Goal: Use online tool/utility: Use online tool/utility

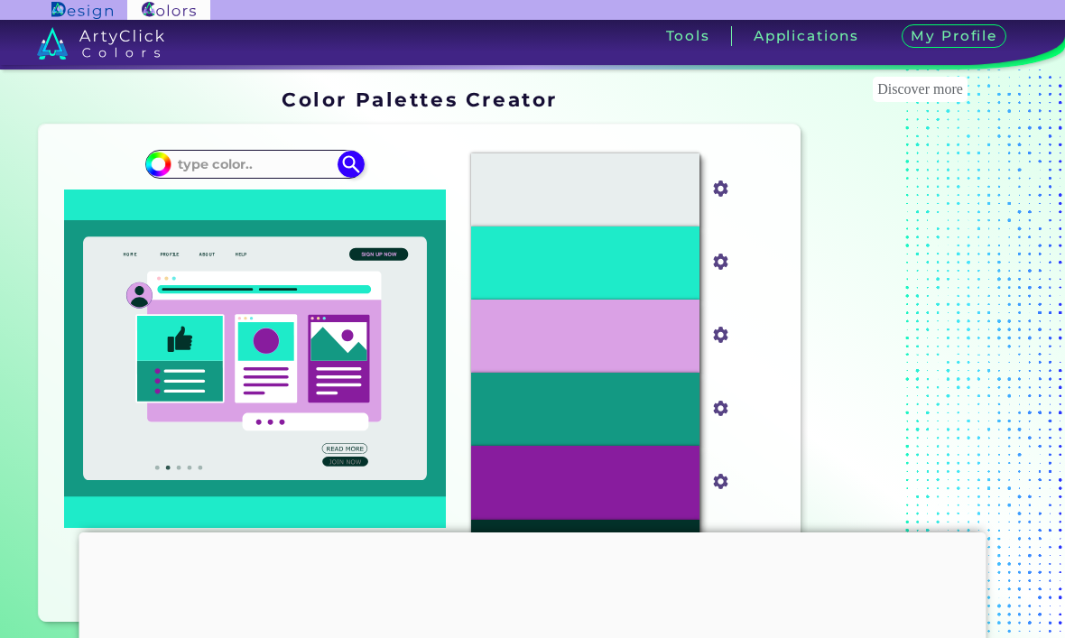
click at [182, 312] on icon at bounding box center [264, 346] width 235 height 151
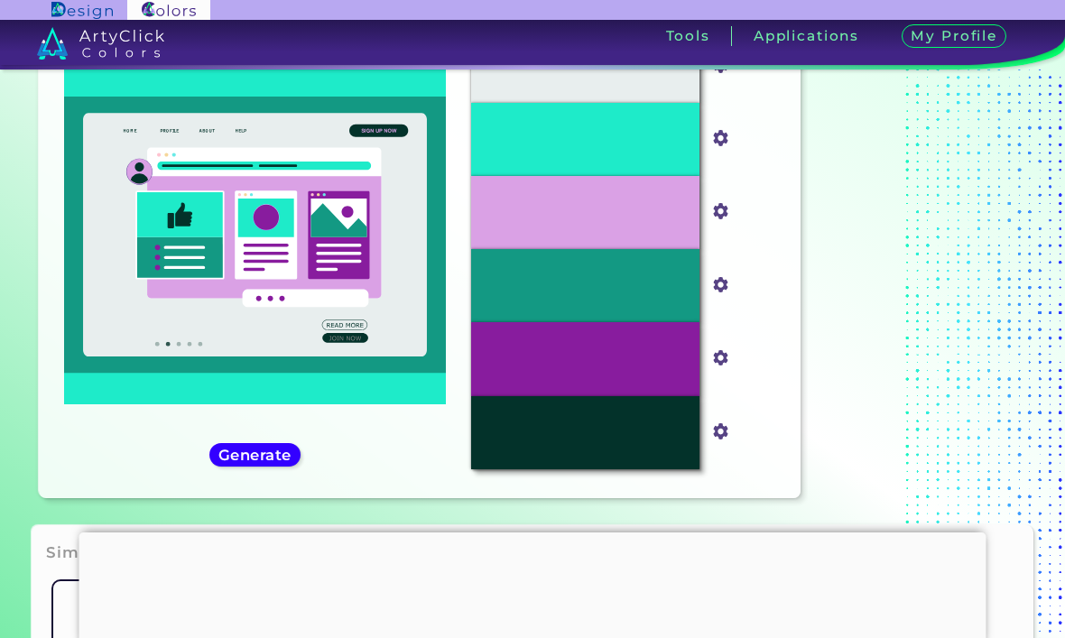
scroll to position [130, 0]
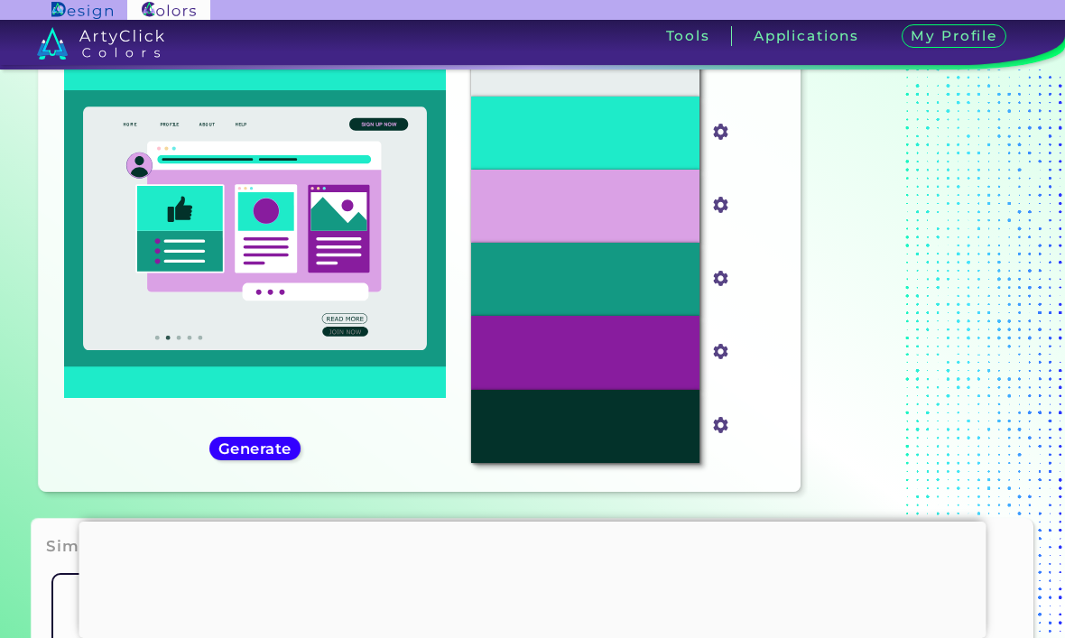
click at [242, 455] on h5 "Generate" at bounding box center [255, 448] width 68 height 14
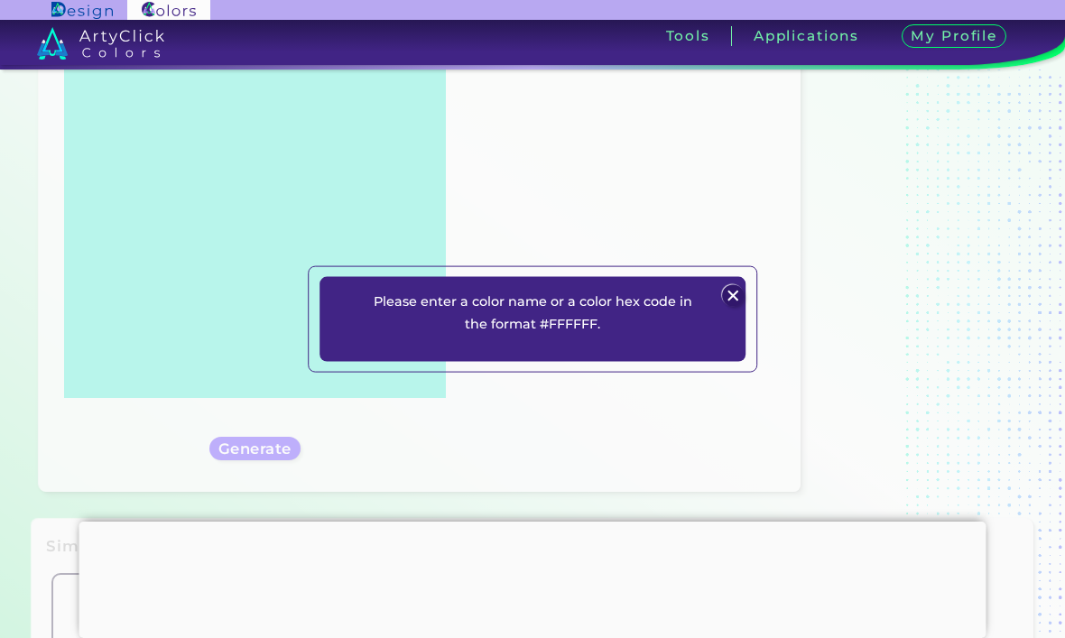
click at [199, 240] on div "Please enter a color name or a color hex code in the format #FFFFFF. Plans Sign…" at bounding box center [532, 319] width 1065 height 638
click at [753, 311] on div "Please enter a color name or a color hex code in the format #FFFFFF. Plans Sign…" at bounding box center [533, 318] width 450 height 107
click at [735, 307] on img at bounding box center [733, 296] width 22 height 22
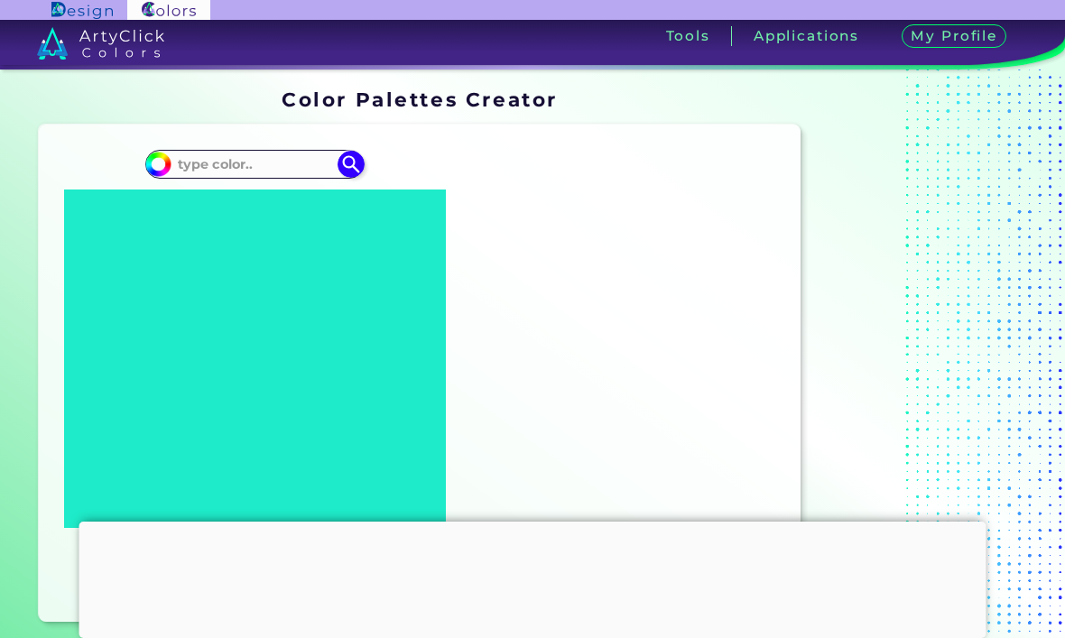
scroll to position [0, 0]
click at [198, 154] on input at bounding box center [256, 164] width 168 height 24
type input "67676767"
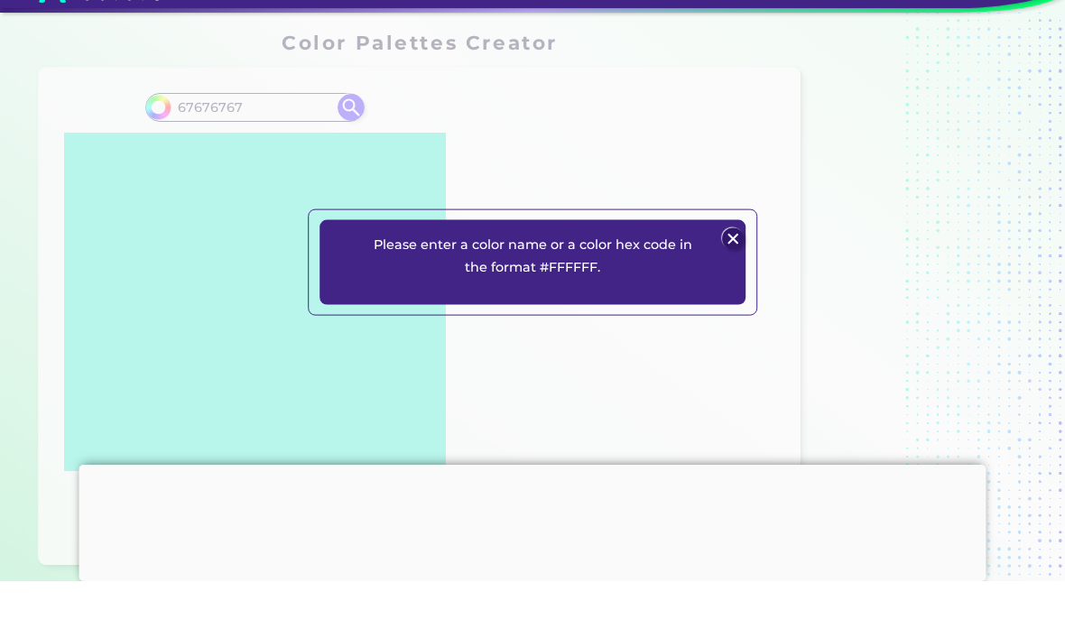
click at [42, 156] on div "Please enter a color name or a color hex code in the format #FFFFFF. Plans Sign…" at bounding box center [532, 319] width 1065 height 638
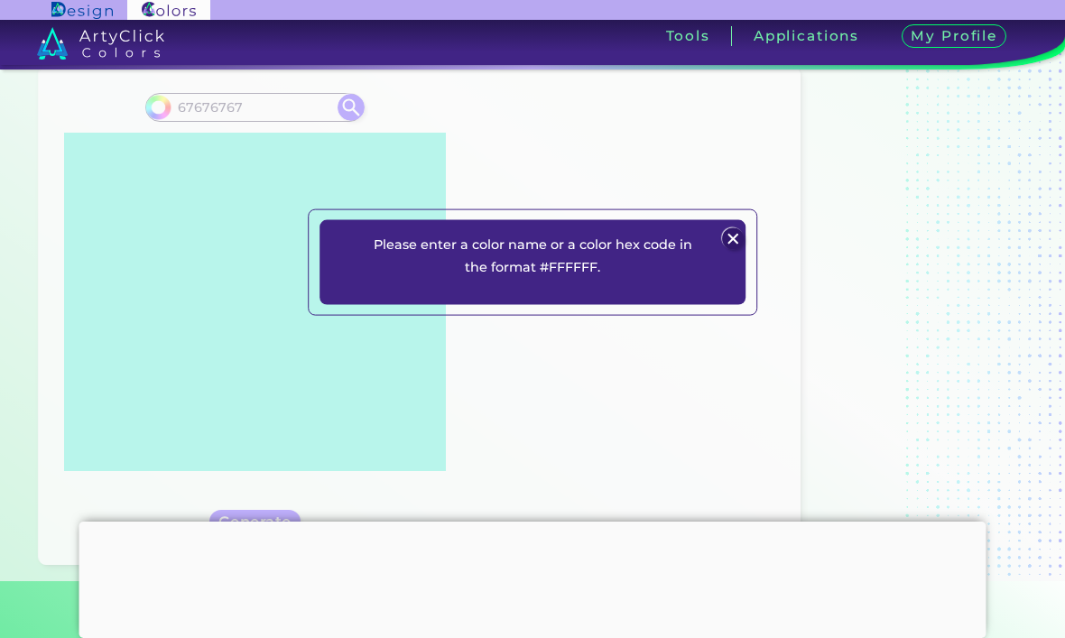
click at [255, 105] on div "Please enter a color name or a color hex code in the format #FFFFFF. Plans Sign…" at bounding box center [532, 262] width 1065 height 638
click at [723, 251] on div at bounding box center [733, 239] width 24 height 24
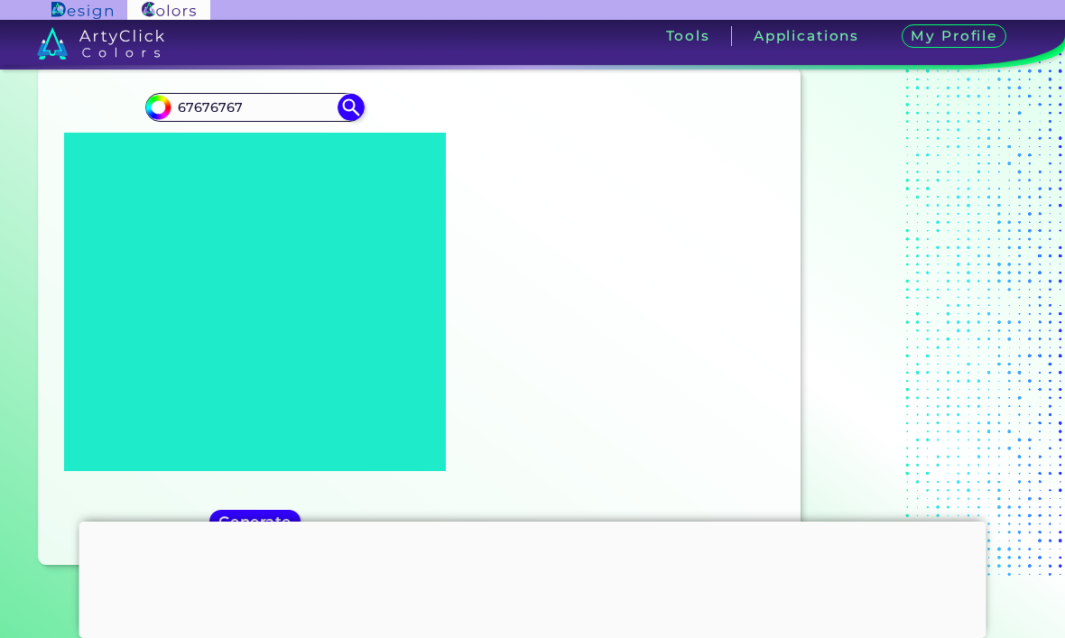
click at [279, 119] on input "67676767" at bounding box center [256, 107] width 168 height 24
type input "#000000"
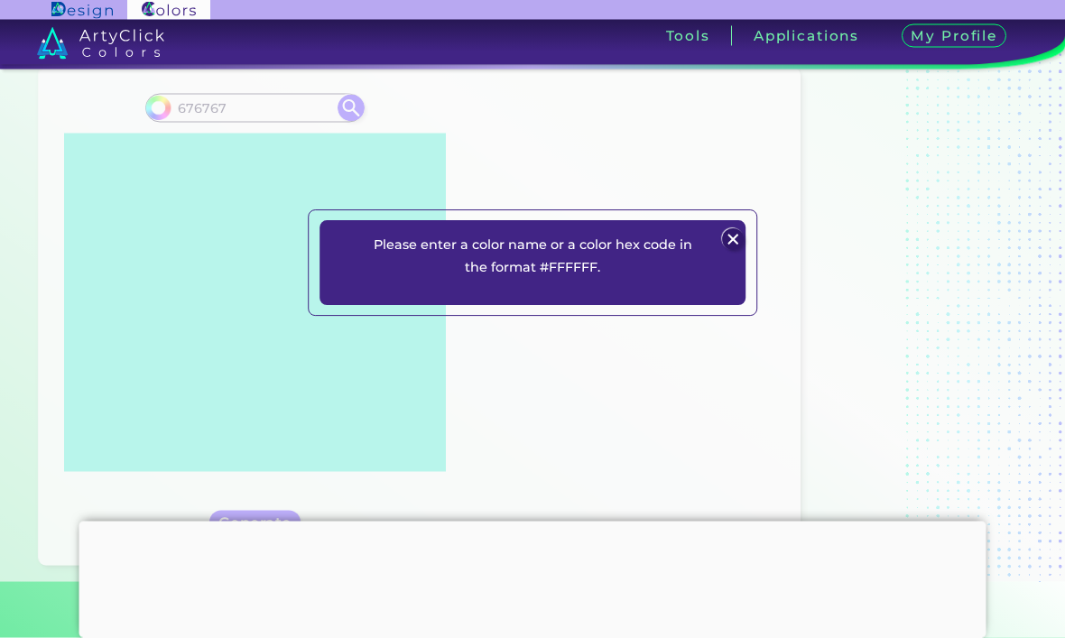
type input "676767"
type input "#000000"
click at [176, 99] on div "Please enter a color name or a color hex code in the format #FFFFFF. Plans Sign…" at bounding box center [532, 263] width 1065 height 638
click at [735, 250] on img at bounding box center [733, 239] width 22 height 22
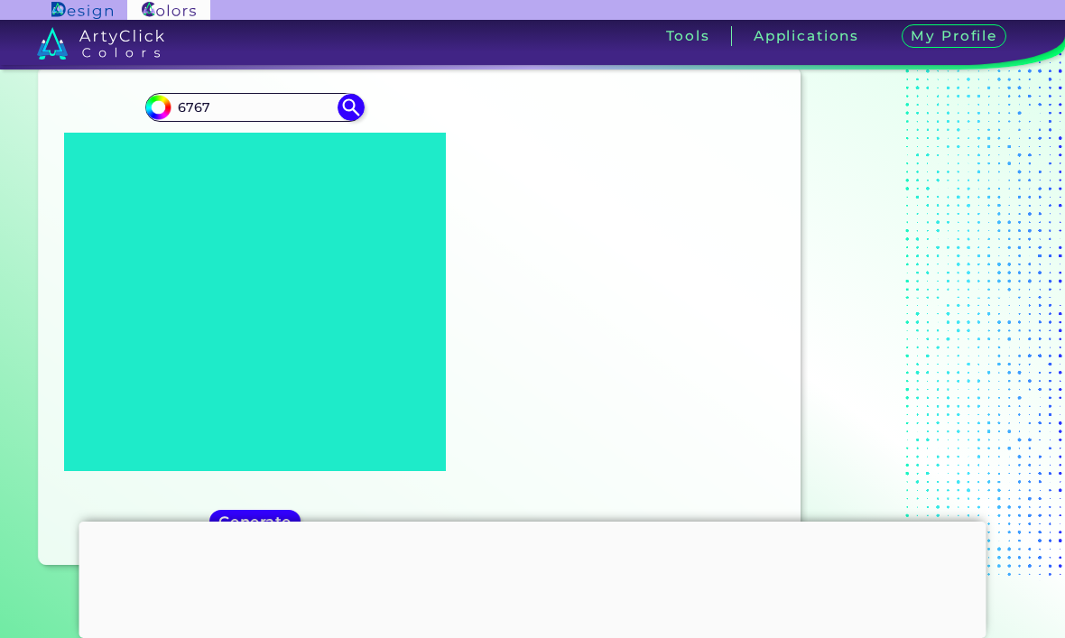
click at [230, 98] on input "6767" at bounding box center [256, 107] width 168 height 24
click at [236, 111] on input "6767" at bounding box center [256, 108] width 168 height 24
type input "6"
type input "#676767"
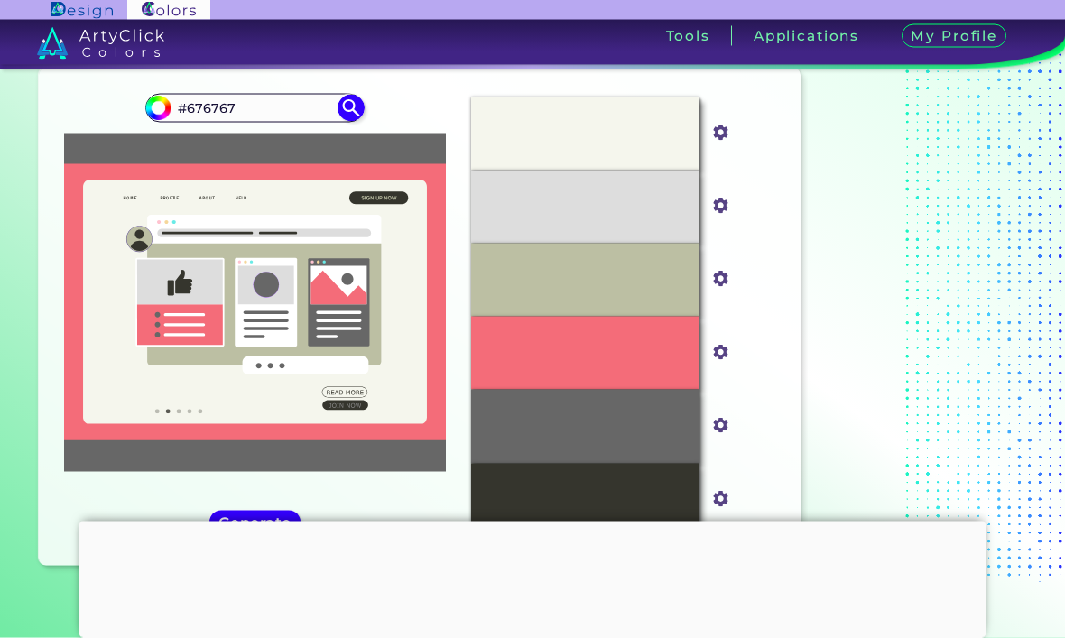
click at [27, 152] on section "Color Palettes Creator Color Palettes Creator Oops - something went wrong. Plea…" at bounding box center [532, 304] width 1065 height 580
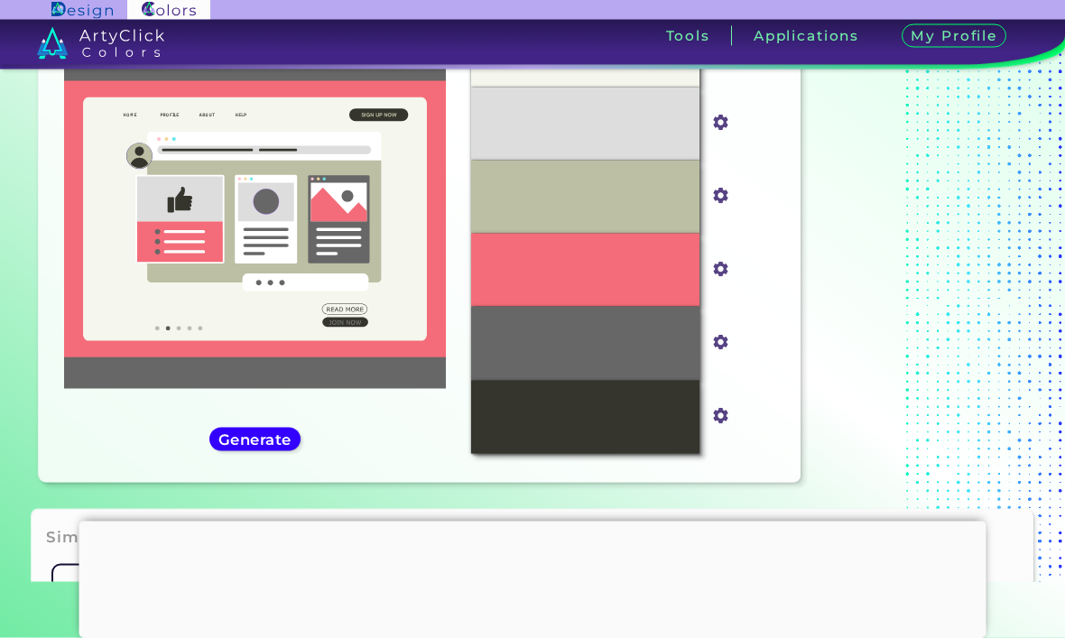
scroll to position [88, 0]
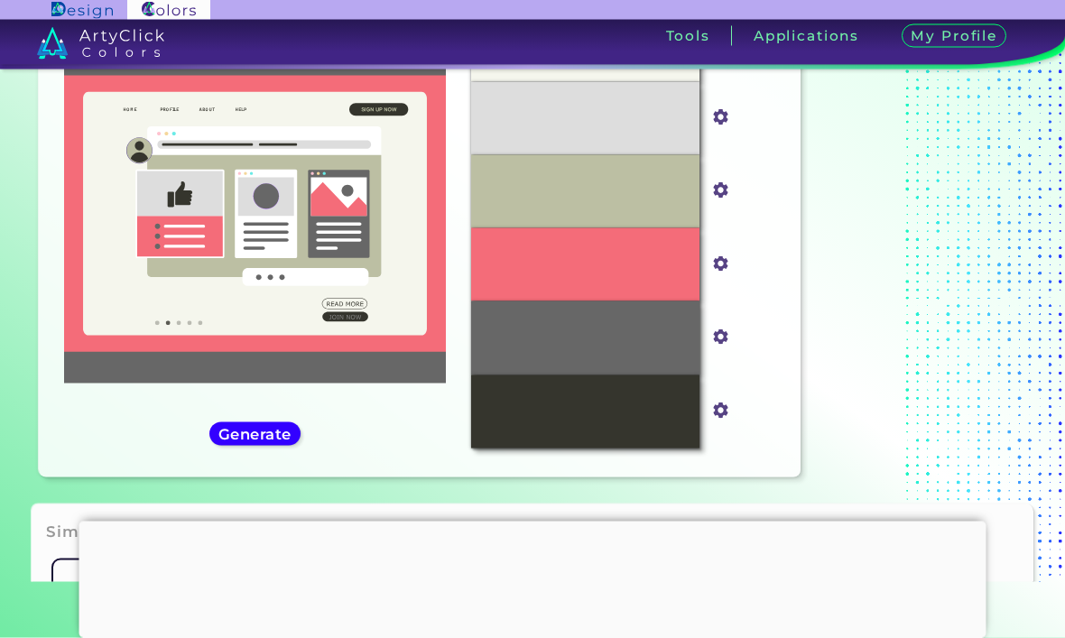
click at [254, 441] on h5 "Generate" at bounding box center [255, 434] width 66 height 14
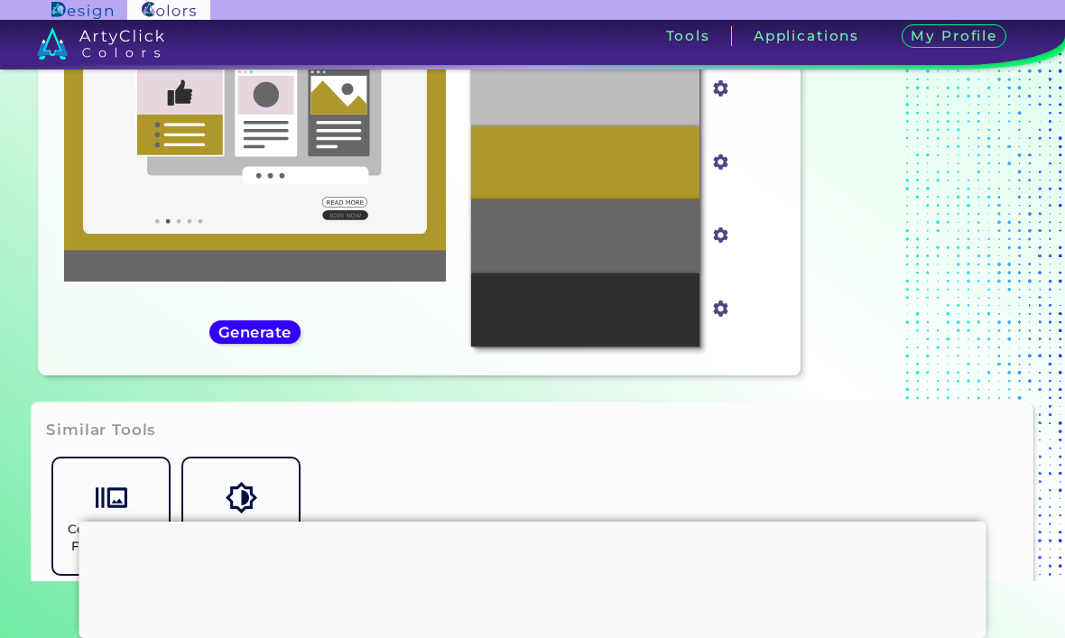
scroll to position [190, 0]
click at [248, 339] on h5 "Generate" at bounding box center [255, 332] width 66 height 14
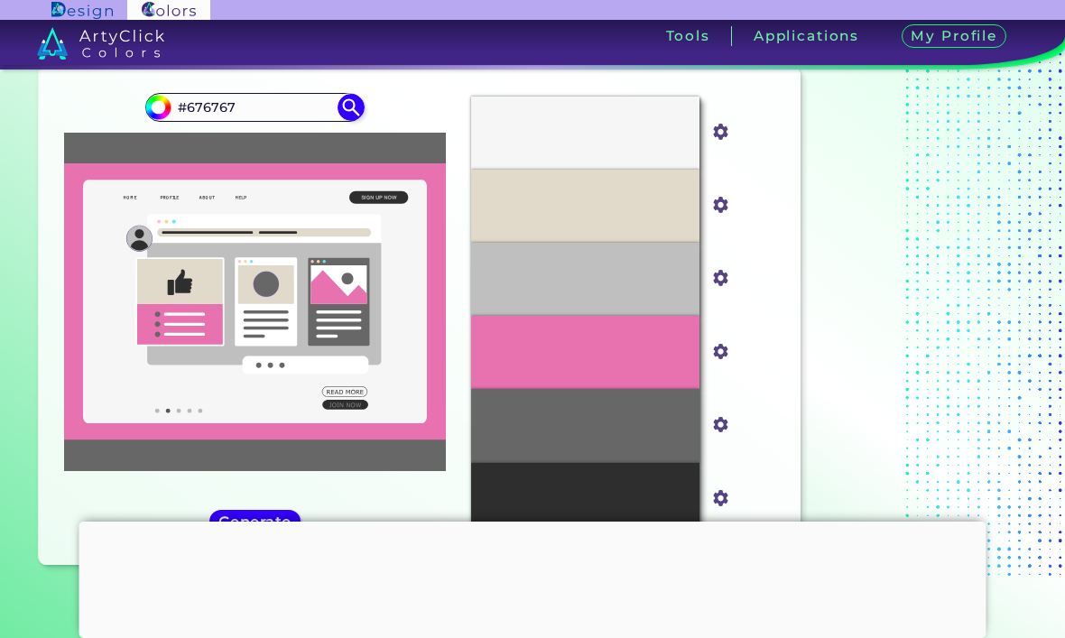
scroll to position [0, 0]
click at [287, 97] on input "#676767" at bounding box center [256, 107] width 168 height 24
click at [279, 118] on input "#676767" at bounding box center [256, 108] width 168 height 24
type input "#6741"
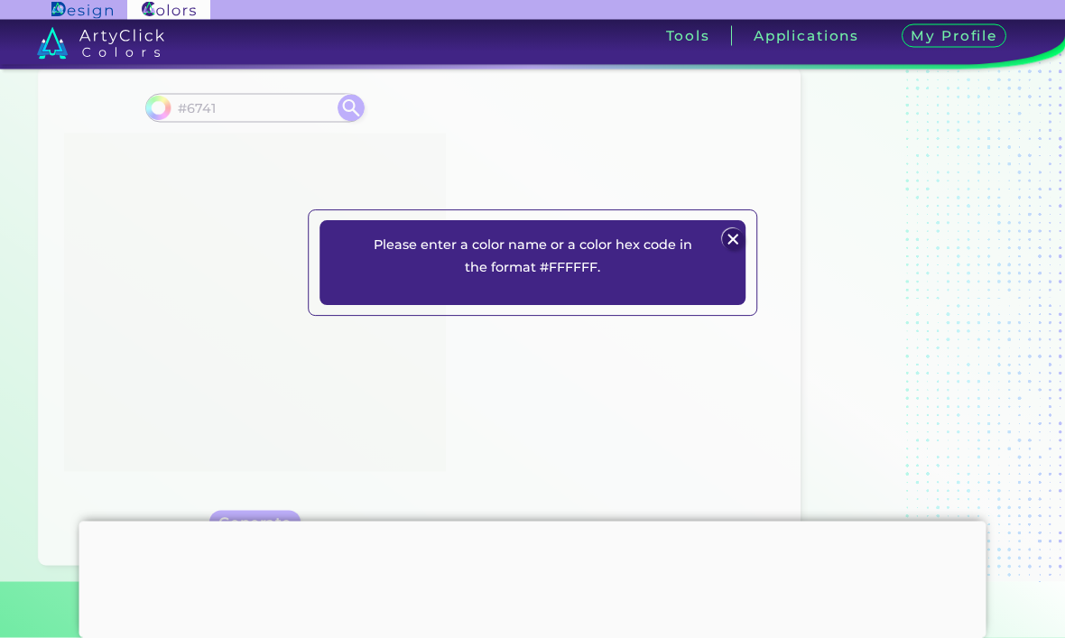
type input "#667744"
type input "#674167"
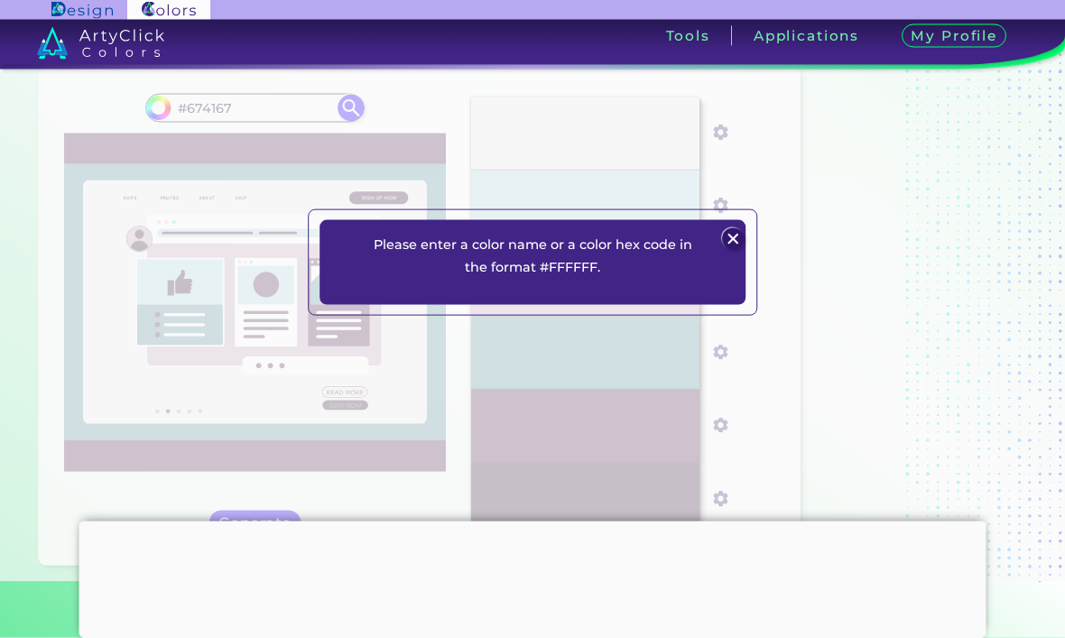
click at [537, 200] on div "Please enter a color name or a color hex code in the format #FFFFFF. Plans Sign…" at bounding box center [532, 263] width 1065 height 638
click at [731, 251] on img at bounding box center [733, 240] width 22 height 22
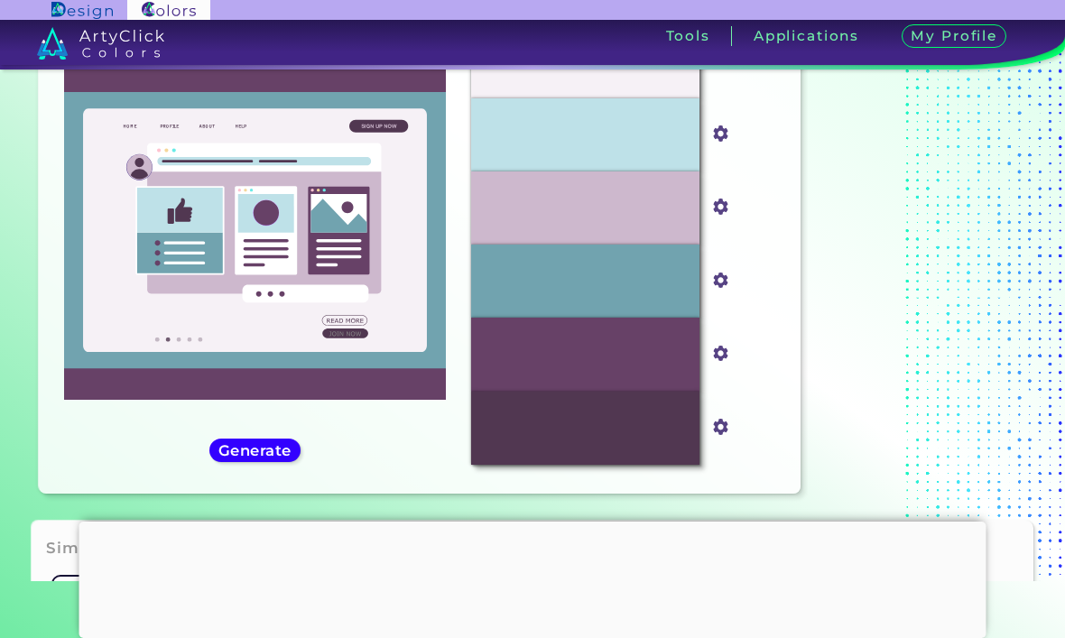
scroll to position [144, 0]
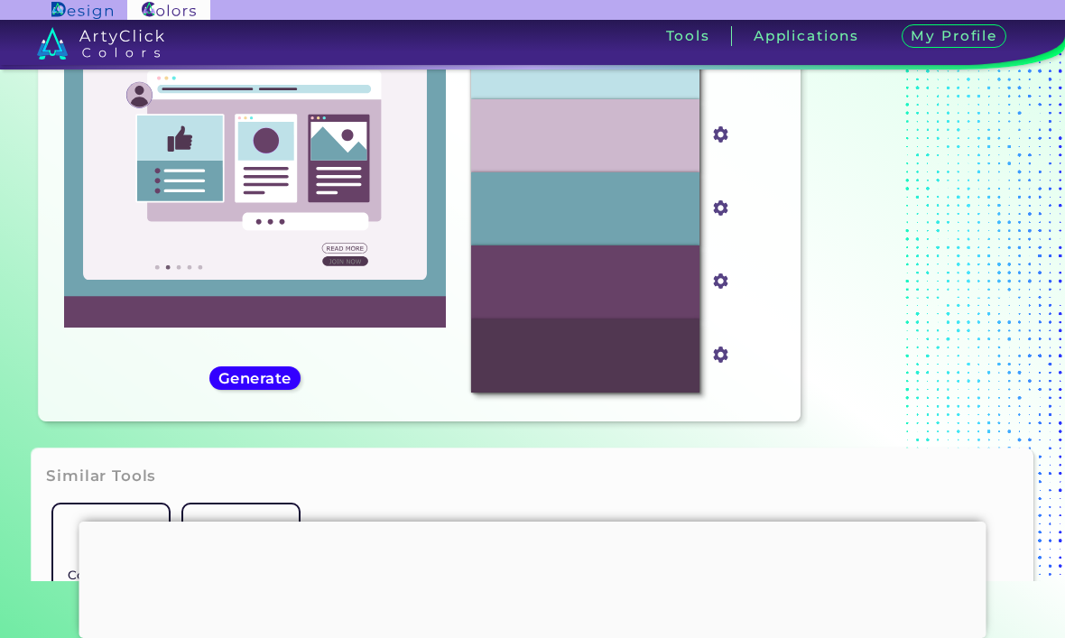
click at [239, 385] on h5 "Generate" at bounding box center [255, 378] width 66 height 14
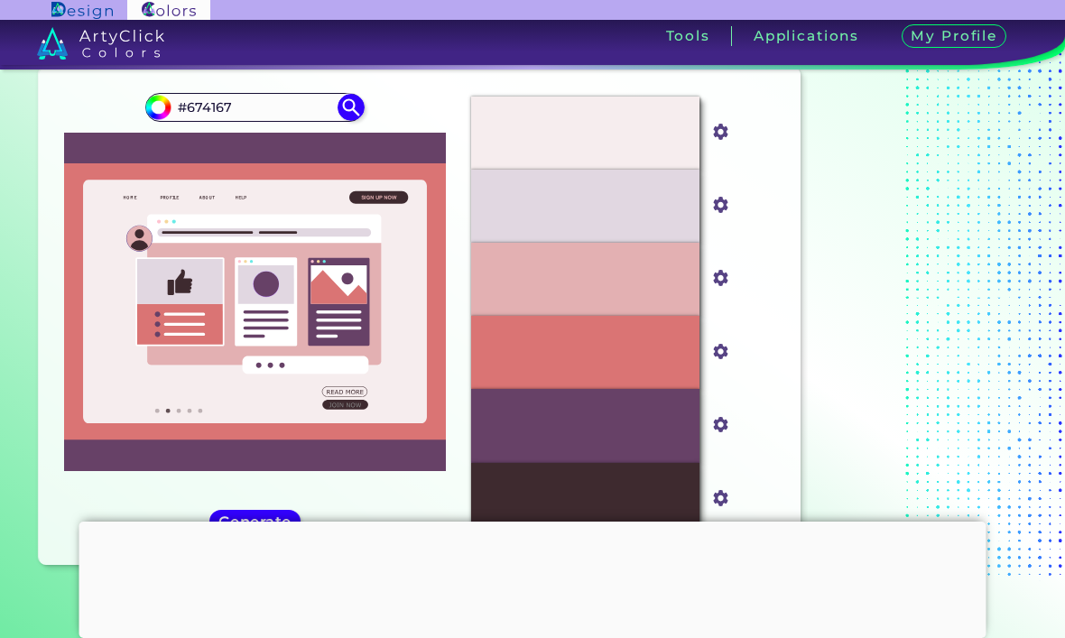
scroll to position [0, 0]
click at [273, 107] on input "#674167" at bounding box center [256, 107] width 168 height 24
type input "#"
type input "#hhhhhh"
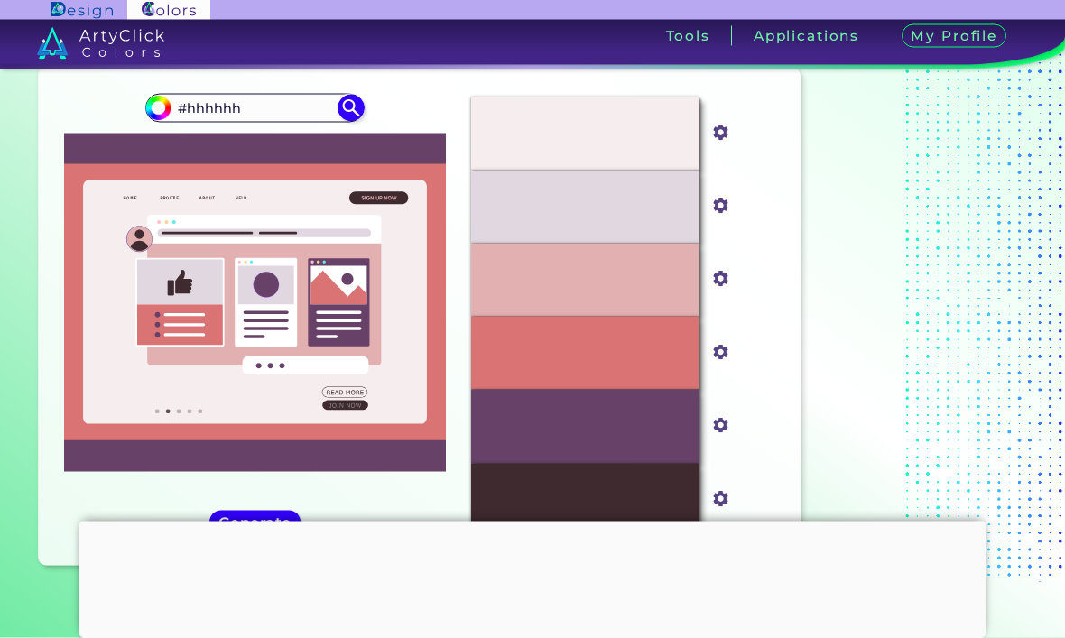
type input "#000000"
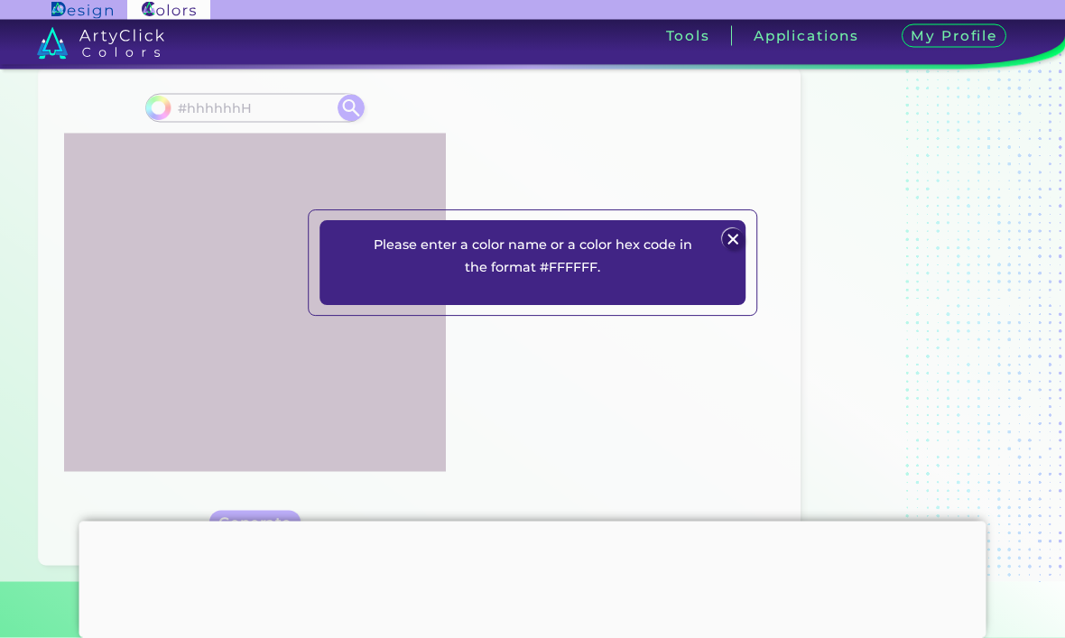
type input "#hhhhhhH"
type input "#000000"
type input "#HHHHHH"
type input "#000000"
type input "#HHHHHHH"
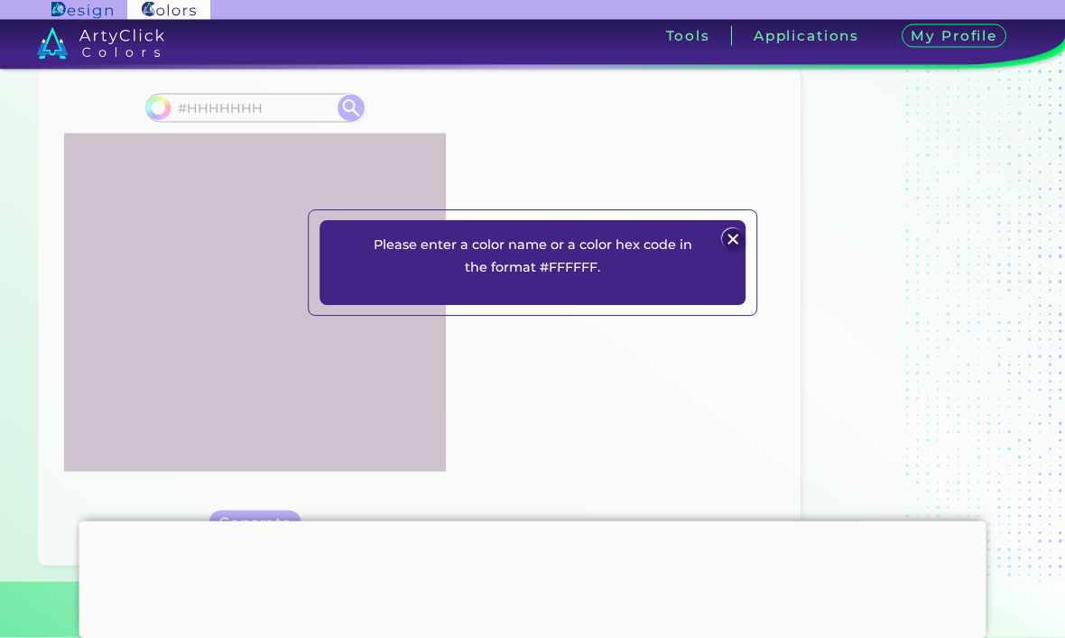
type input "#000000"
type input "#HHHHH"
type input "#000000"
type input "#HHHH"
type input "#000000"
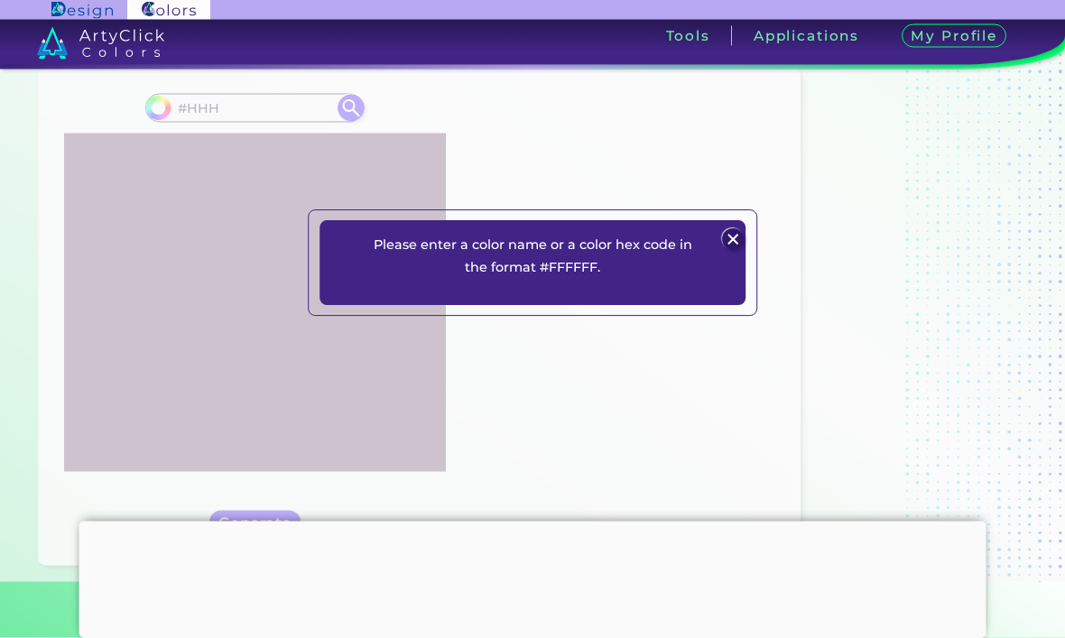
type input "#HHH"
type input "#000000"
type input "#"
click at [817, 190] on div "Please enter a color name or a color hex code in the format #FFFFFF. Plans Sign…" at bounding box center [532, 263] width 1065 height 638
click at [740, 251] on img at bounding box center [733, 240] width 22 height 22
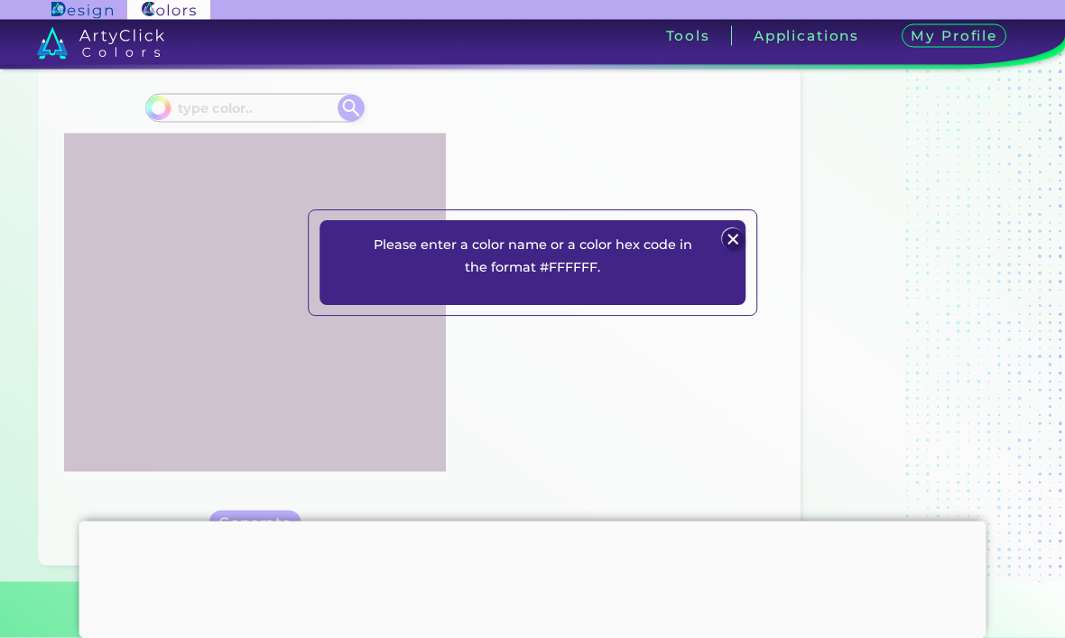
scroll to position [57, 0]
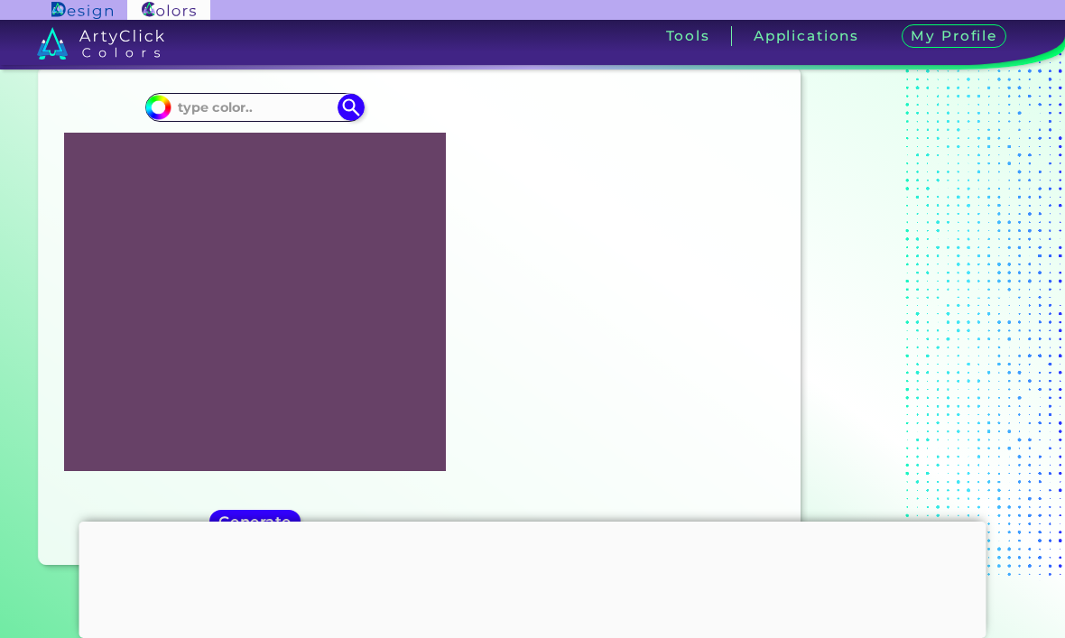
click at [232, 98] on input at bounding box center [256, 107] width 168 height 24
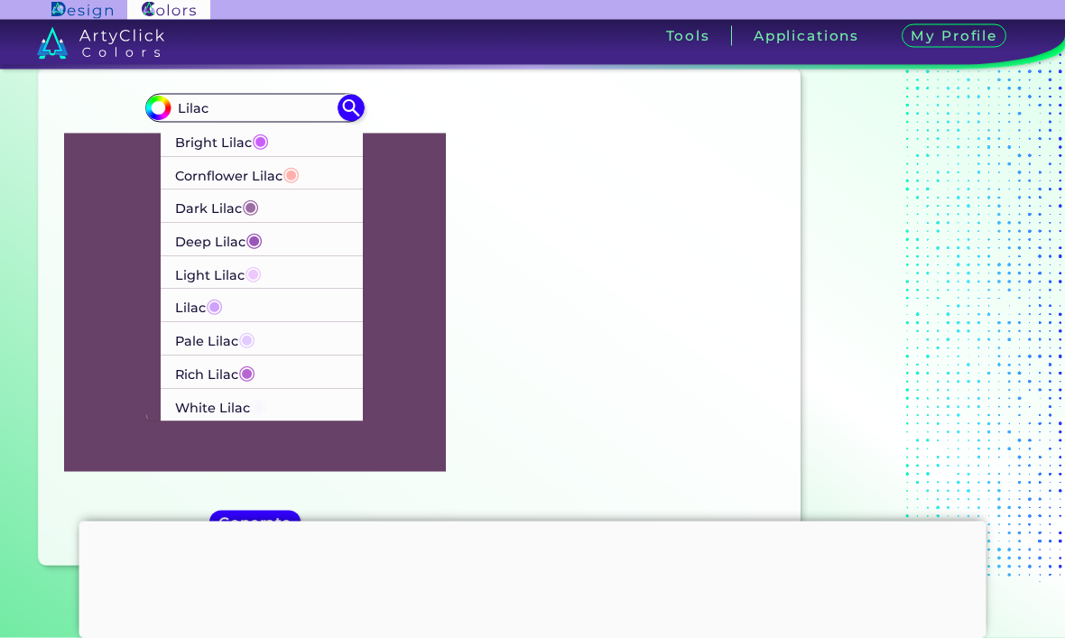
type input "Lilac"
click at [198, 199] on p "Dark Lilac ◉" at bounding box center [217, 206] width 84 height 33
type input "#9c6da5"
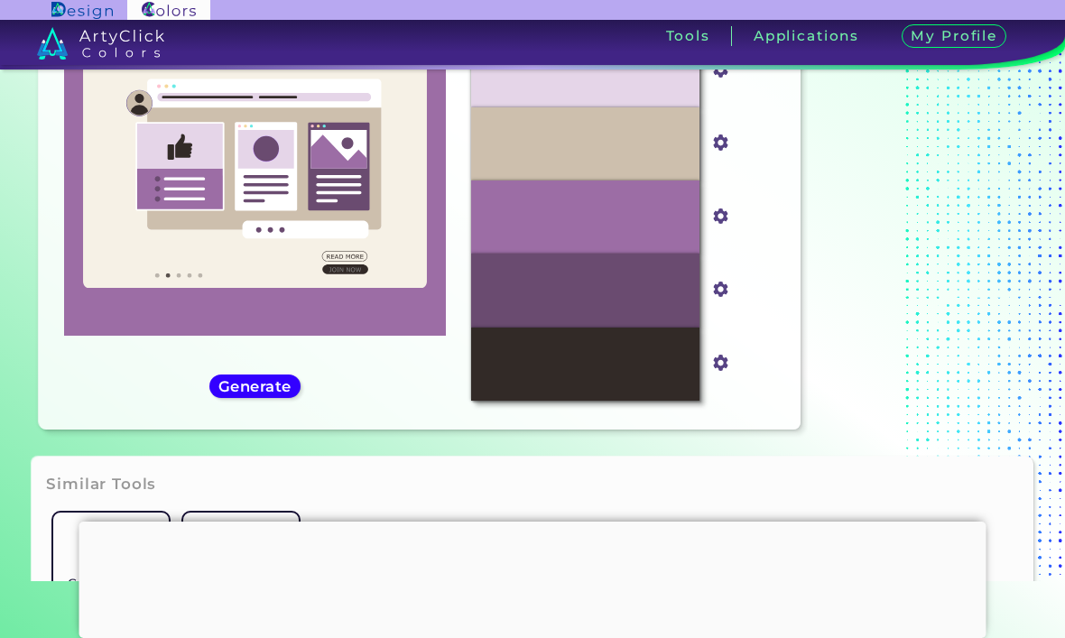
scroll to position [144, 0]
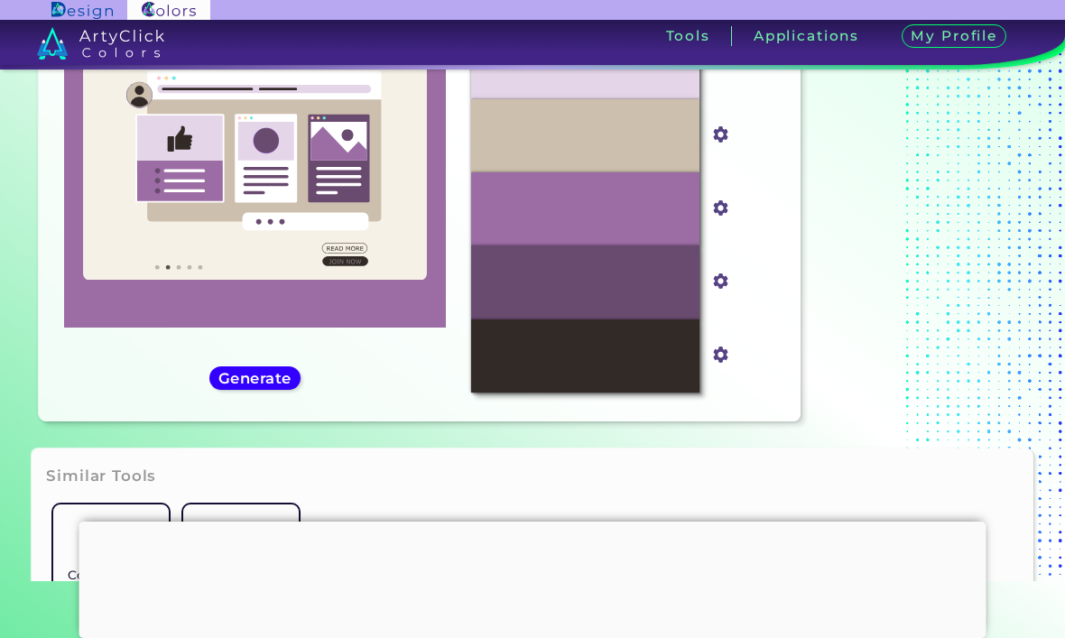
click at [261, 385] on h5 "Generate" at bounding box center [255, 378] width 67 height 14
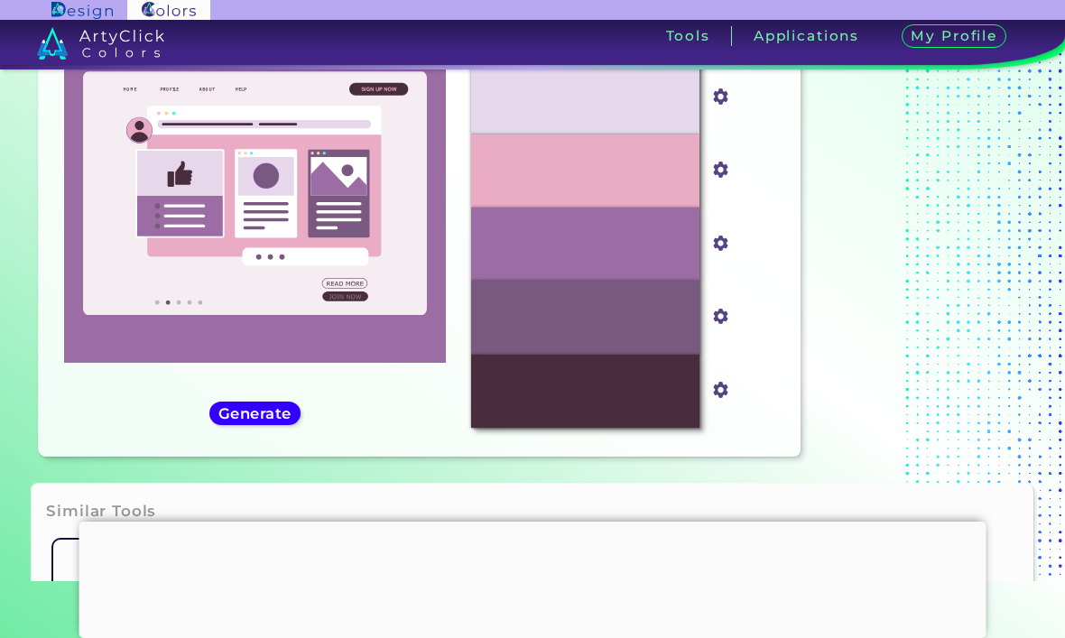
scroll to position [109, 0]
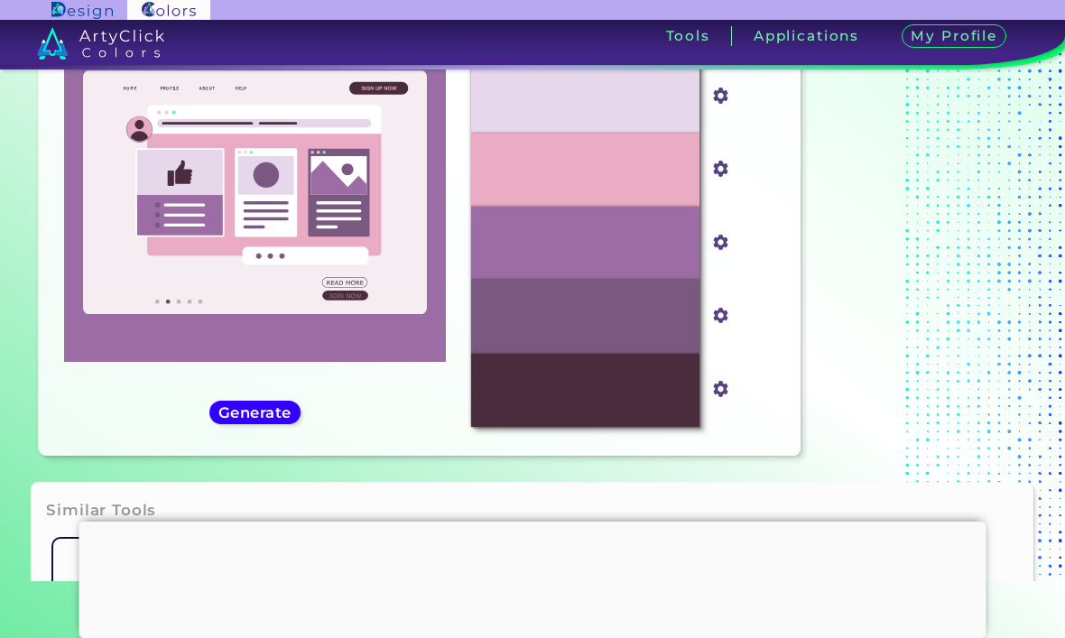
click at [267, 420] on h5 "Generate" at bounding box center [254, 412] width 71 height 14
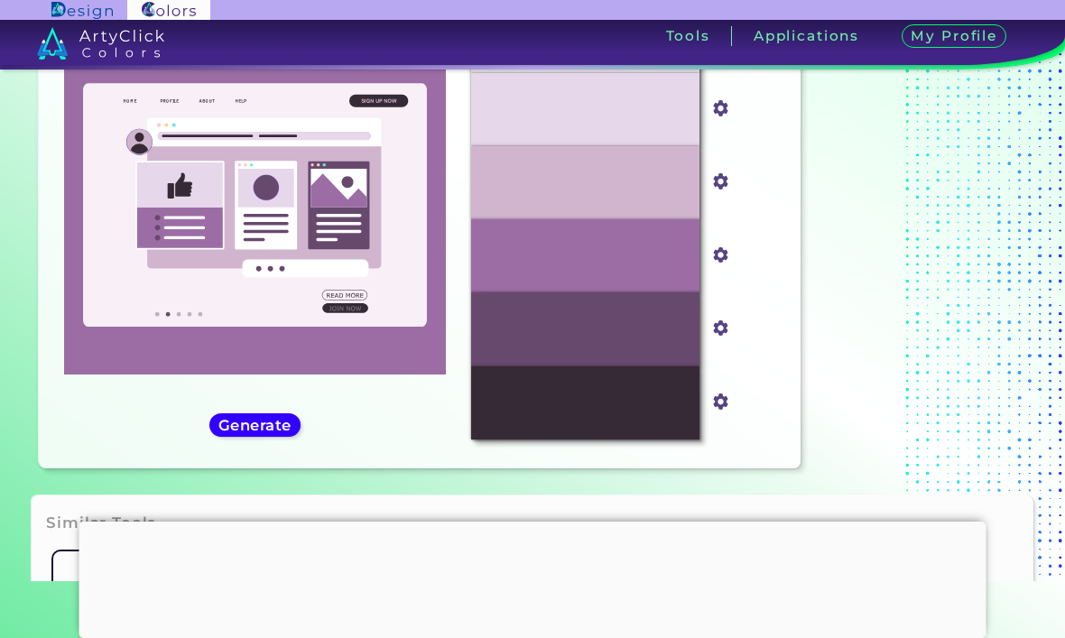
scroll to position [199, 0]
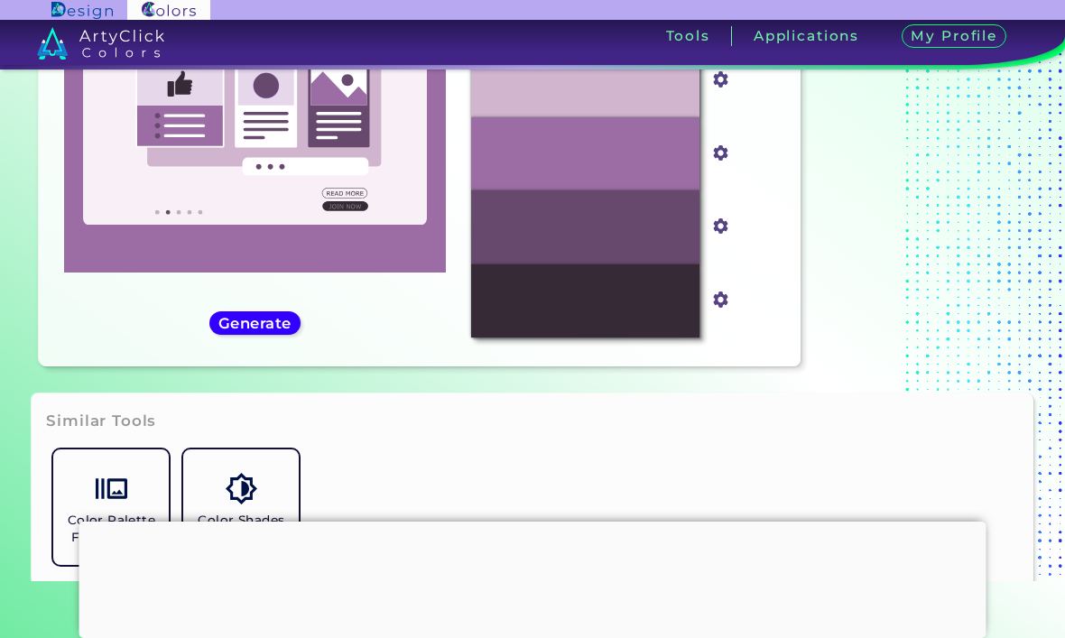
click at [279, 352] on div "#9c6da5 #9C6DA5 Bright Lilac ◉ Cornflower Lilac ◉ Dark Lilac ◉ Deep Lilac ◉ Lig…" at bounding box center [254, 118] width 403 height 469
click at [257, 330] on h5 "Generate" at bounding box center [255, 323] width 70 height 14
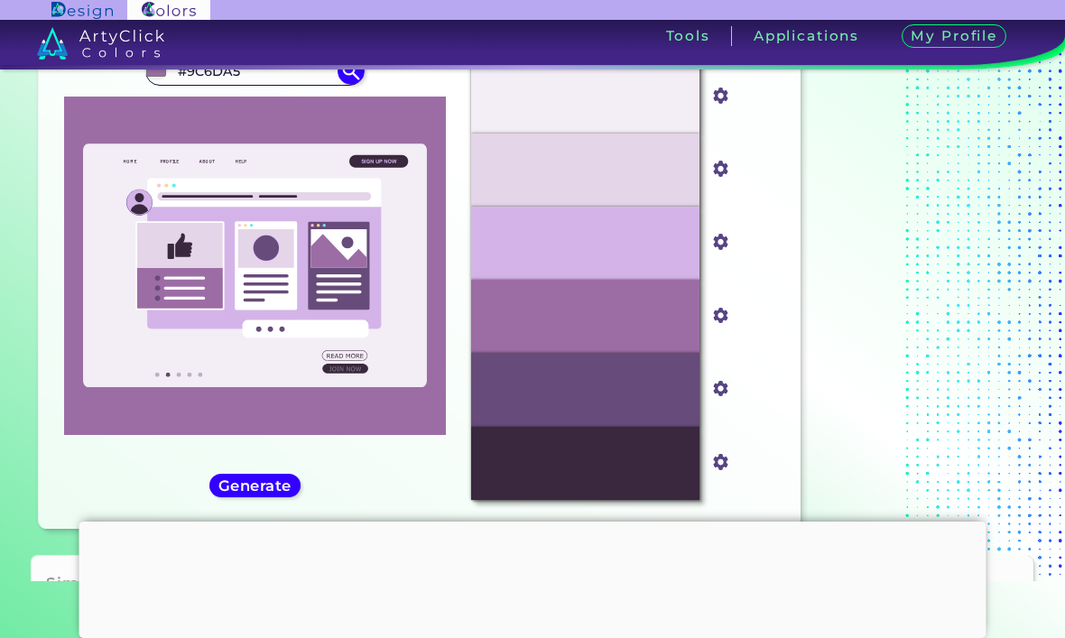
scroll to position [91, 0]
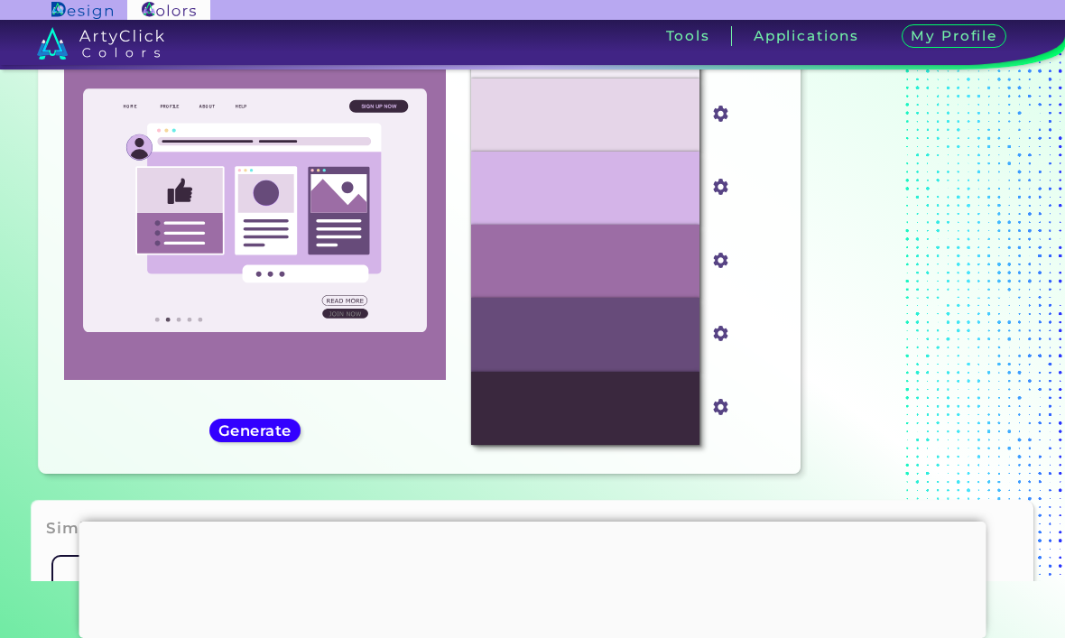
click at [285, 437] on h5 "Generate" at bounding box center [255, 430] width 68 height 14
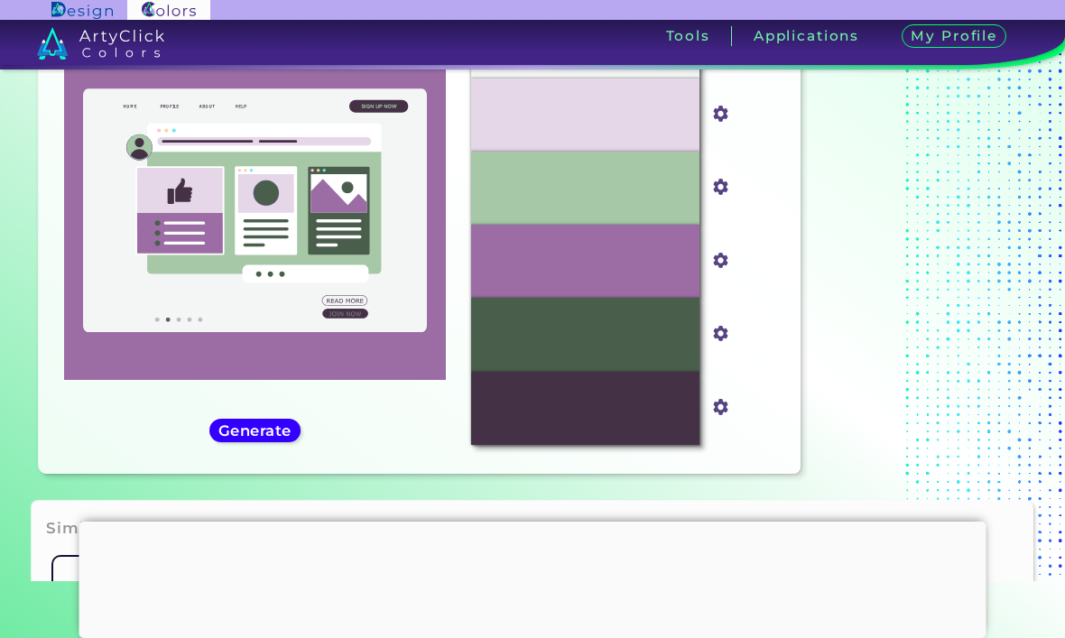
click at [280, 437] on h5 "Generate" at bounding box center [254, 430] width 67 height 14
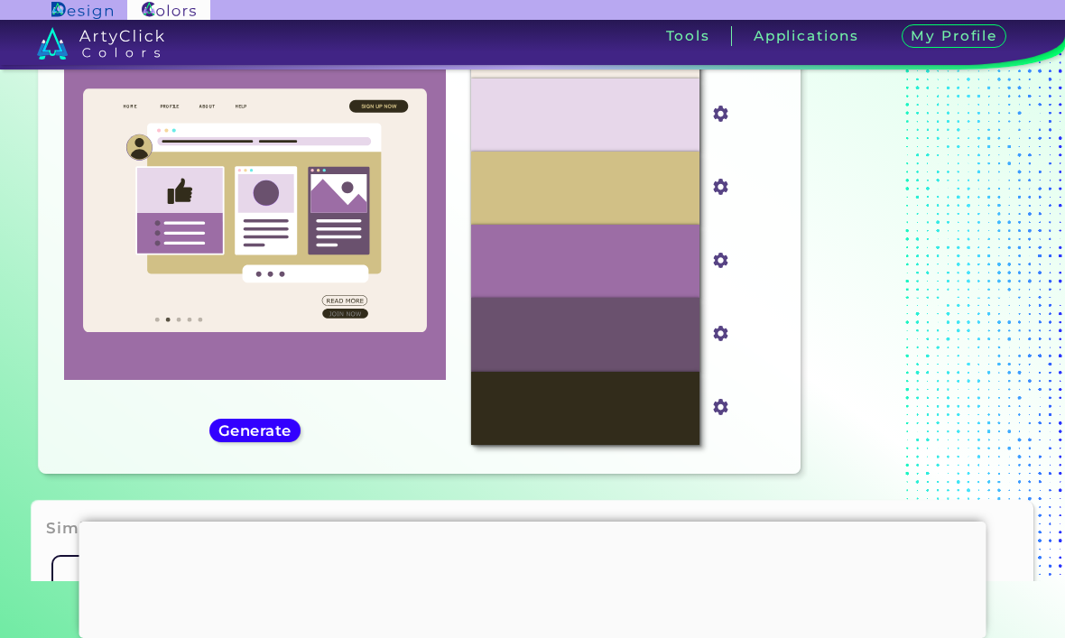
click at [289, 437] on h5 "Generate" at bounding box center [255, 430] width 68 height 14
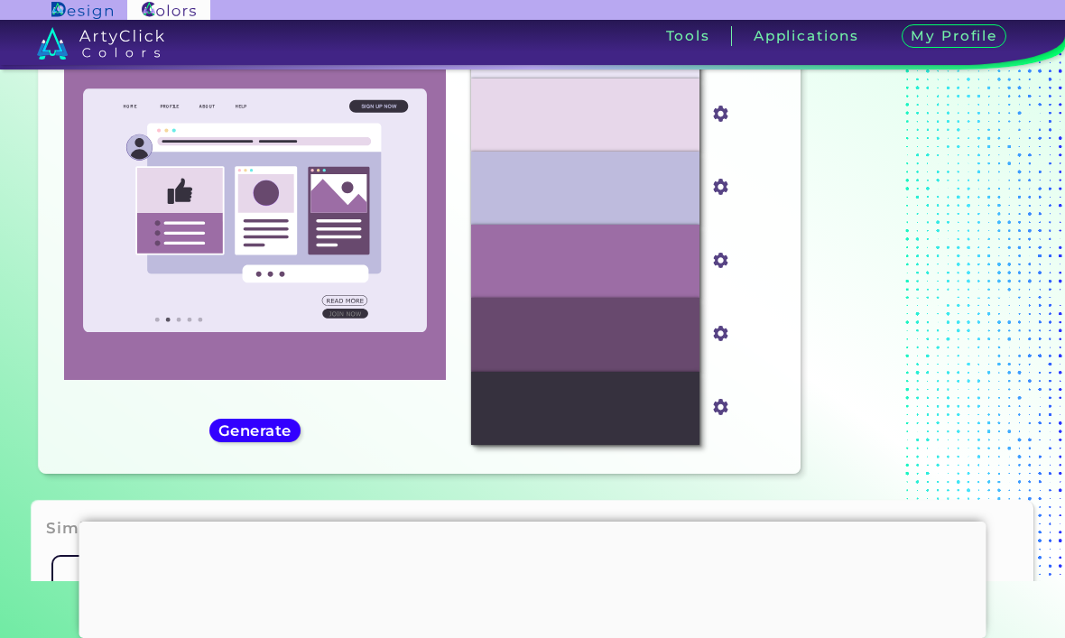
click at [282, 438] on h5 "Generate" at bounding box center [255, 429] width 75 height 15
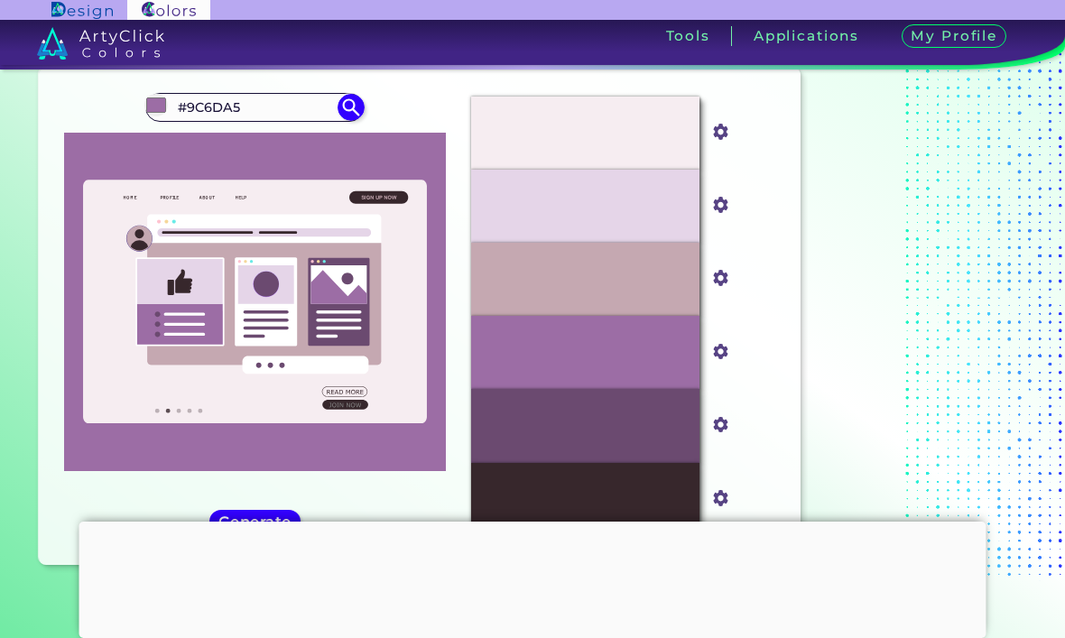
scroll to position [0, 0]
click at [260, 119] on input "#9C6DA5" at bounding box center [256, 107] width 168 height 24
type input "#"
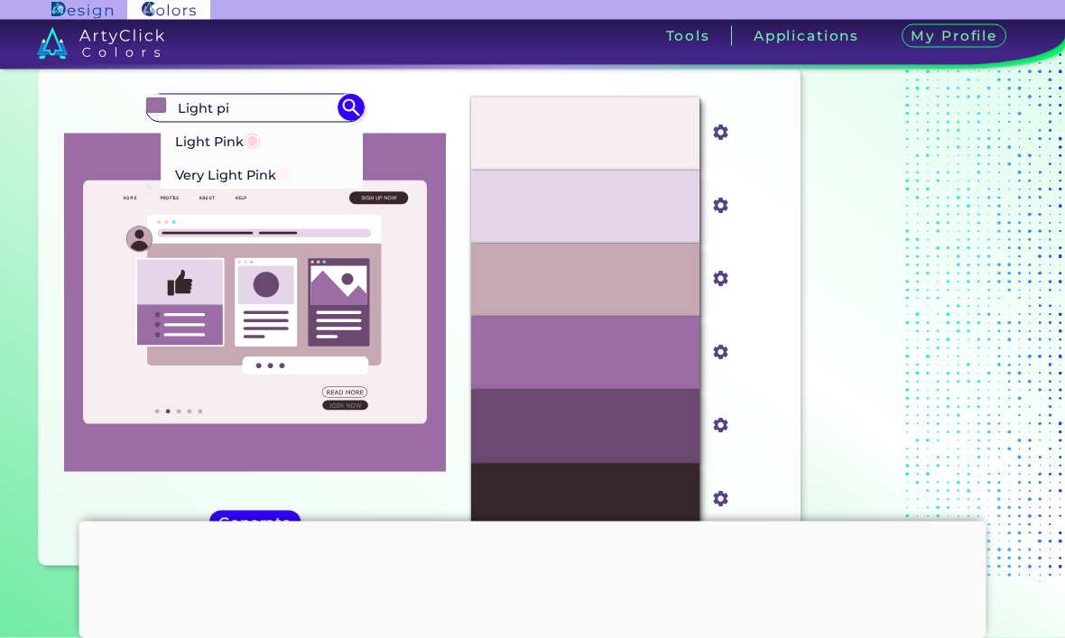
type input "Light pi"
click at [209, 136] on p "Light Pink ◉" at bounding box center [218, 140] width 86 height 33
type input "#ffd1df"
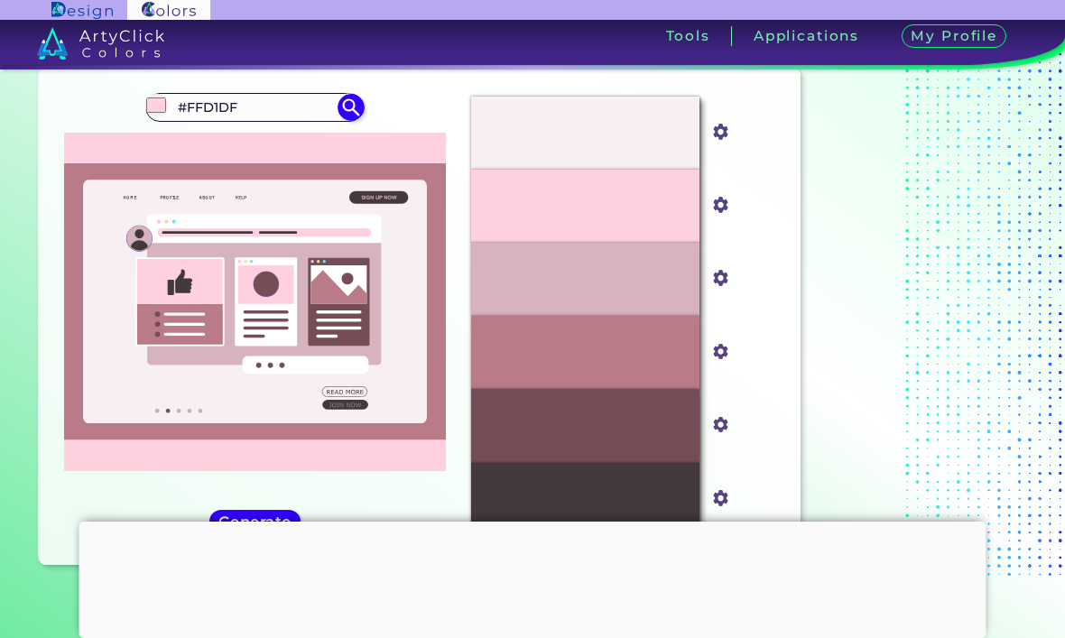
scroll to position [118, 0]
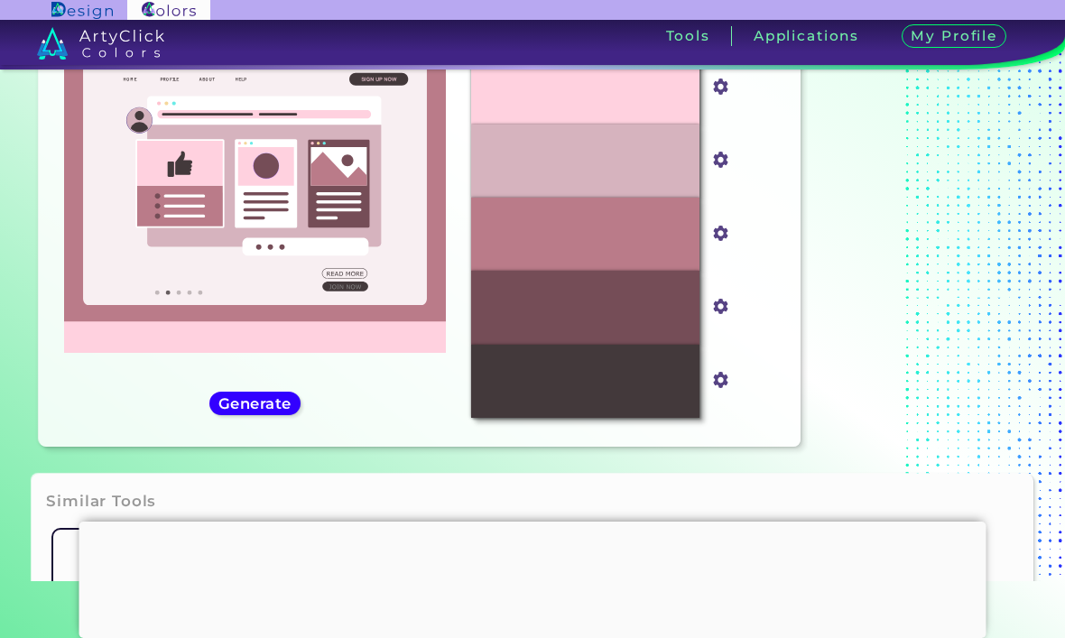
click at [231, 410] on h5 "Generate" at bounding box center [255, 403] width 66 height 14
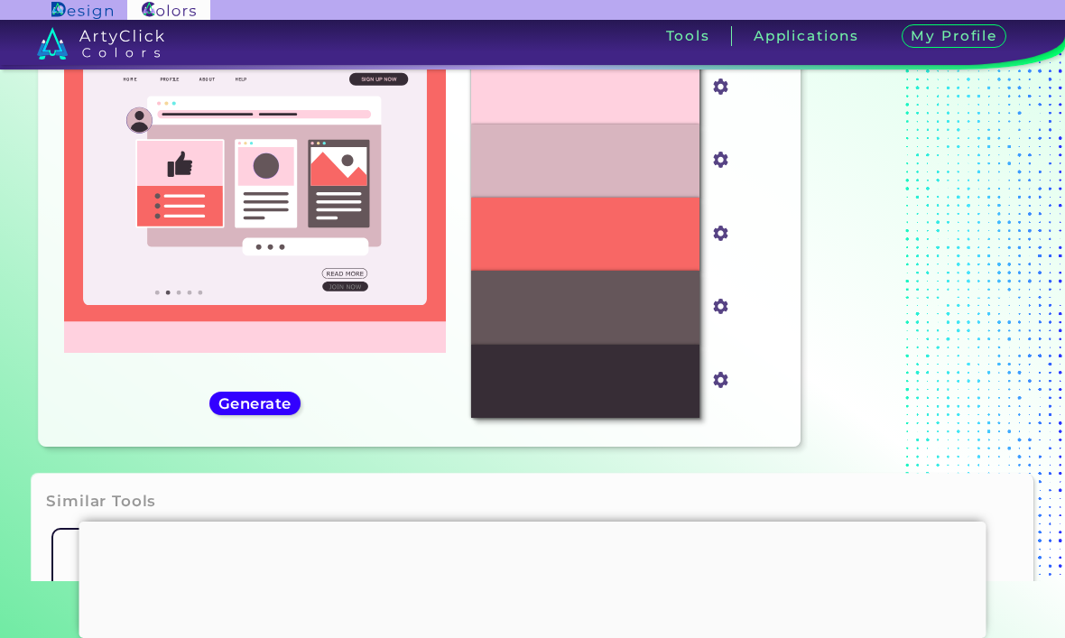
click at [256, 410] on h5 "Generate" at bounding box center [255, 403] width 69 height 14
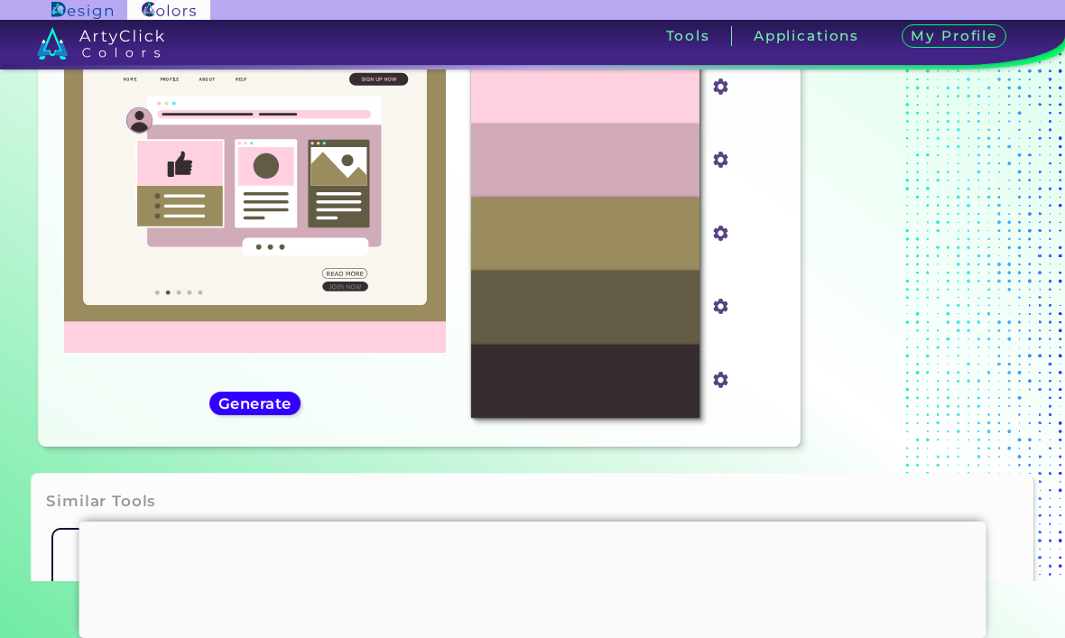
click at [257, 411] on h5 "Generate" at bounding box center [254, 403] width 71 height 14
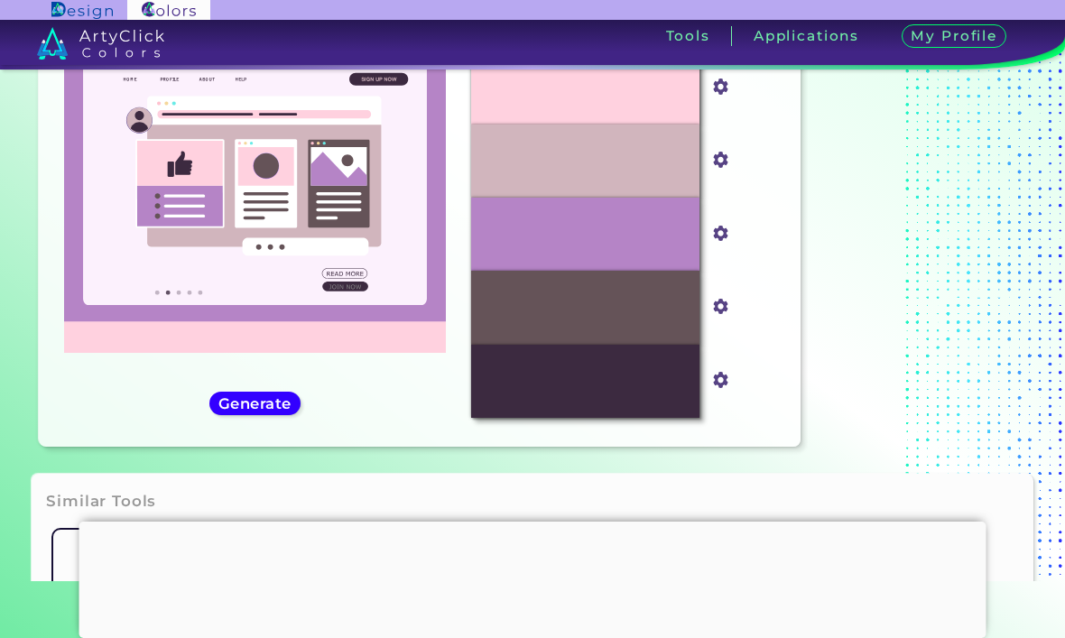
click at [247, 410] on h5 "Generate" at bounding box center [255, 403] width 67 height 14
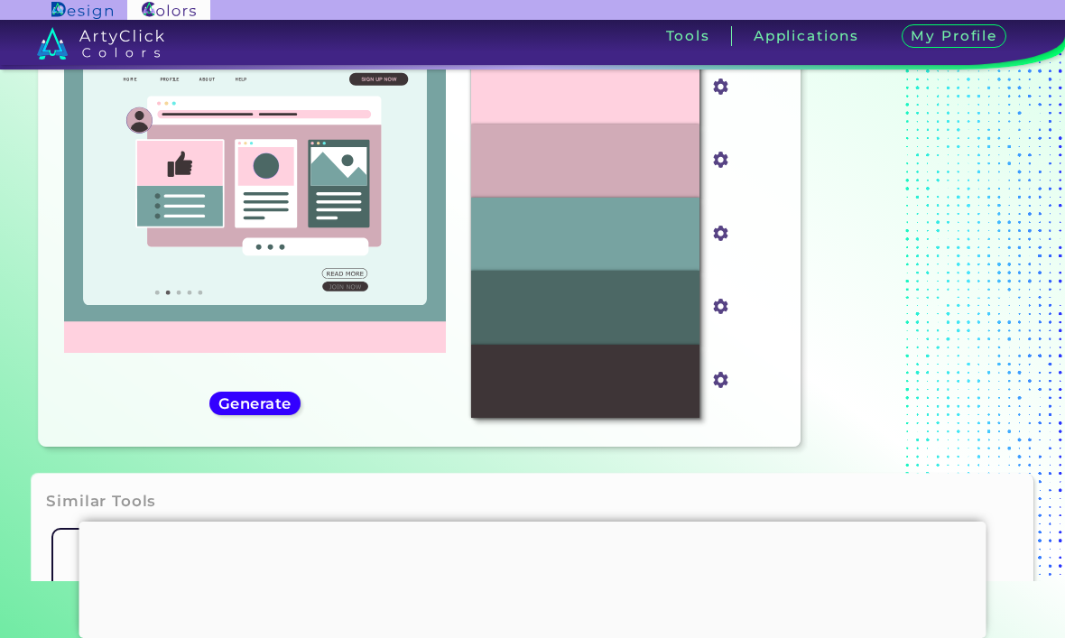
click at [260, 410] on h5 "Generate" at bounding box center [255, 403] width 68 height 14
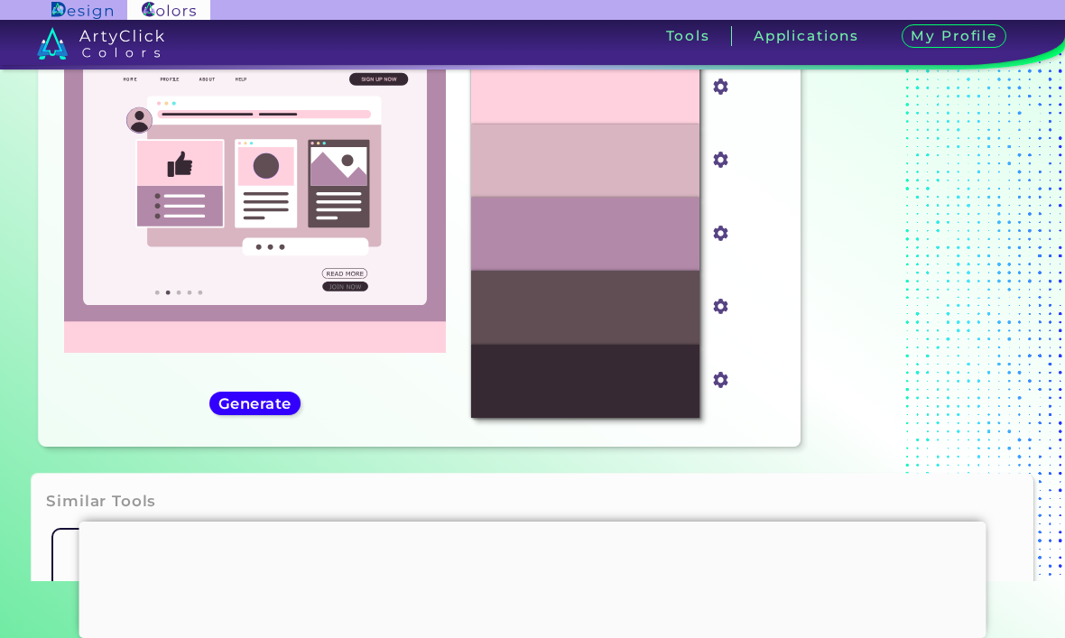
click at [225, 410] on h5 "Generate" at bounding box center [254, 403] width 67 height 14
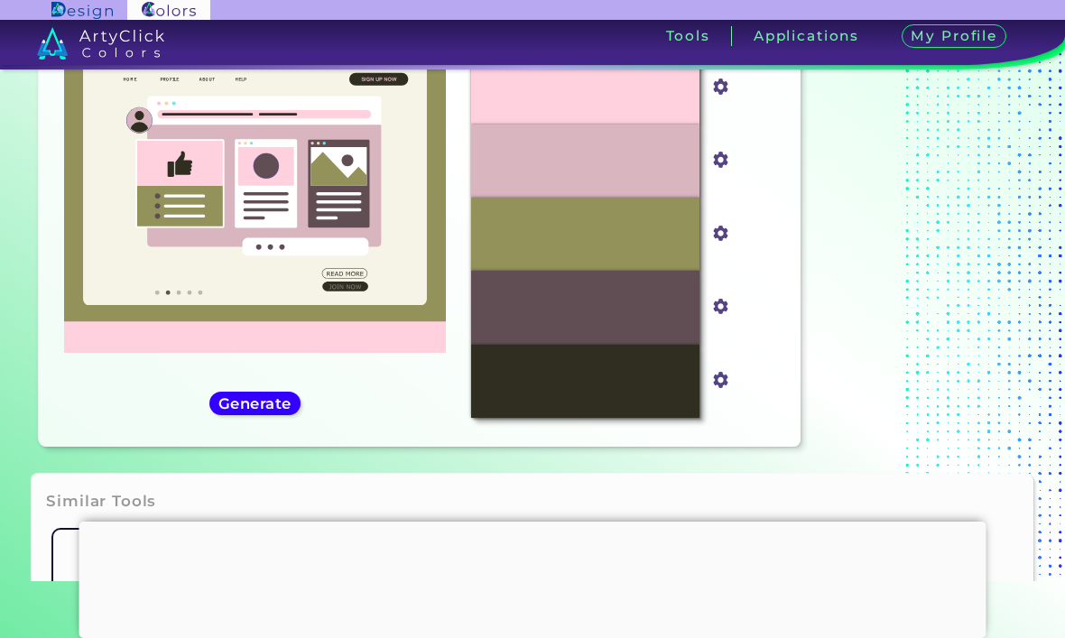
click at [233, 410] on h5 "Generate" at bounding box center [254, 403] width 67 height 14
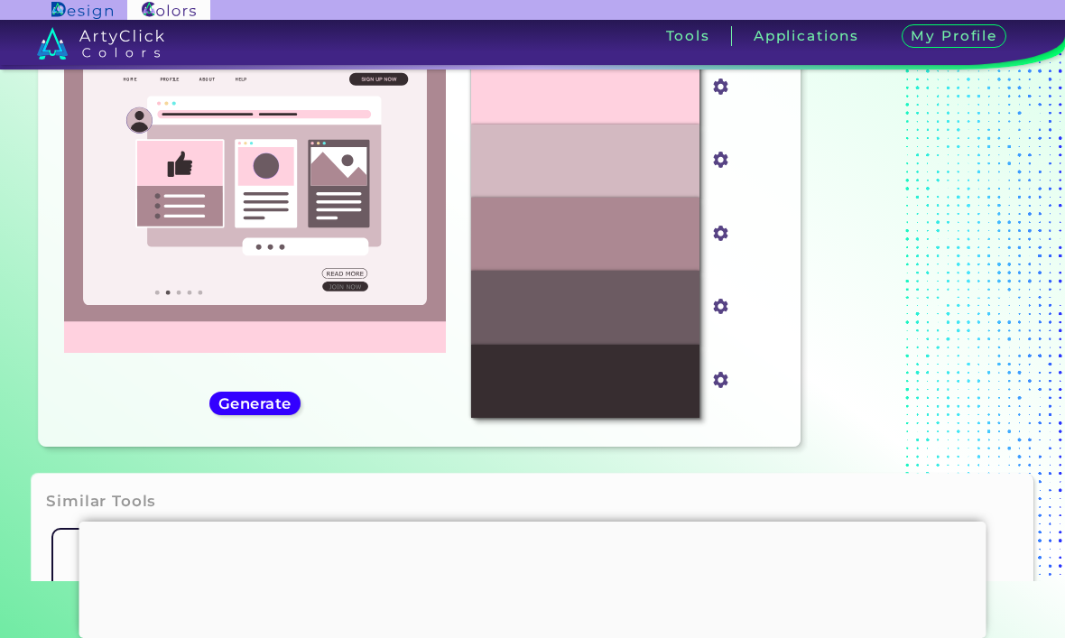
click at [245, 410] on h5 "Generate" at bounding box center [255, 403] width 66 height 14
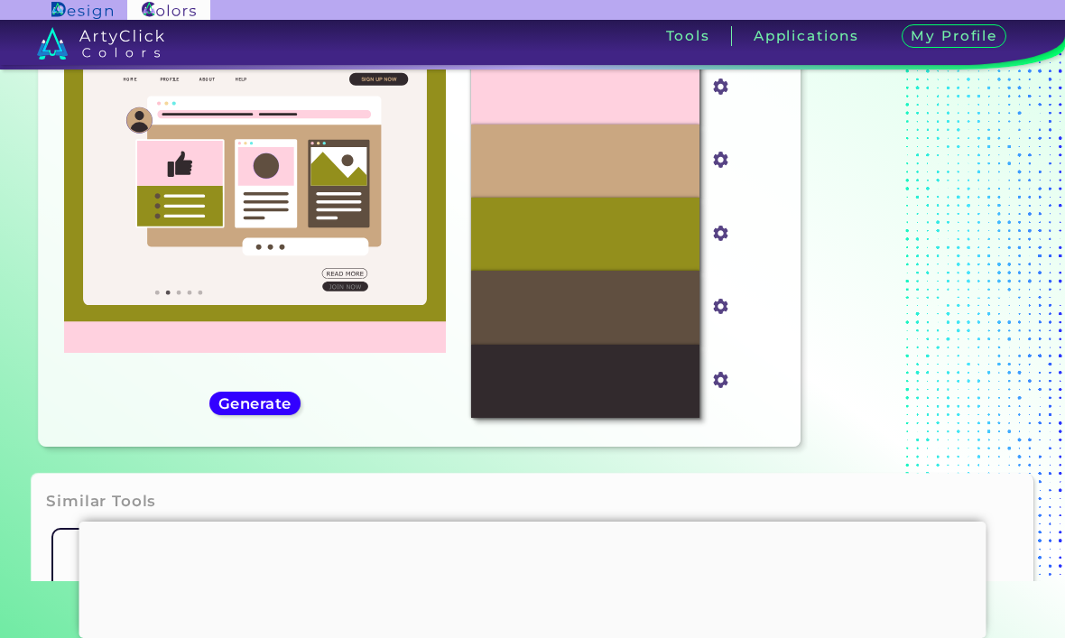
click at [239, 411] on h5 "Generate" at bounding box center [255, 402] width 77 height 15
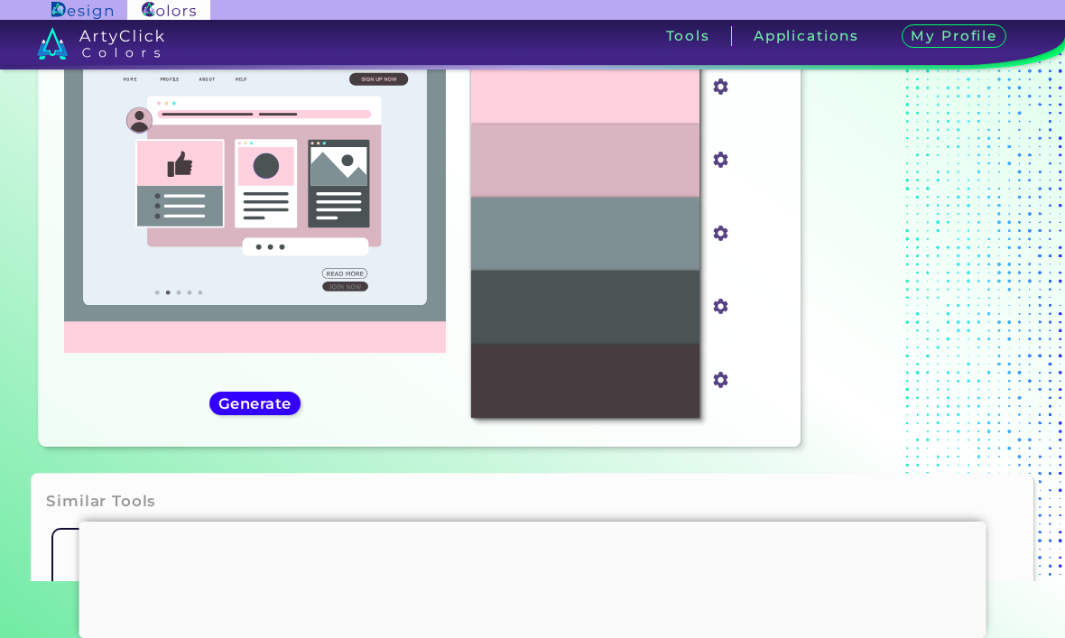
click at [237, 410] on h5 "Generate" at bounding box center [254, 403] width 67 height 14
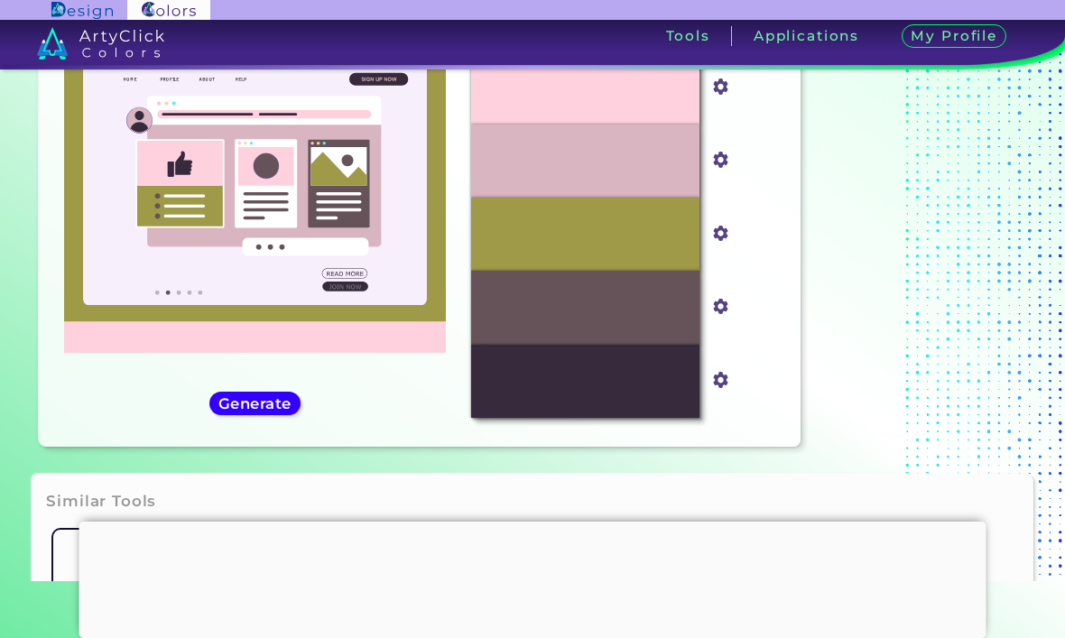
click at [228, 411] on h5 "Generate" at bounding box center [254, 403] width 71 height 14
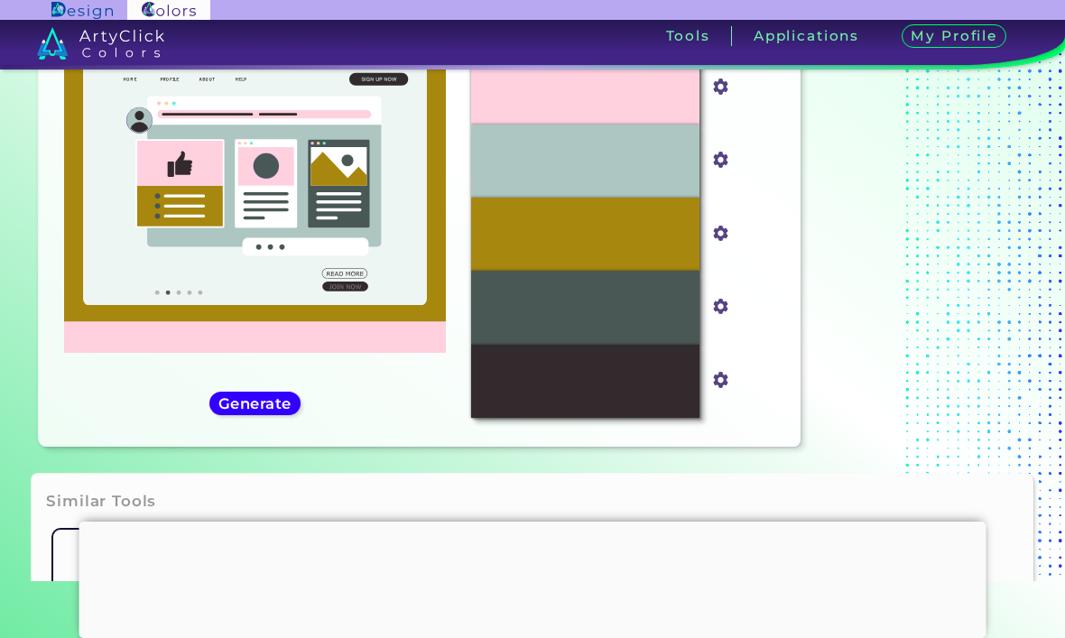
click at [238, 411] on h5 "Generate" at bounding box center [254, 403] width 72 height 14
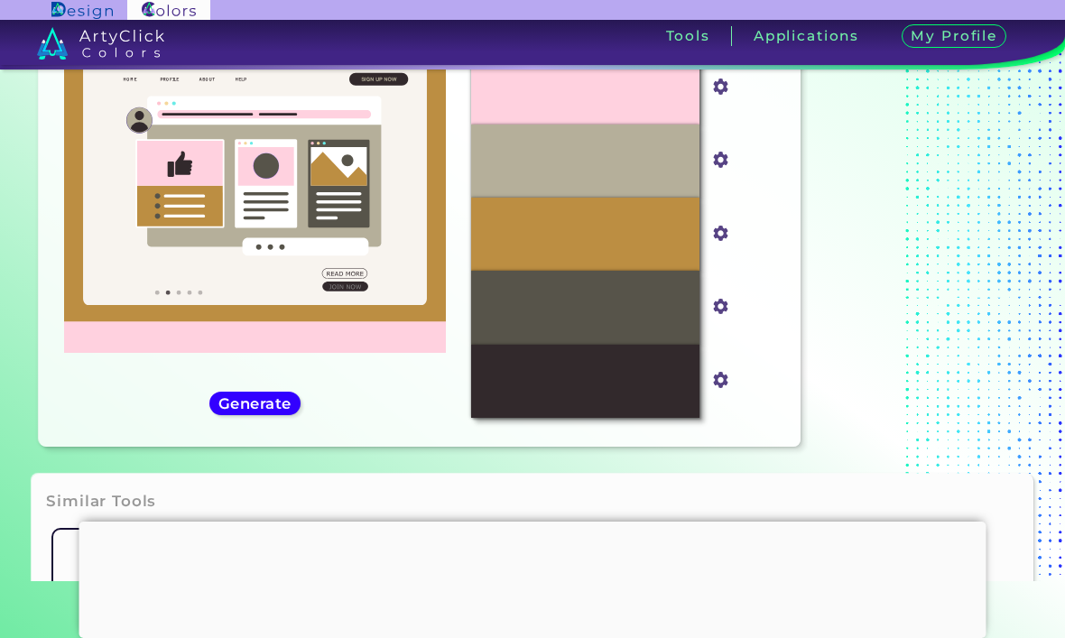
click at [225, 411] on h5 "Generate" at bounding box center [254, 403] width 73 height 14
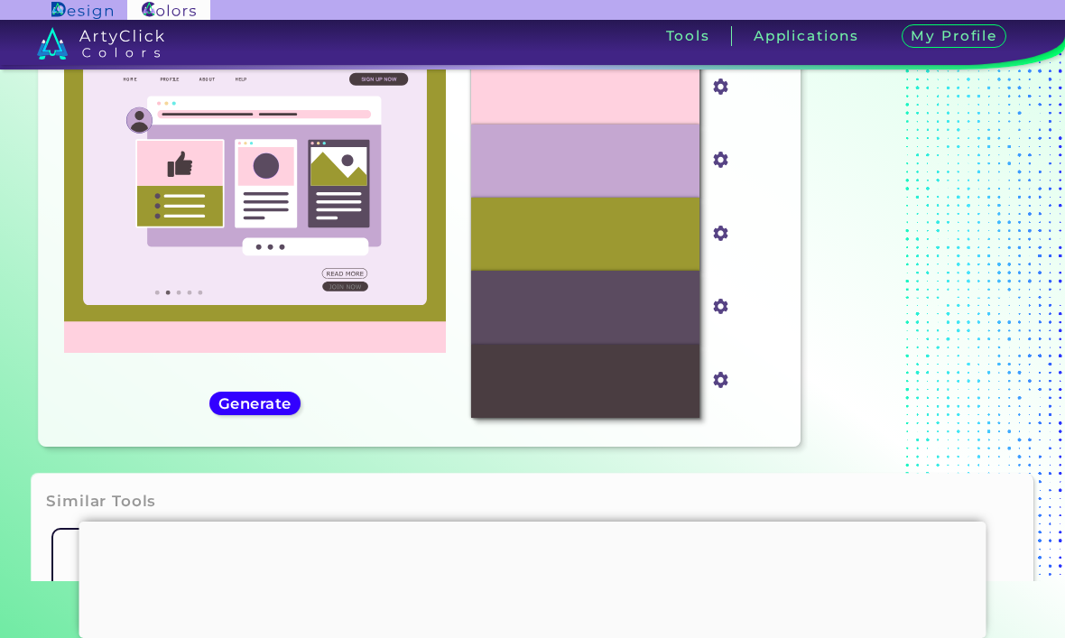
click at [224, 410] on h5 "Generate" at bounding box center [255, 403] width 66 height 14
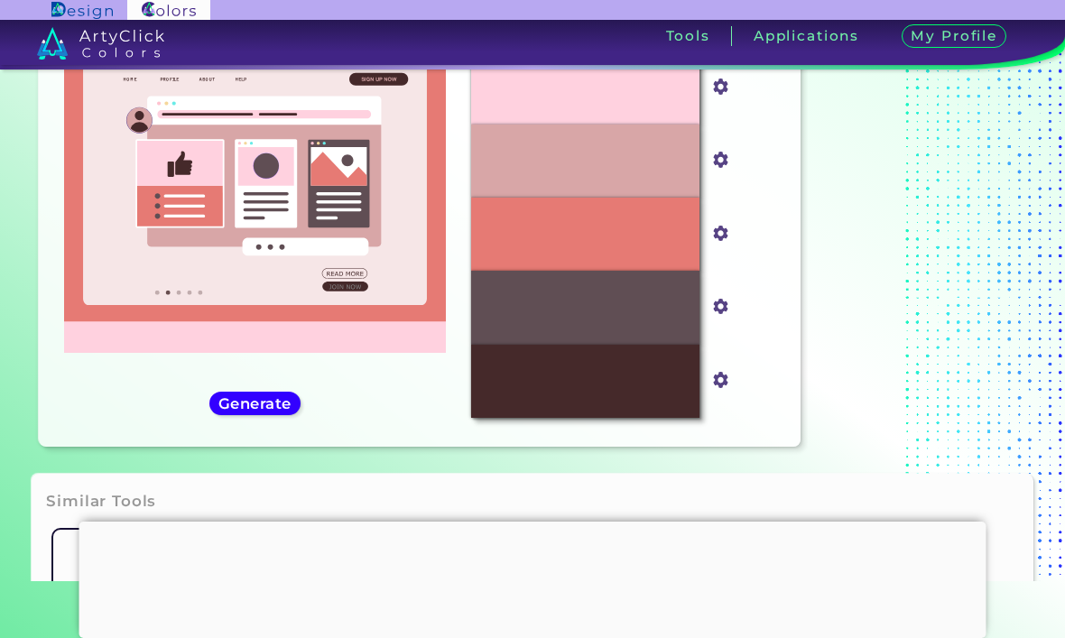
click at [222, 410] on h5 "Generate" at bounding box center [255, 403] width 67 height 14
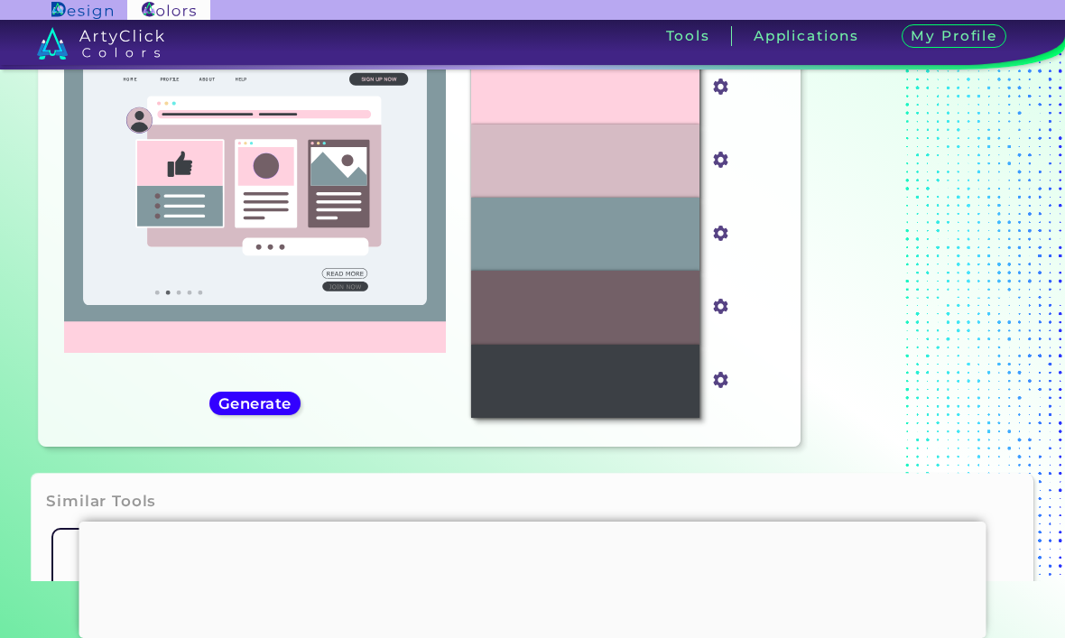
click at [240, 410] on h5 "Generate" at bounding box center [255, 403] width 69 height 14
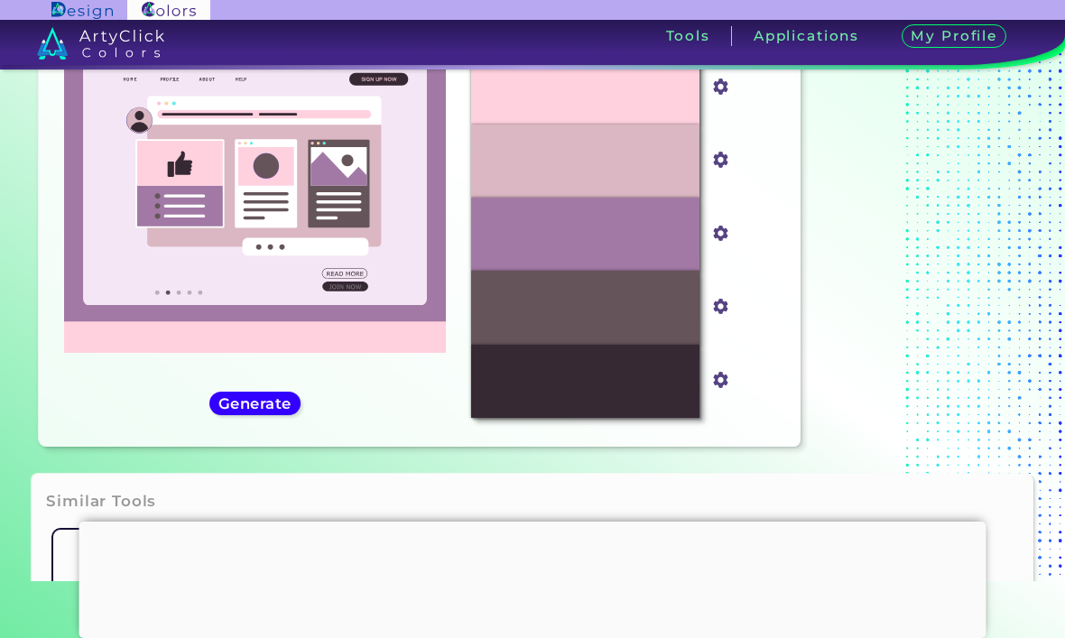
click at [242, 410] on h5 "Generate" at bounding box center [254, 403] width 67 height 14
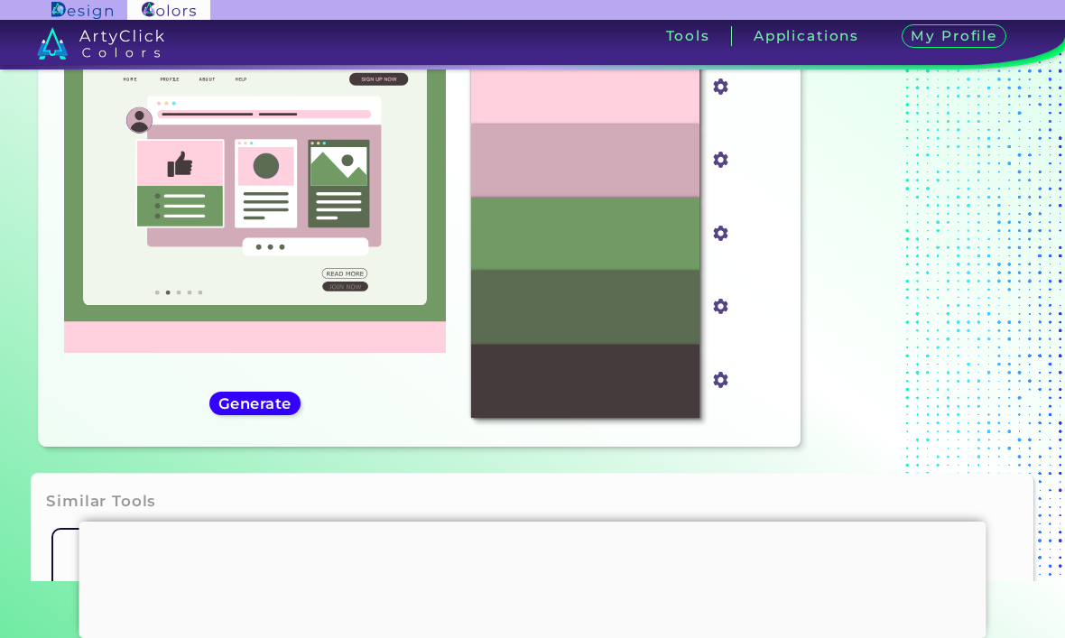
click at [261, 410] on h5 "Generate" at bounding box center [254, 403] width 67 height 14
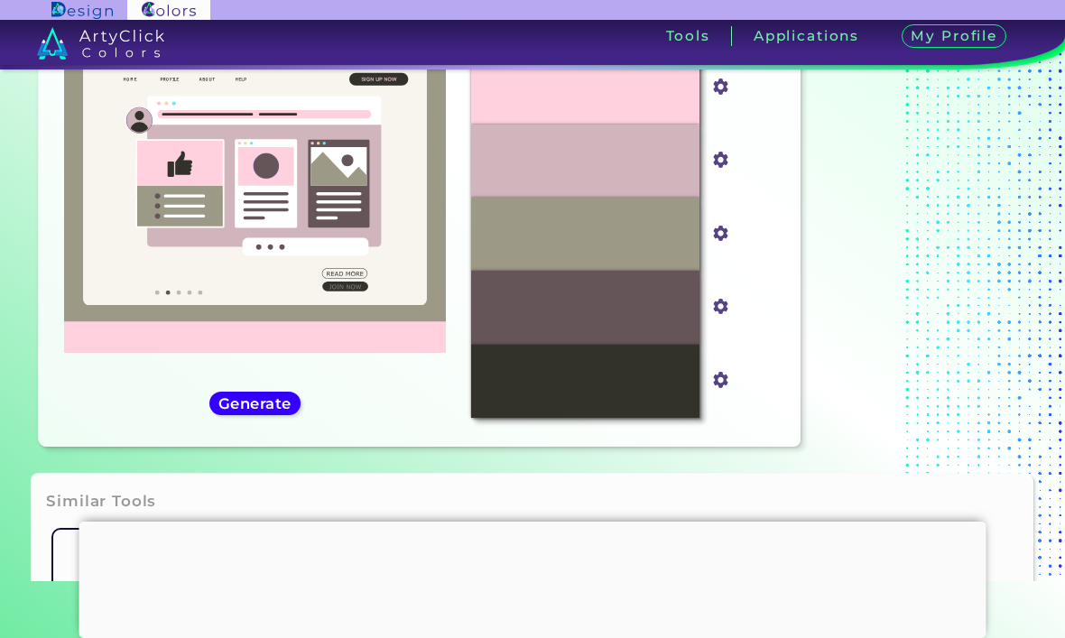
click at [233, 410] on h5 "Generate" at bounding box center [255, 403] width 66 height 14
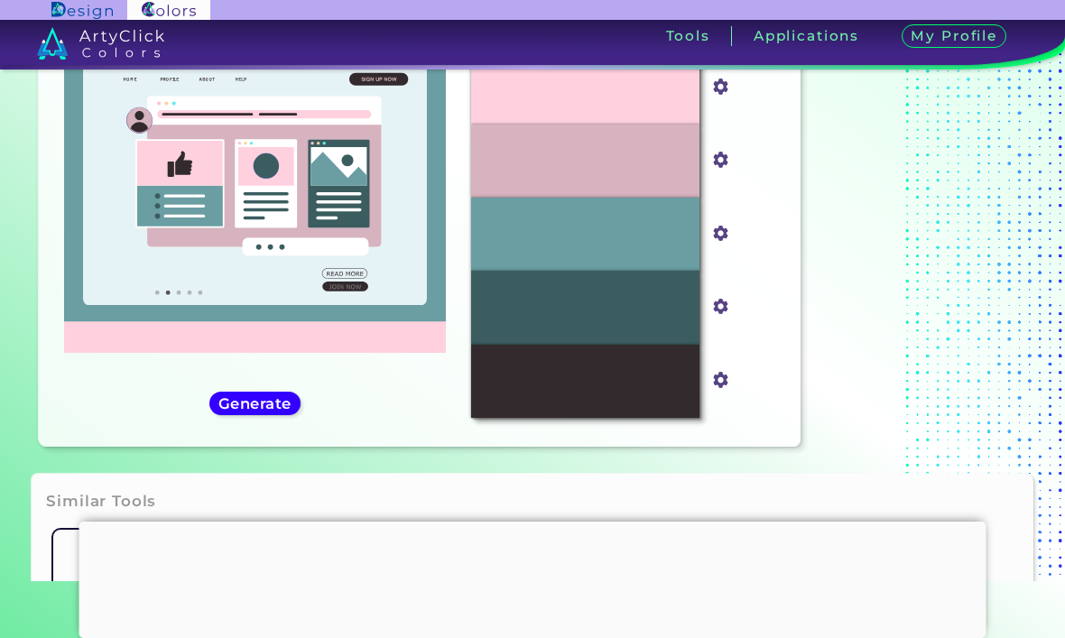
click at [231, 410] on h5 "Generate" at bounding box center [255, 403] width 67 height 14
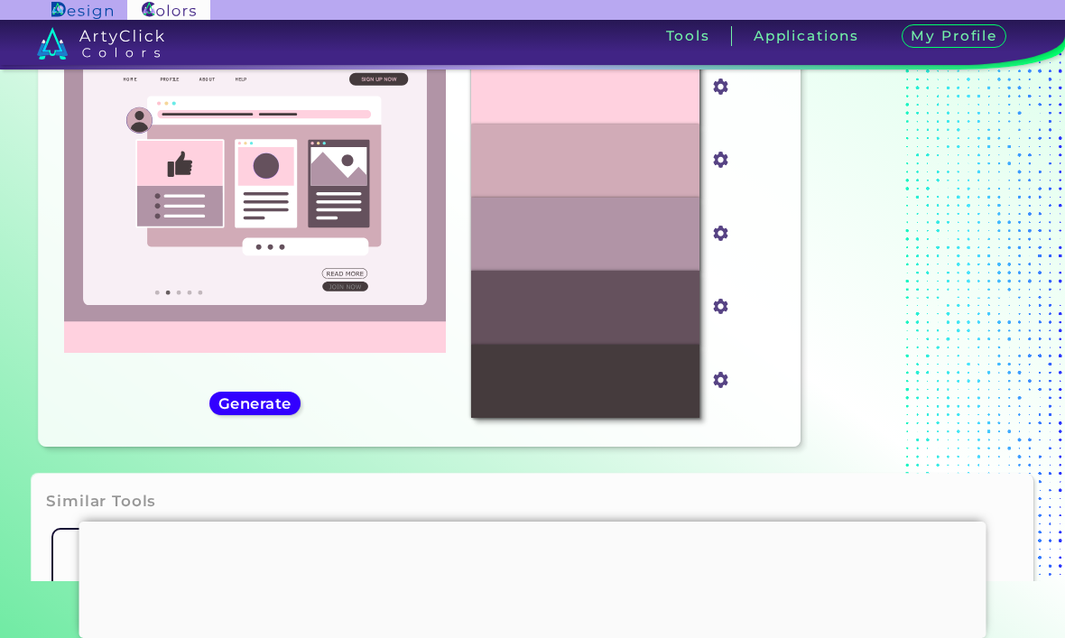
click at [243, 410] on h5 "Generate" at bounding box center [254, 403] width 67 height 14
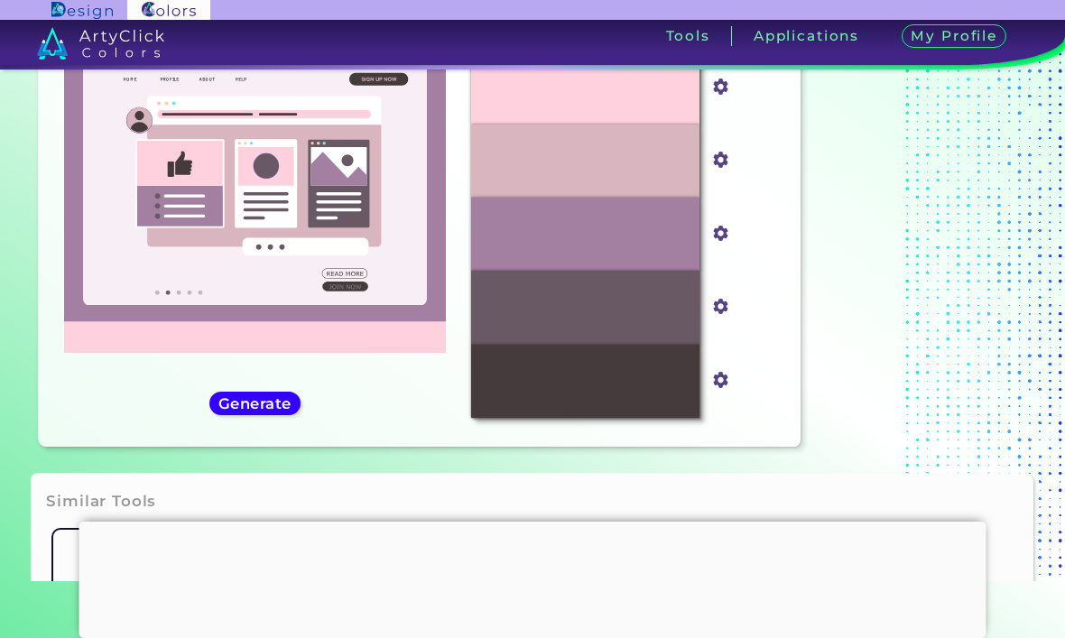
click at [225, 410] on h5 "Generate" at bounding box center [255, 403] width 66 height 14
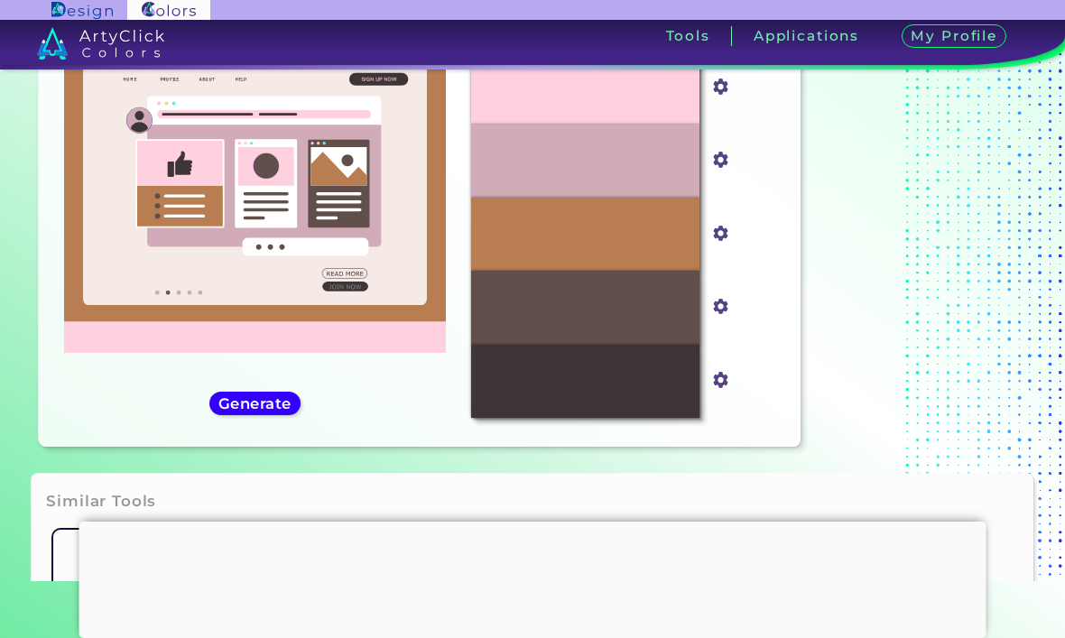
click at [229, 410] on h5 "Generate" at bounding box center [255, 403] width 66 height 14
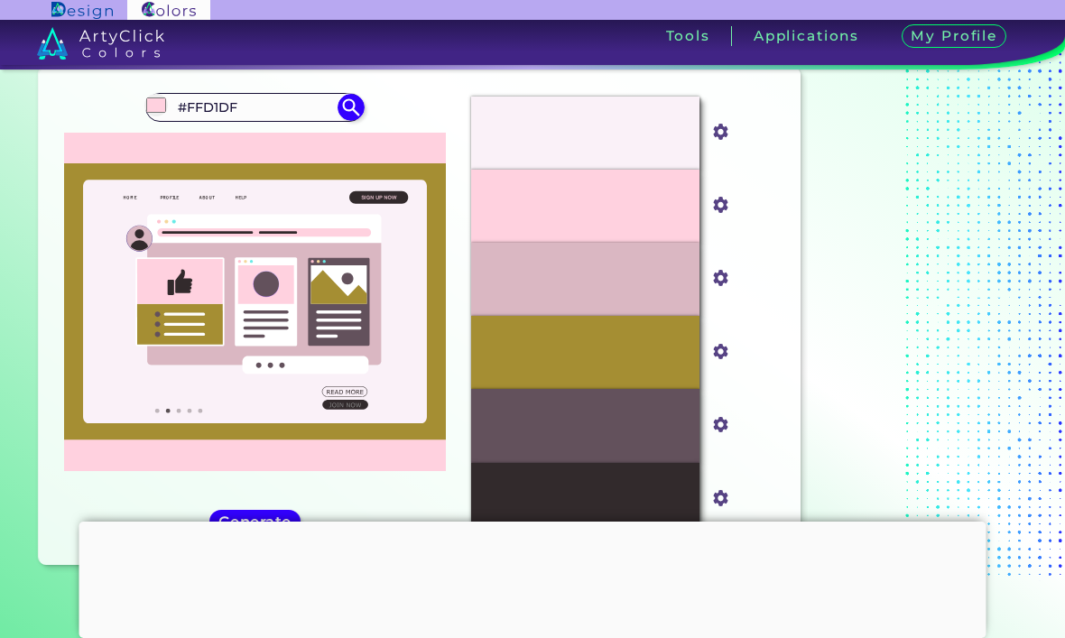
scroll to position [0, 0]
click at [264, 107] on input "#FFD1DF" at bounding box center [256, 107] width 168 height 24
type input "#"
type input "Baby brown"
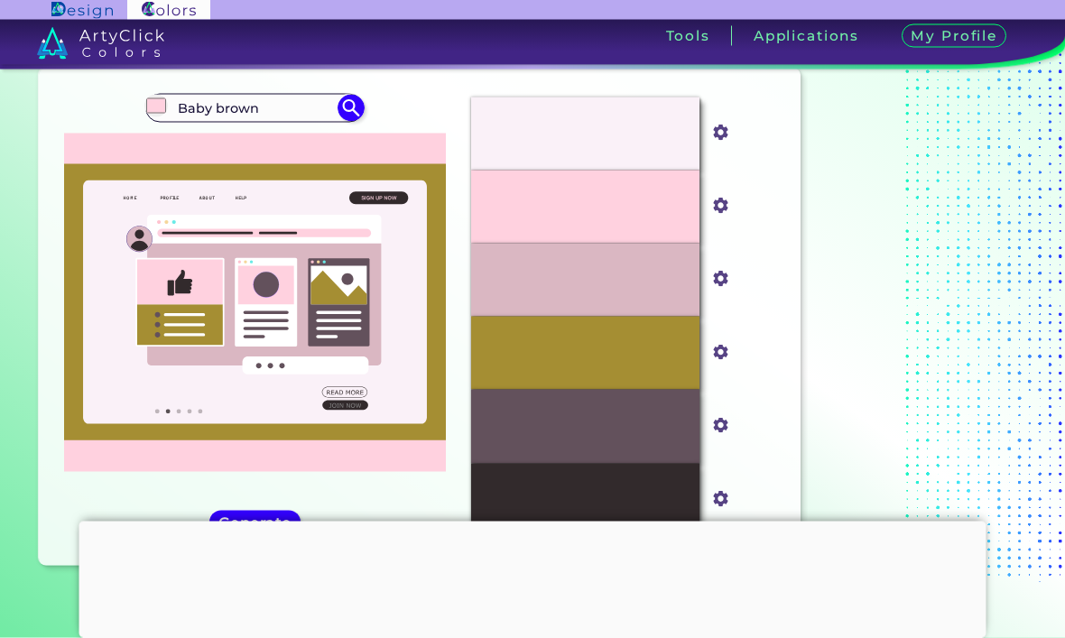
type input "#000000"
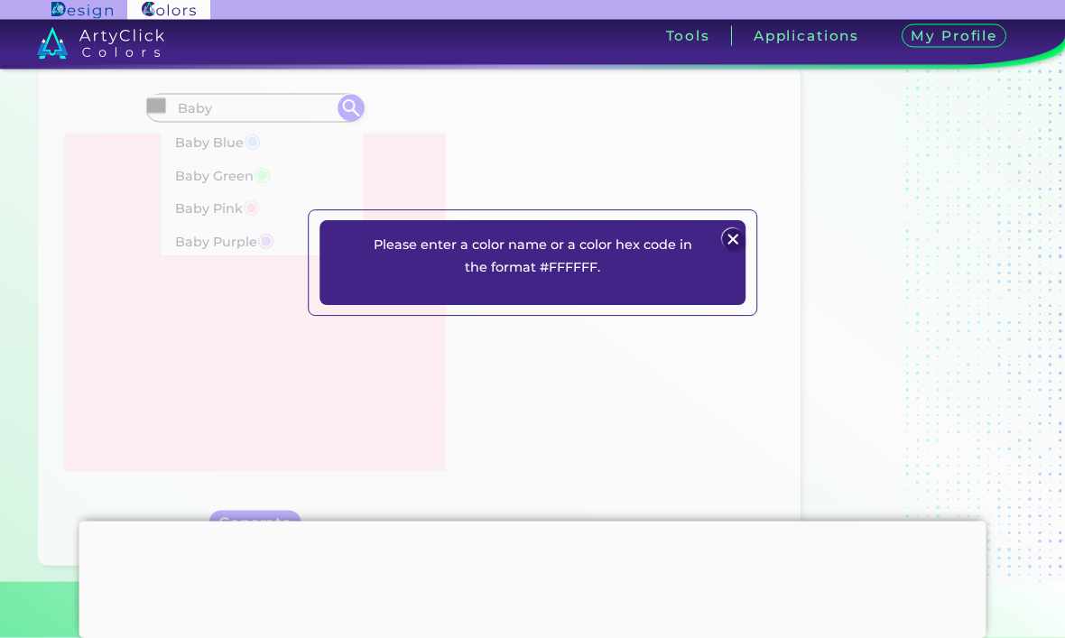
type input "Baby"
click at [239, 139] on div "Please enter a color name or a color hex code in the format #FFFFFF. Plans Sign…" at bounding box center [532, 263] width 1065 height 638
click at [239, 142] on div "Please enter a color name or a color hex code in the format #FFFFFF. Plans Sign…" at bounding box center [532, 263] width 1065 height 638
click at [738, 251] on img at bounding box center [733, 240] width 22 height 22
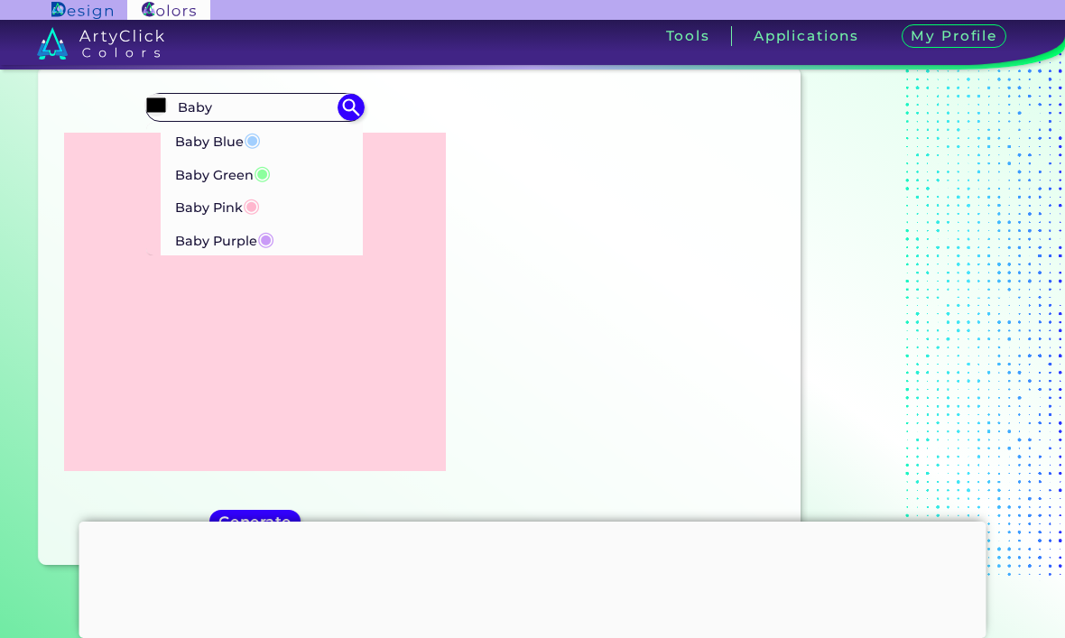
click at [236, 136] on p "Baby Blue ◉" at bounding box center [218, 139] width 86 height 33
type input "#a2cffe"
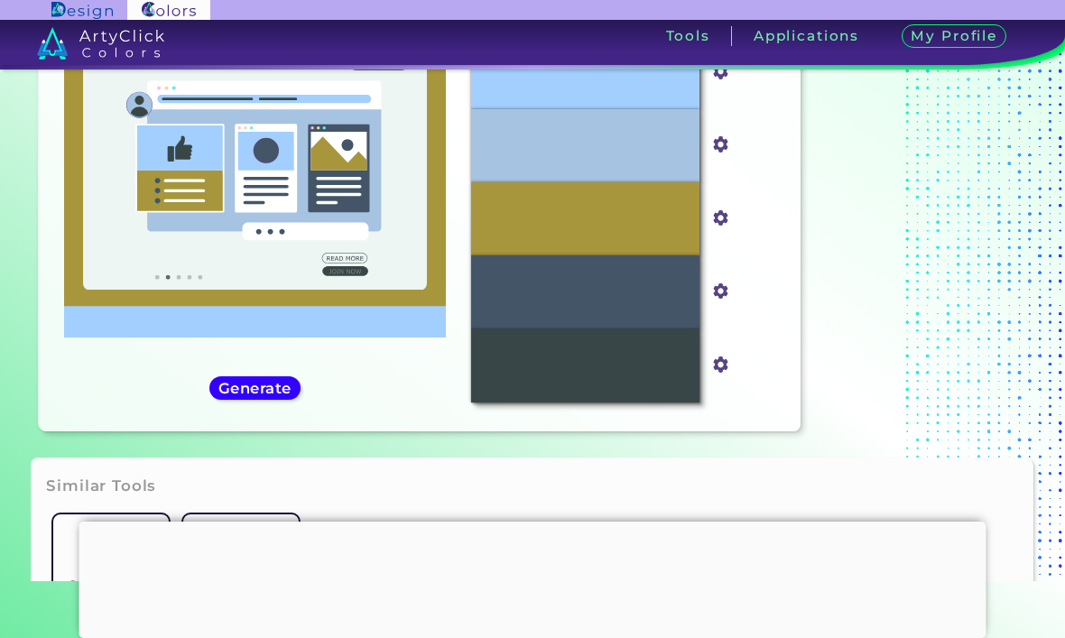
scroll to position [132, 0]
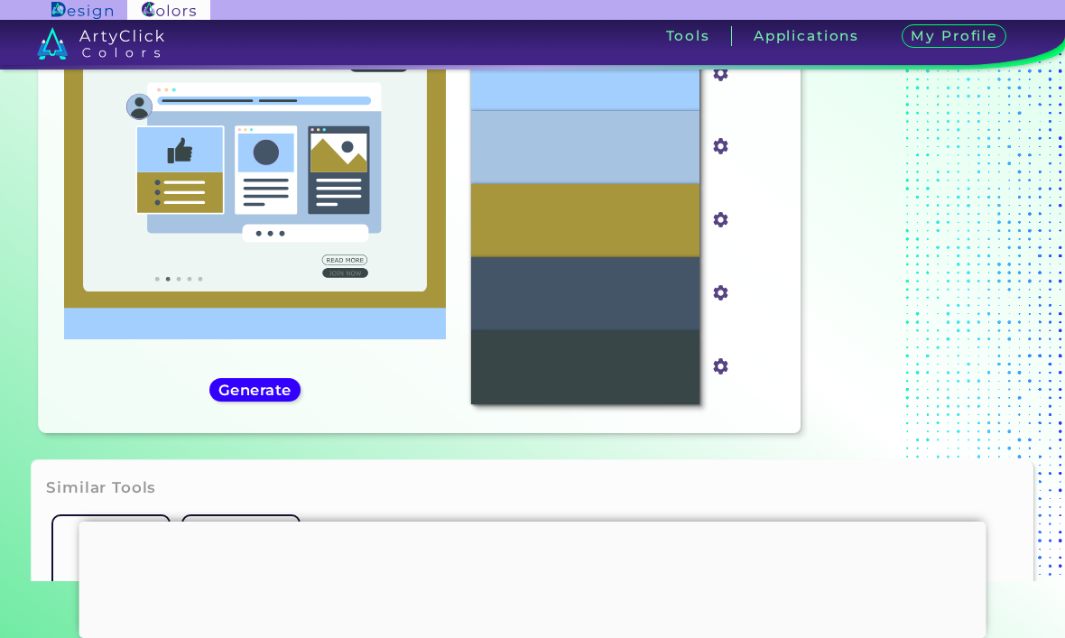
click at [242, 397] on h5 "Generate" at bounding box center [254, 390] width 73 height 14
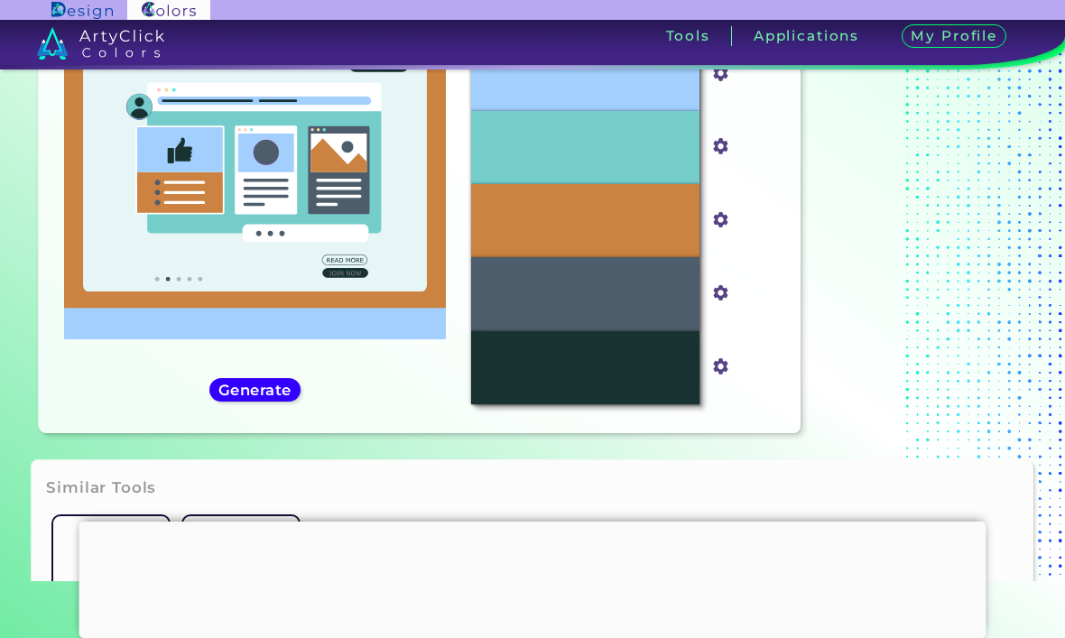
click at [242, 396] on h5 "Generate" at bounding box center [255, 390] width 68 height 14
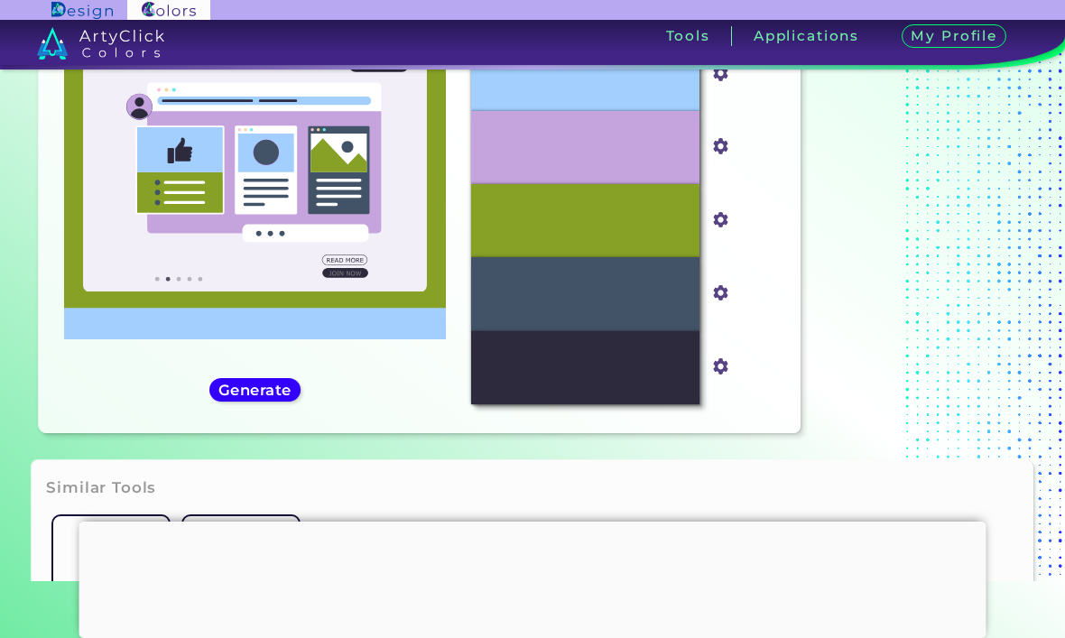
click at [273, 397] on h5 "Generate" at bounding box center [255, 390] width 70 height 14
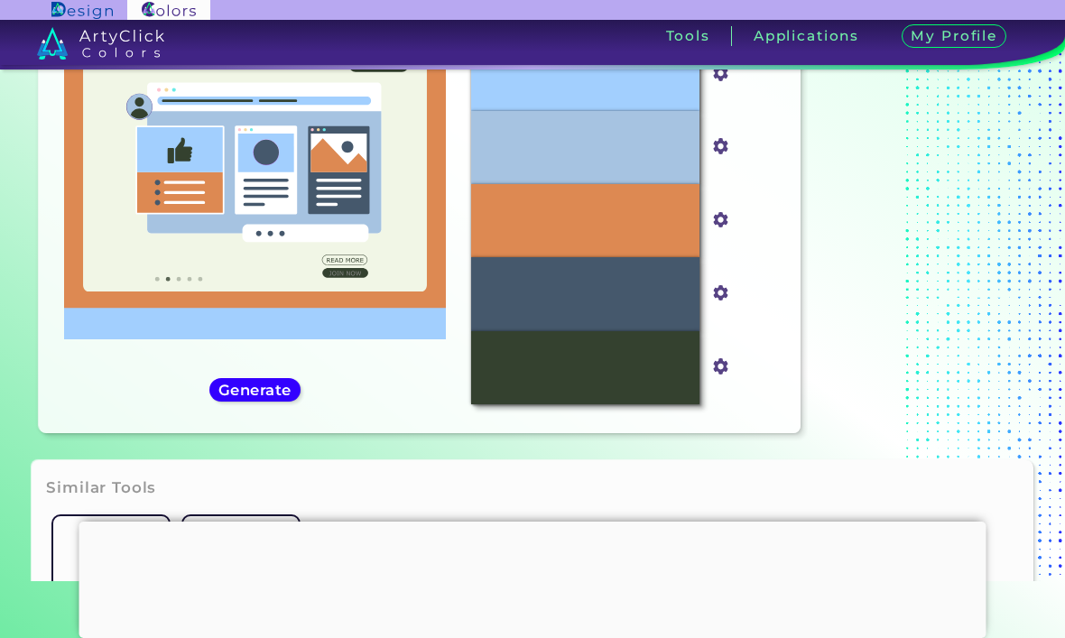
click at [260, 396] on h5 "Generate" at bounding box center [254, 390] width 67 height 14
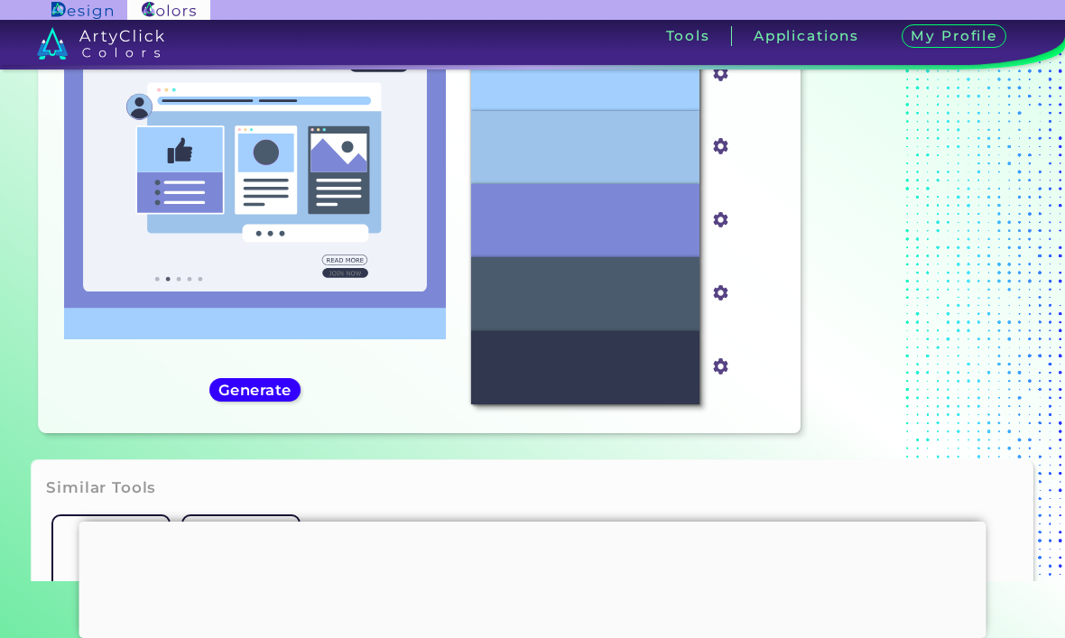
click at [247, 396] on h5 "Generate" at bounding box center [254, 390] width 67 height 14
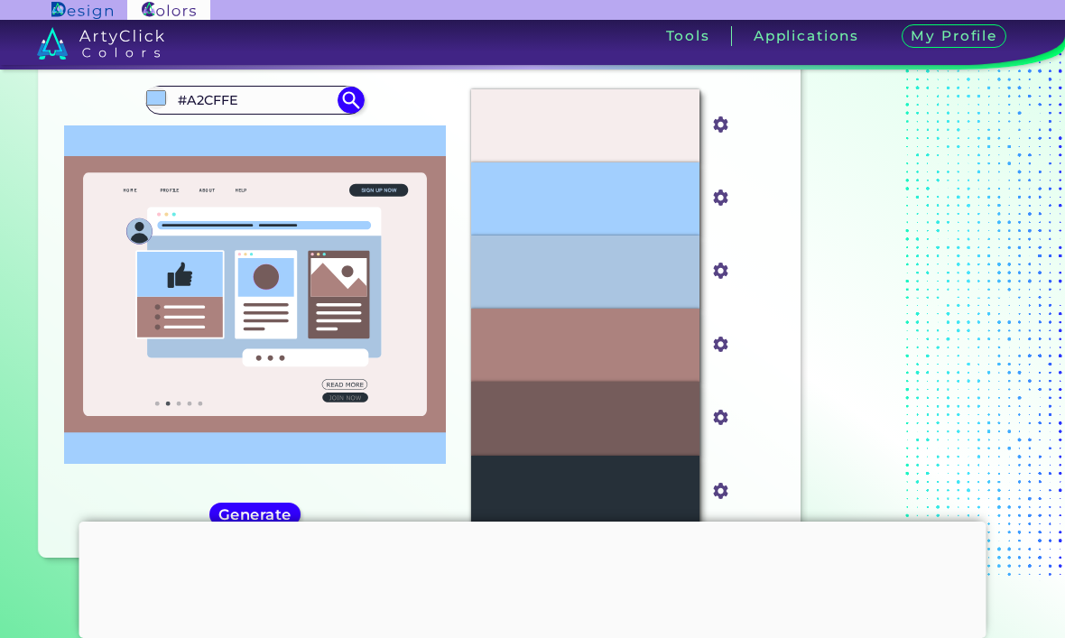
scroll to position [6, 0]
click at [255, 106] on input "#A2CFFE" at bounding box center [256, 100] width 168 height 24
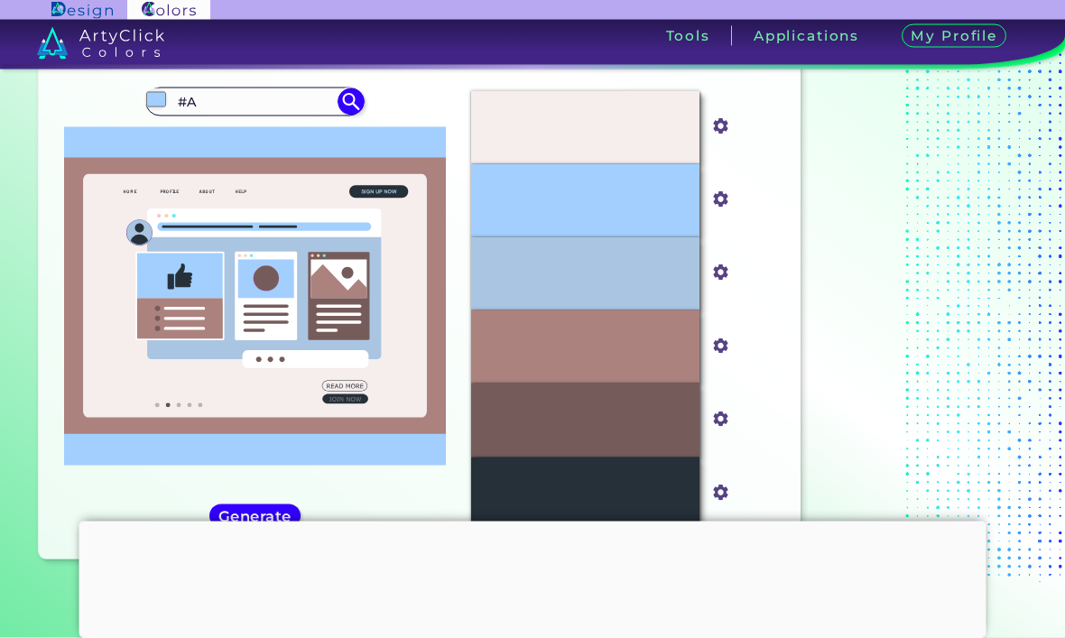
type input "#"
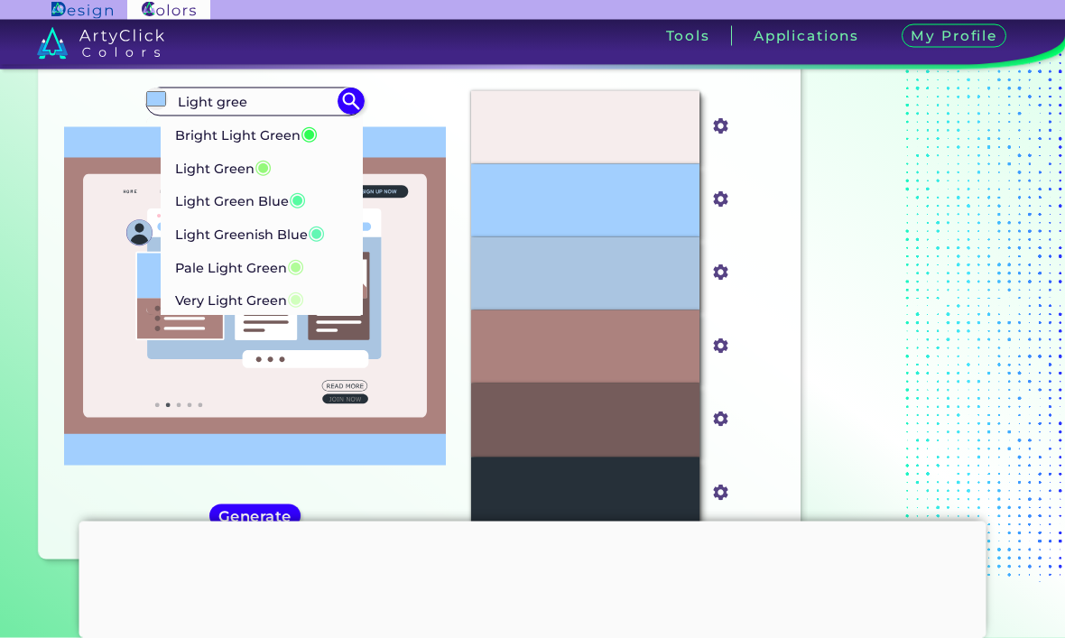
type input "Light gree"
click at [271, 145] on p "Bright Light Green ◉" at bounding box center [246, 133] width 143 height 33
type input "#2dfe54"
type input "#2DFE54"
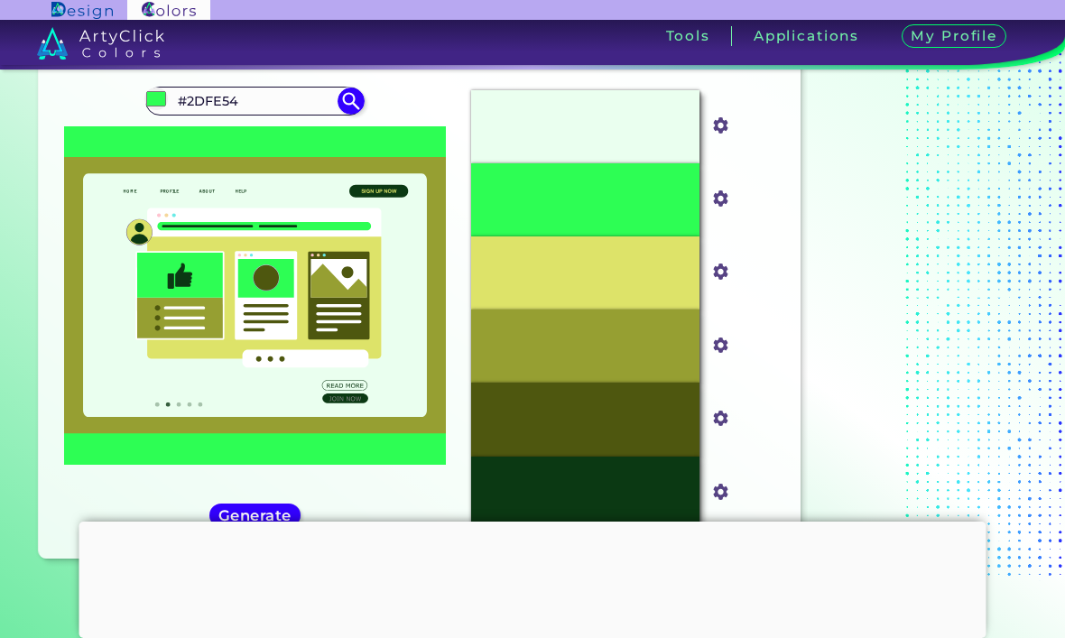
scroll to position [135, 0]
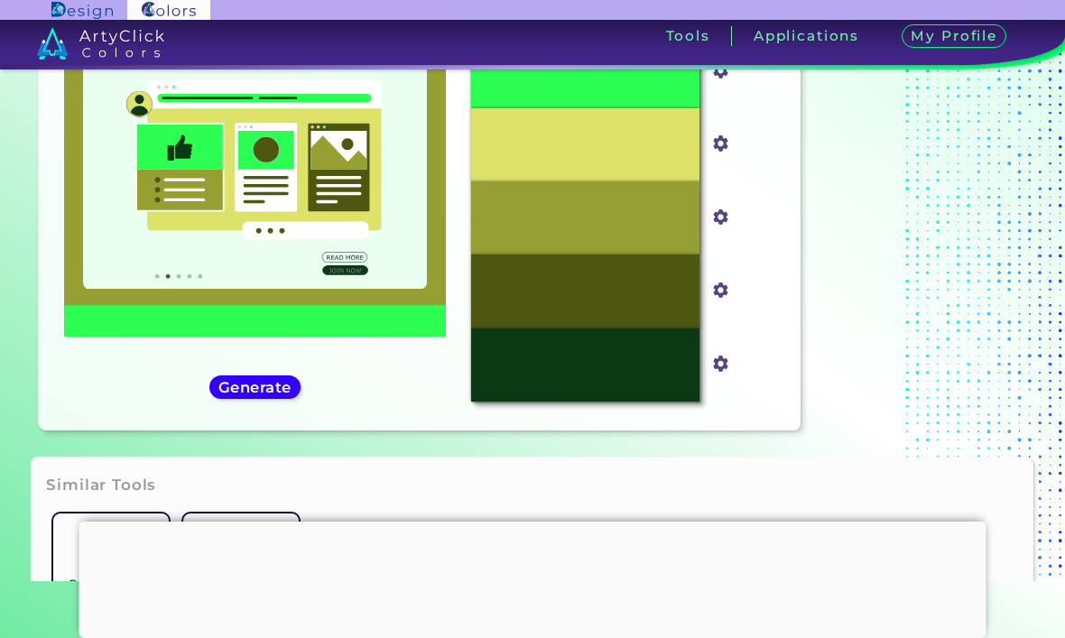
click at [252, 394] on h5 "Generate" at bounding box center [255, 387] width 68 height 14
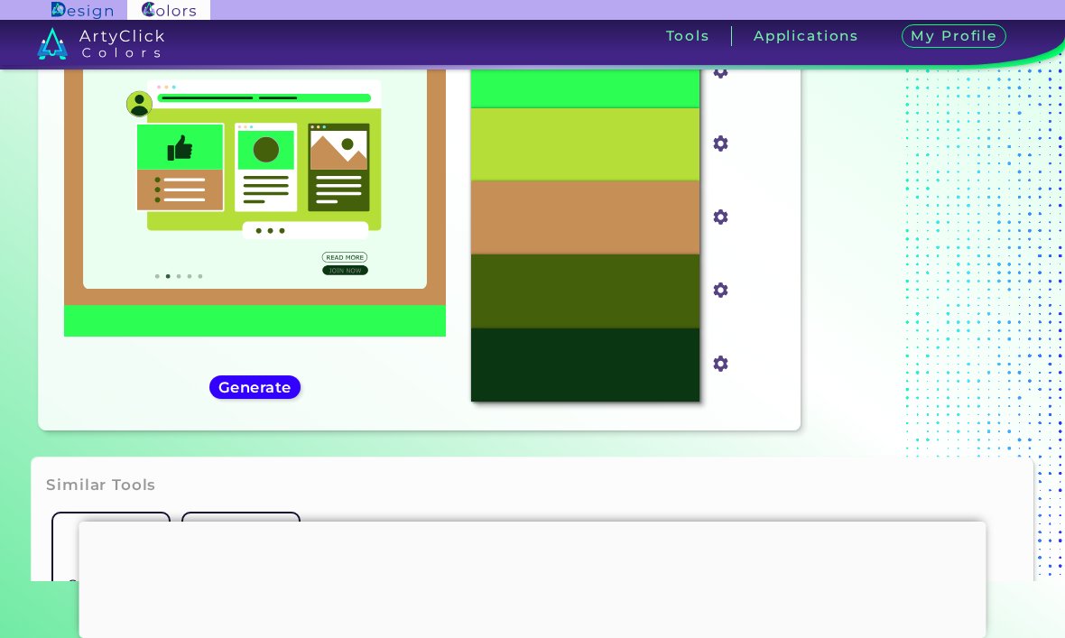
click at [248, 394] on h5 "Generate" at bounding box center [255, 387] width 66 height 14
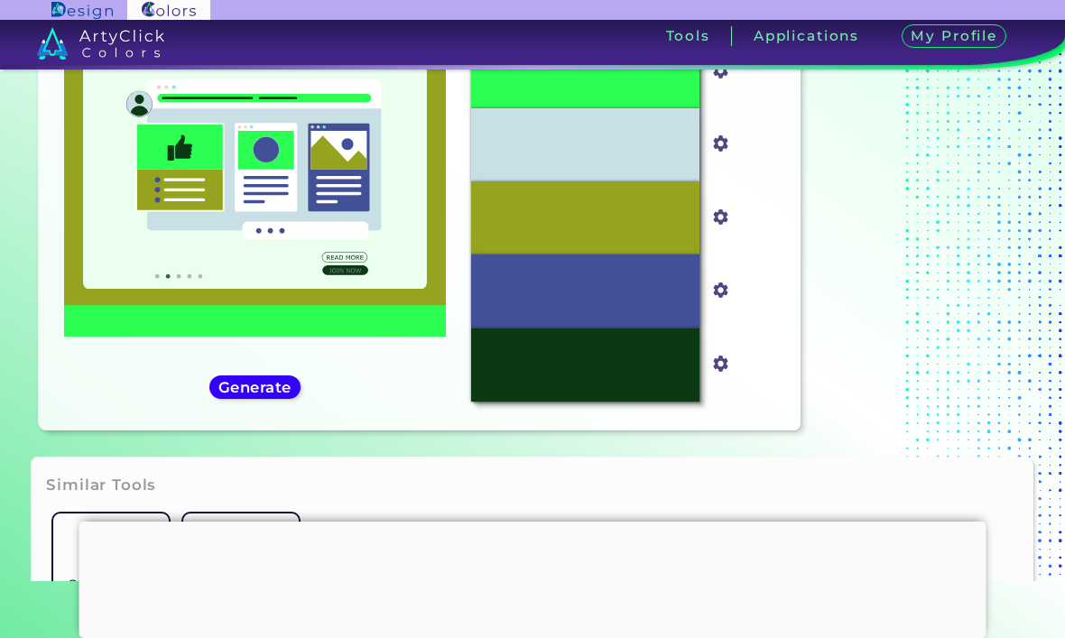
click at [261, 395] on h5 "Generate" at bounding box center [254, 387] width 69 height 14
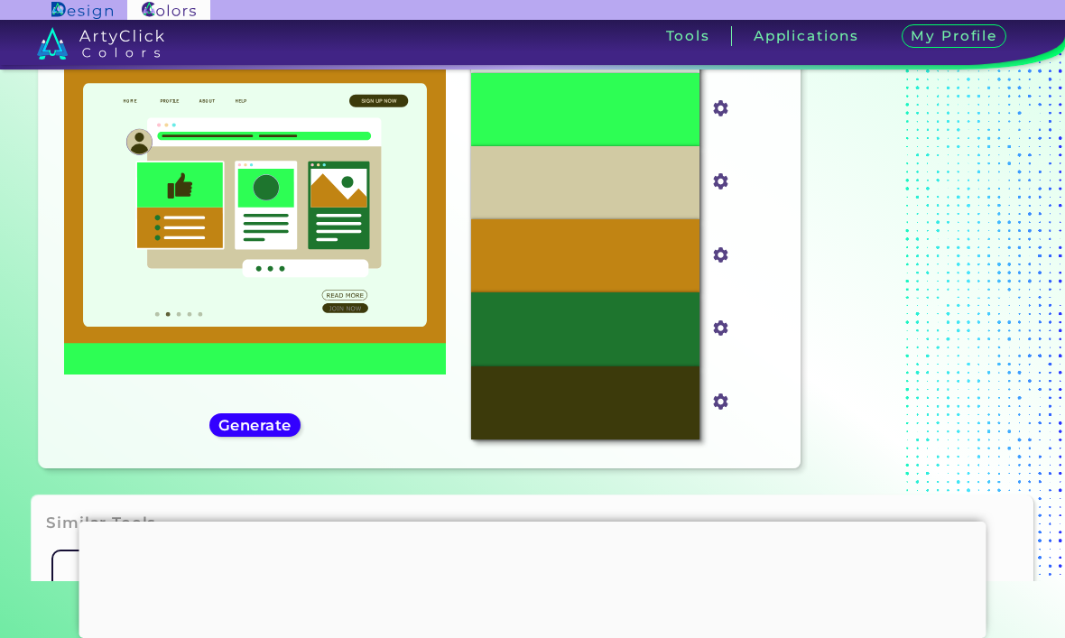
scroll to position [84, 0]
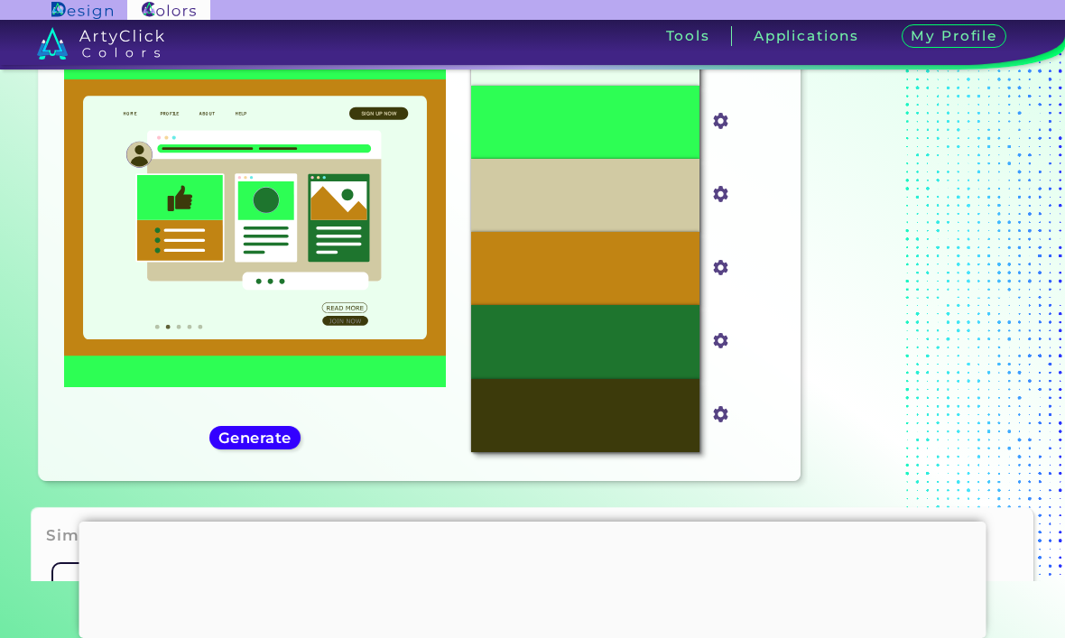
click at [250, 444] on h5 "Generate" at bounding box center [254, 438] width 69 height 14
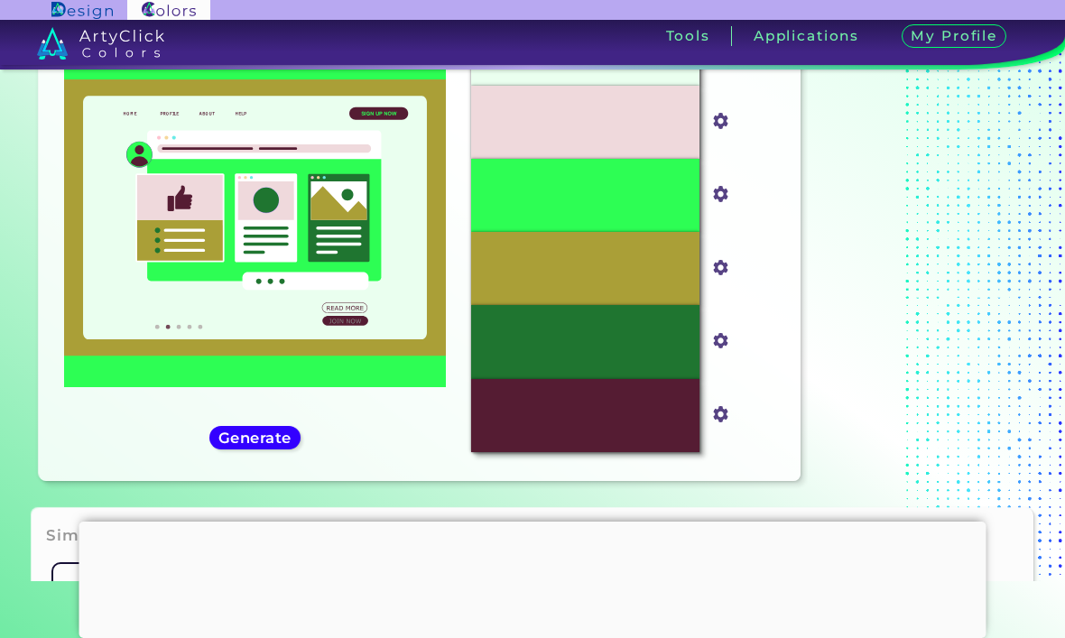
click at [242, 444] on h5 "Generate" at bounding box center [255, 438] width 66 height 14
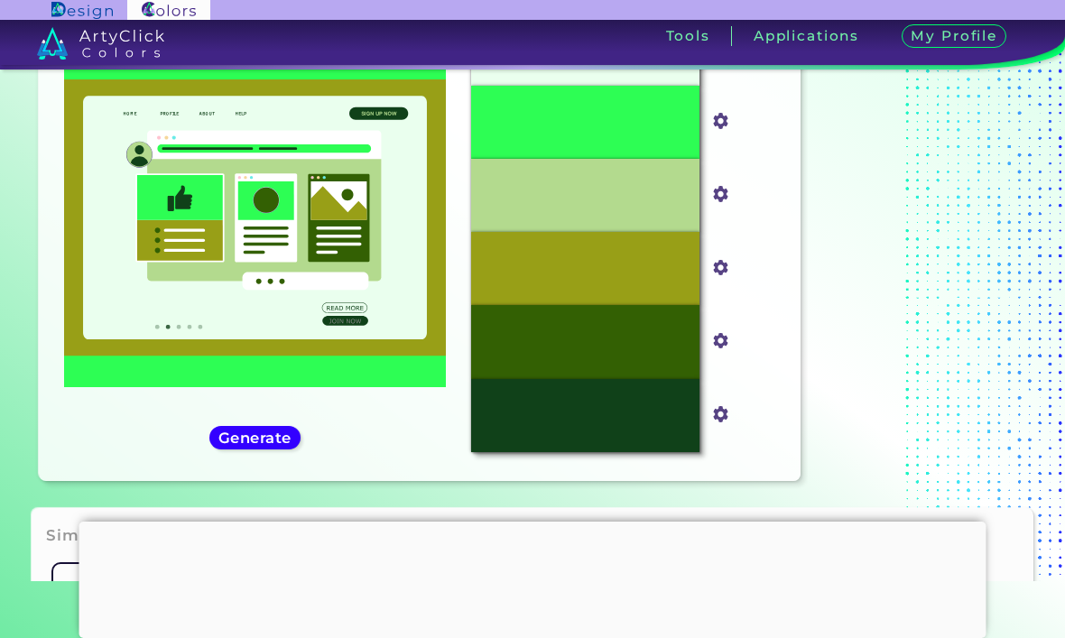
click at [661, 33] on div "Tools" at bounding box center [689, 35] width 88 height 19
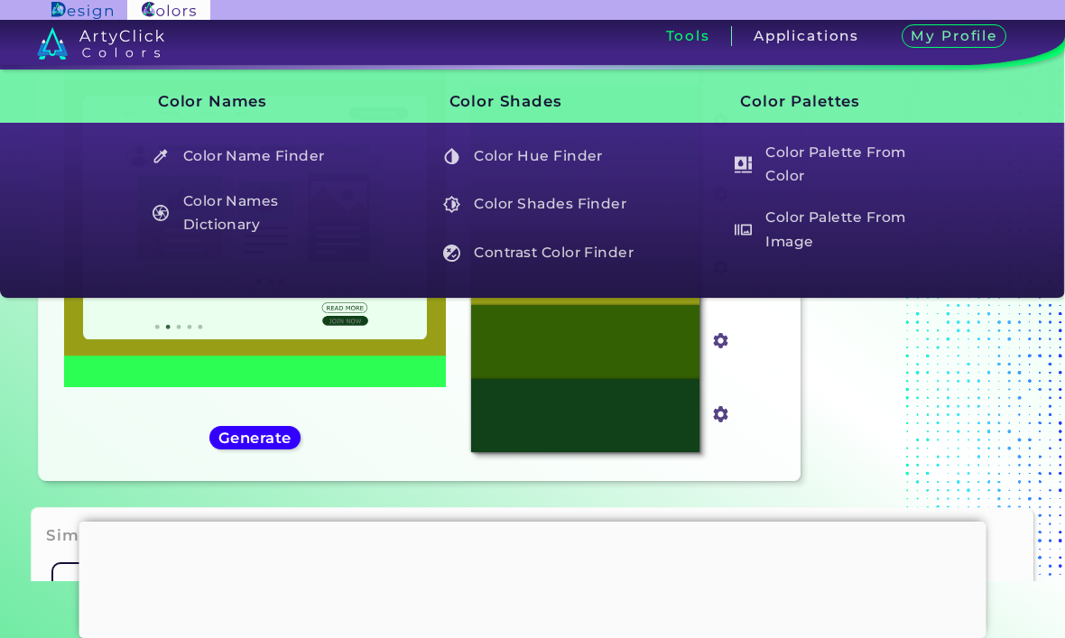
click at [539, 257] on h5 "Contrast Color Finder" at bounding box center [540, 253] width 210 height 34
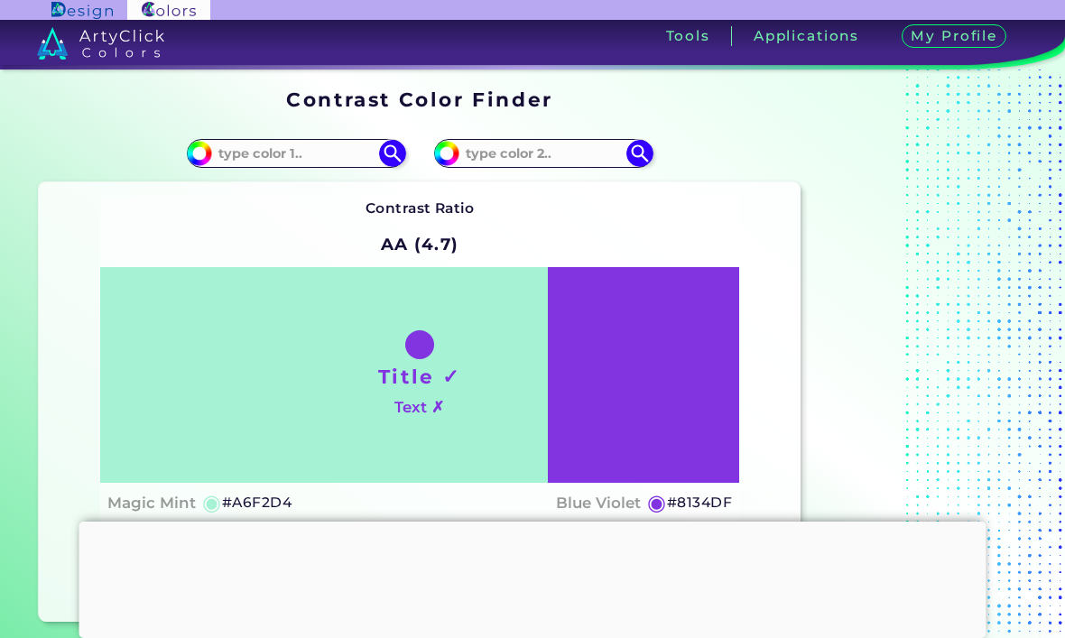
click at [338, 145] on input at bounding box center [296, 153] width 168 height 24
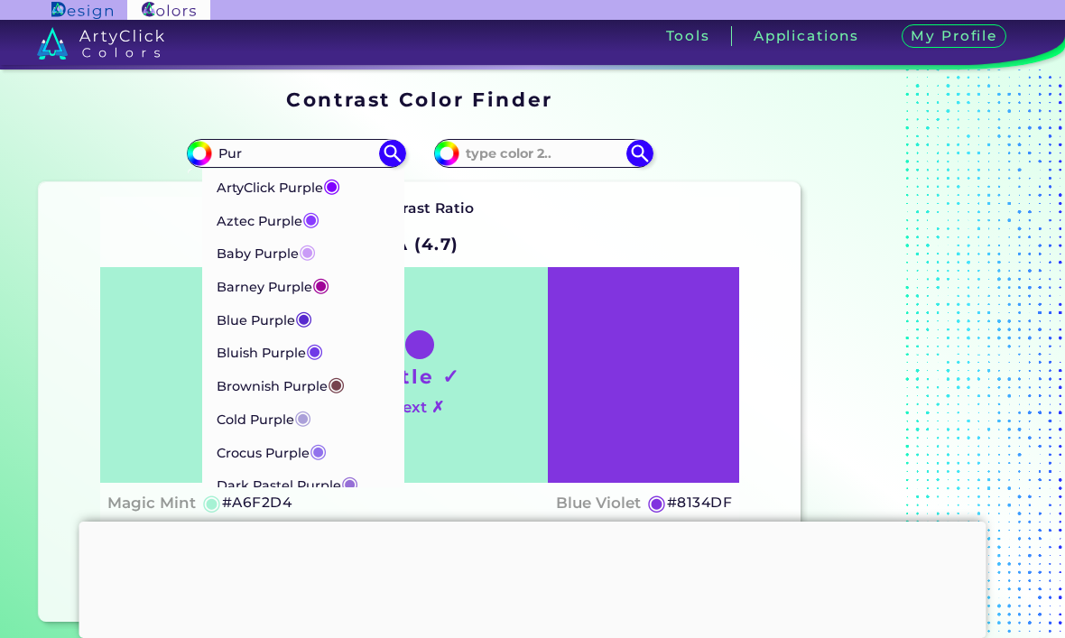
type input "Pur"
click at [295, 245] on p "Baby Purple ◉" at bounding box center [266, 251] width 99 height 33
type input "#ca9bf7"
type input "#CA9BF7"
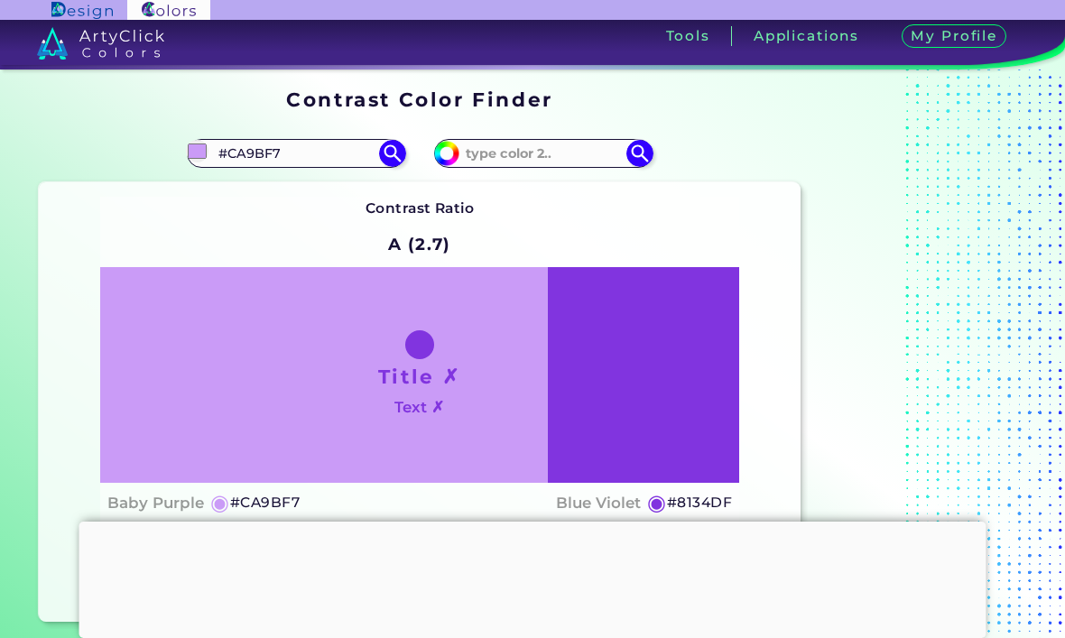
click at [514, 156] on input at bounding box center [543, 153] width 168 height 24
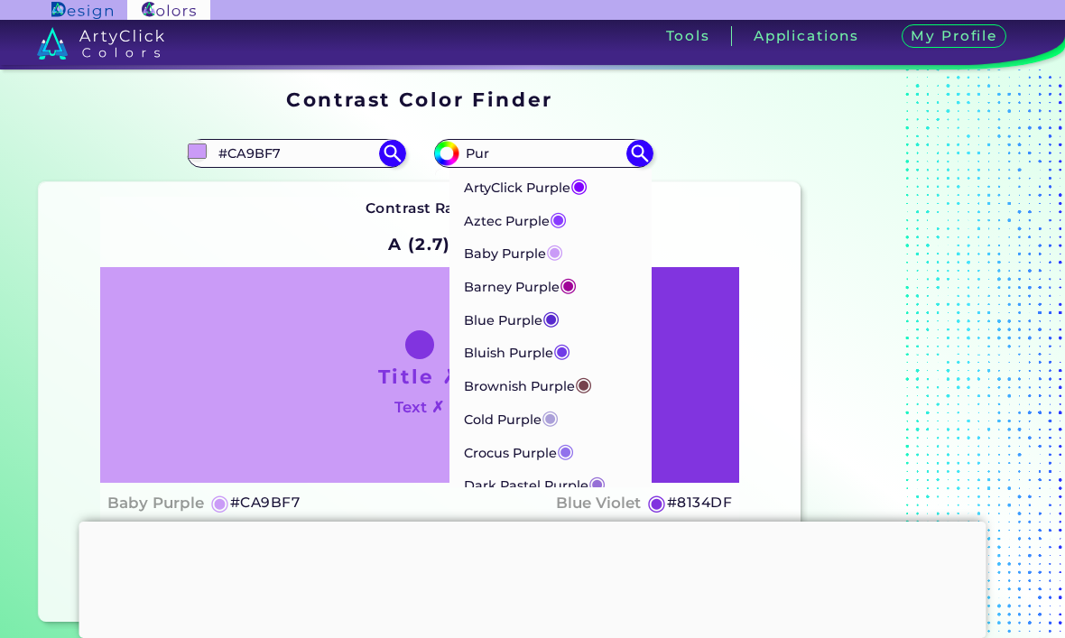
type input "Pur"
click at [583, 216] on li "Aztec Purple ◉" at bounding box center [551, 218] width 202 height 33
type input "#893bff"
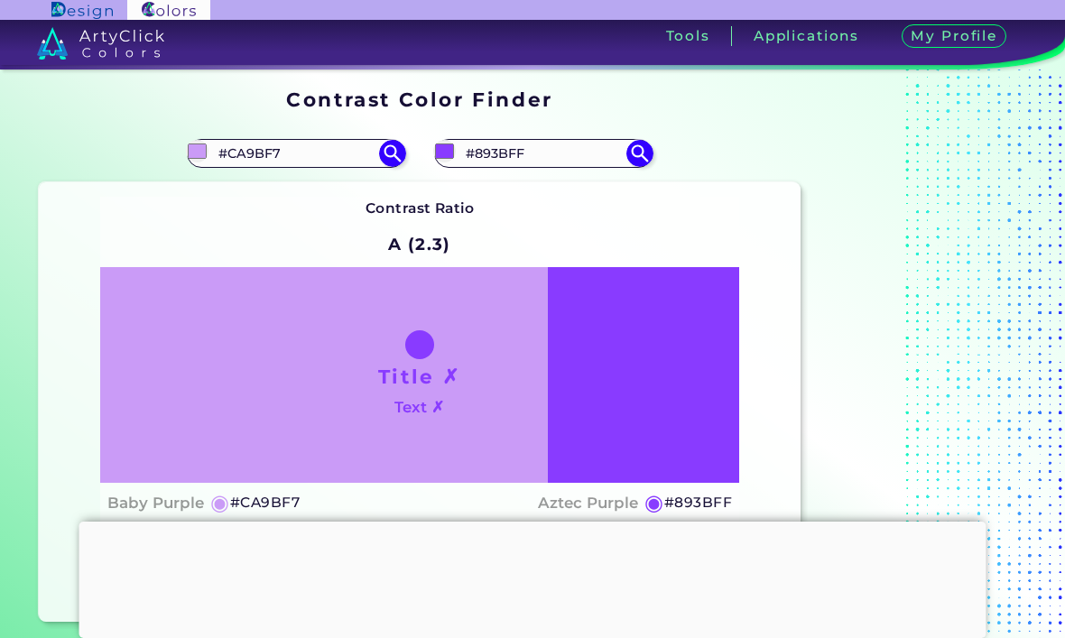
click at [562, 159] on input "#893BFF" at bounding box center [543, 153] width 168 height 24
click at [914, 182] on section at bounding box center [921, 355] width 226 height 547
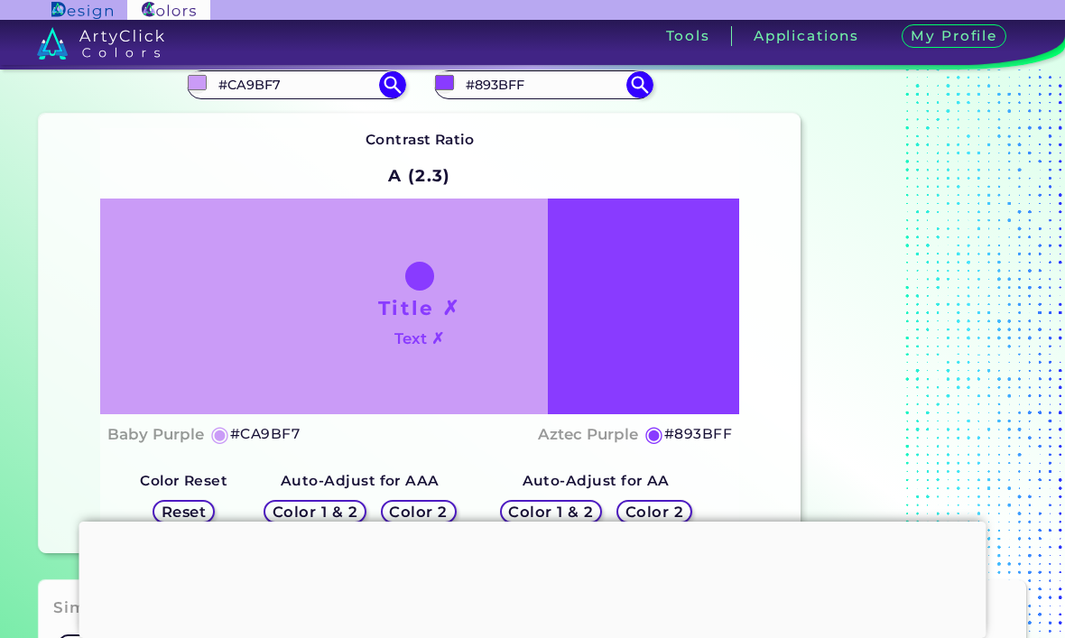
scroll to position [97, 0]
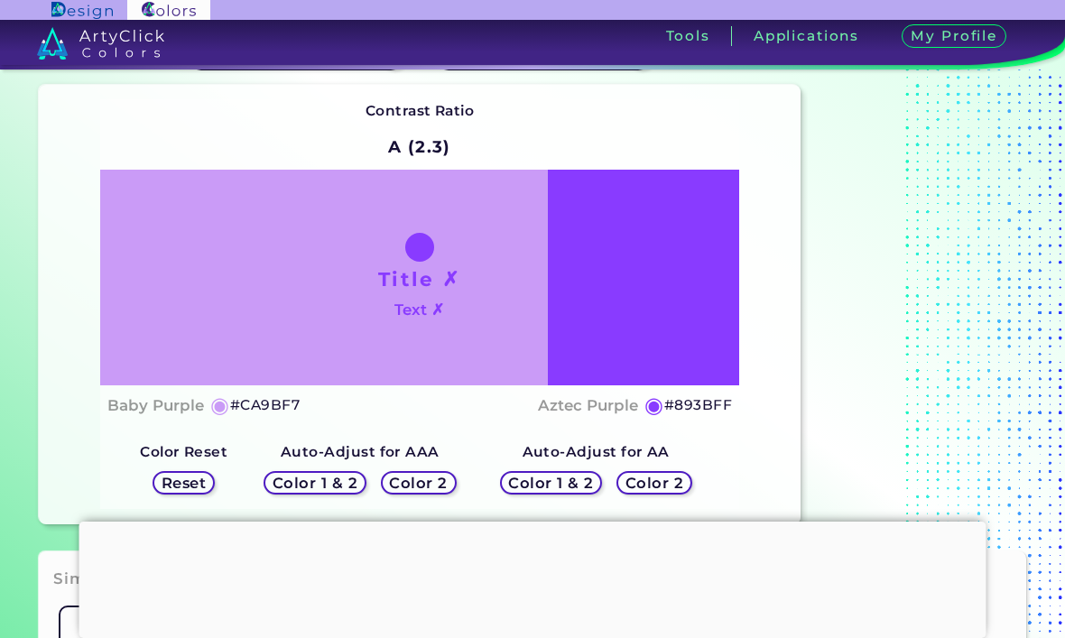
click at [423, 292] on h1 "Title ✗" at bounding box center [419, 278] width 83 height 27
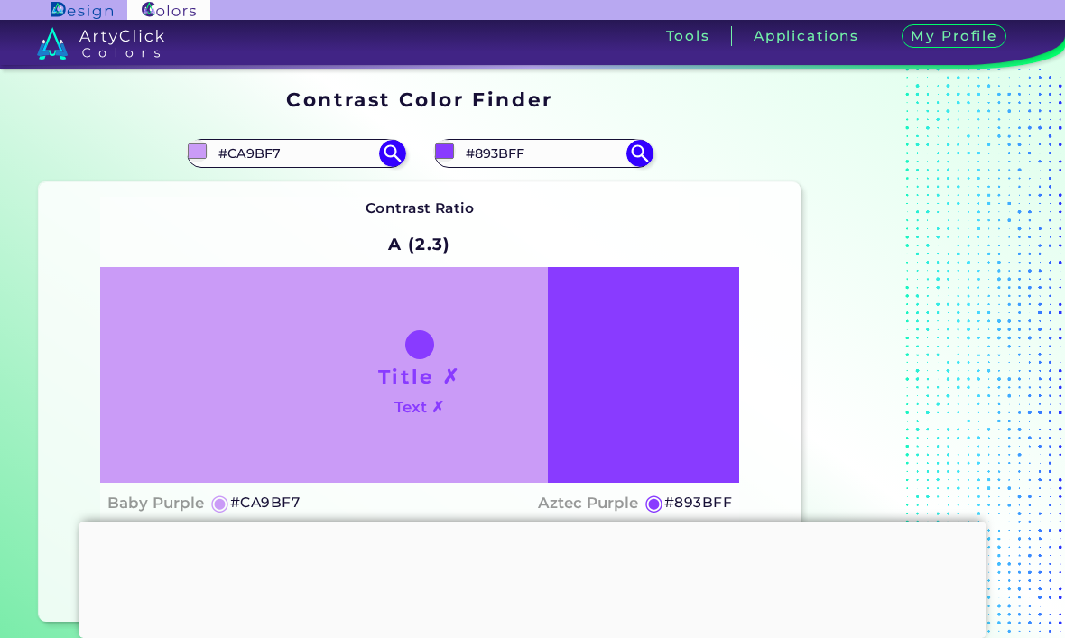
scroll to position [-1, 0]
click at [581, 152] on input "#893BFF" at bounding box center [543, 153] width 168 height 24
type input "#"
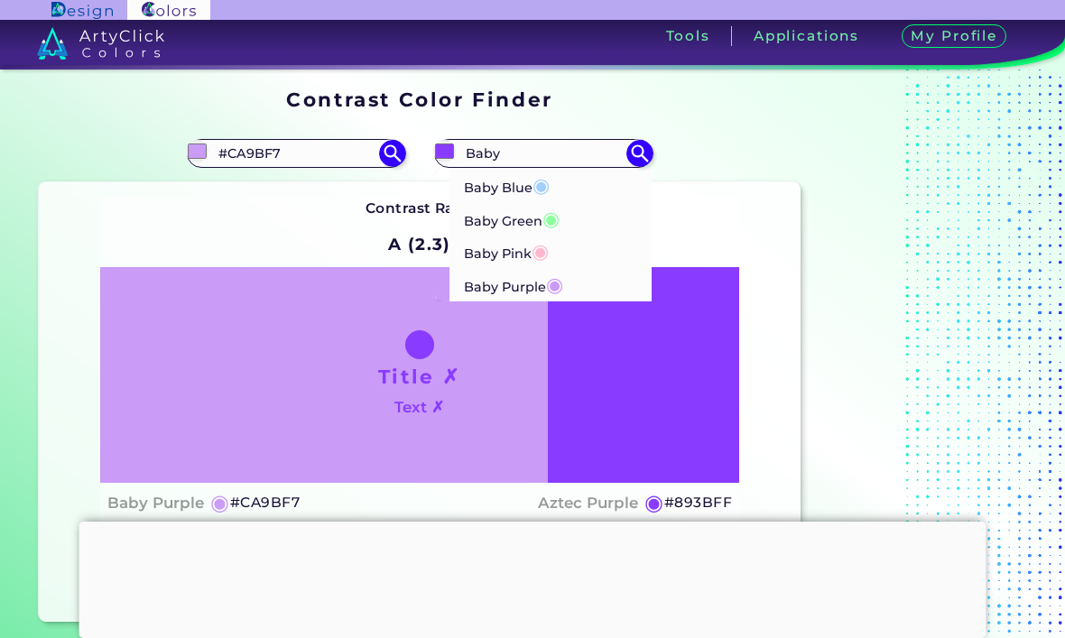
type input "Baby"
click at [548, 252] on span "◉" at bounding box center [540, 250] width 17 height 23
type input "#ffb7ce"
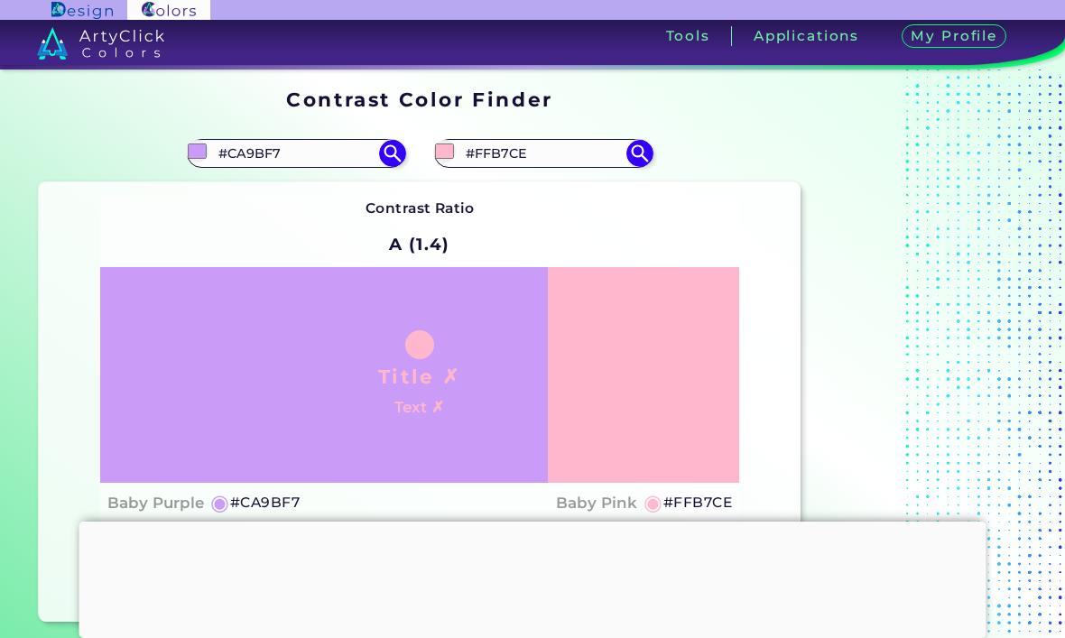
click at [571, 153] on input "#FFB7CE" at bounding box center [543, 153] width 168 height 24
type input "#"
type input "Baby pu"
click at [578, 188] on li "Baby Purple ◉" at bounding box center [551, 185] width 202 height 33
type input "#ca9bf7"
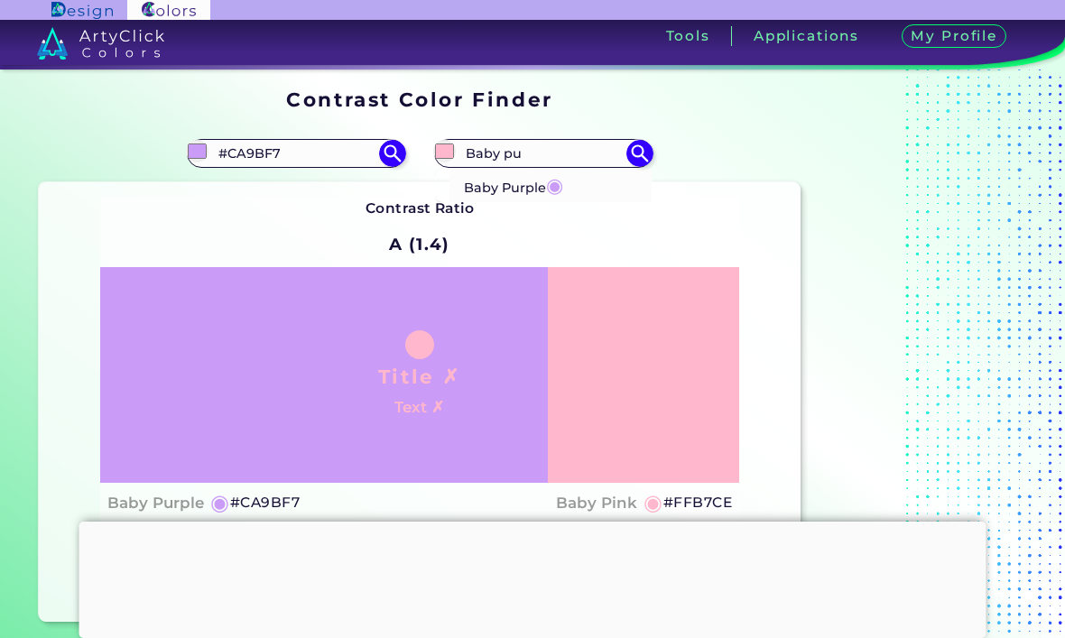
type input "#CA9BF7"
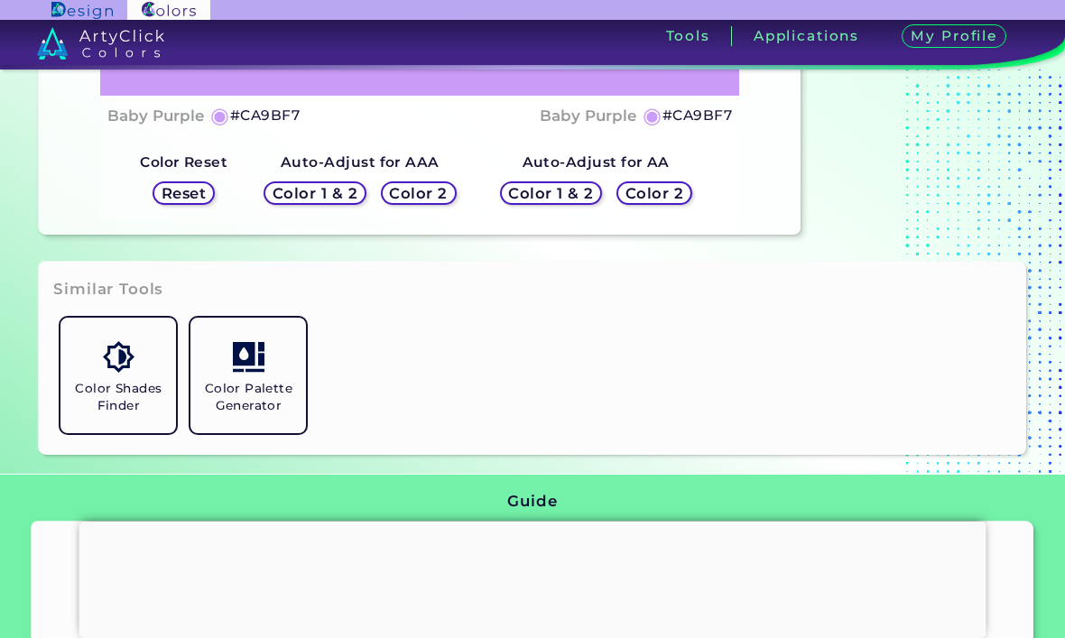
scroll to position [399, 0]
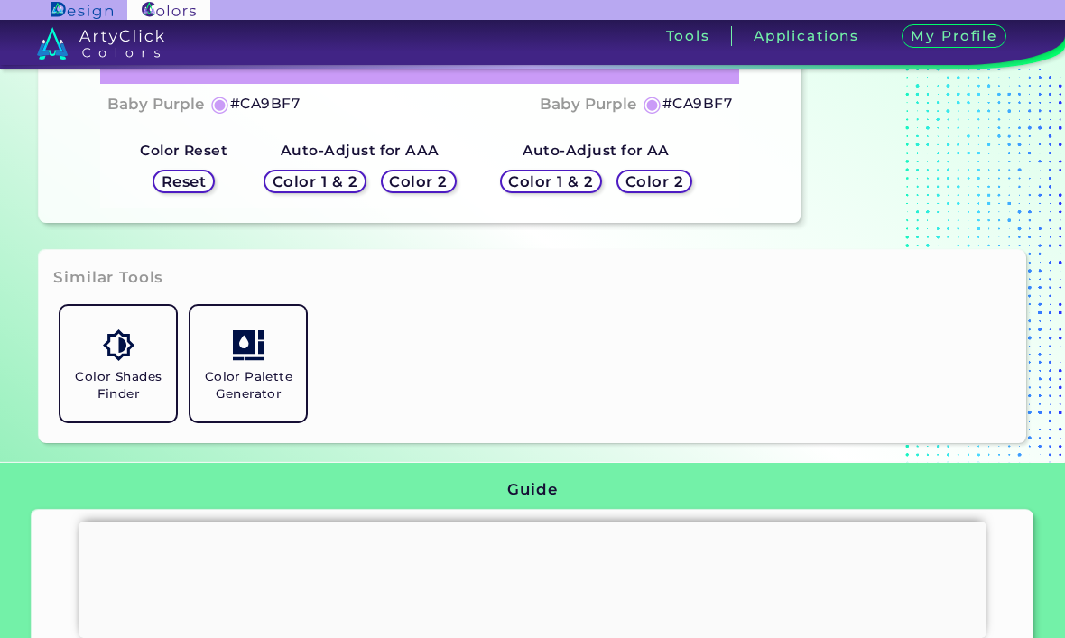
click at [543, 188] on h5 "Color 1 & 2" at bounding box center [551, 181] width 78 height 14
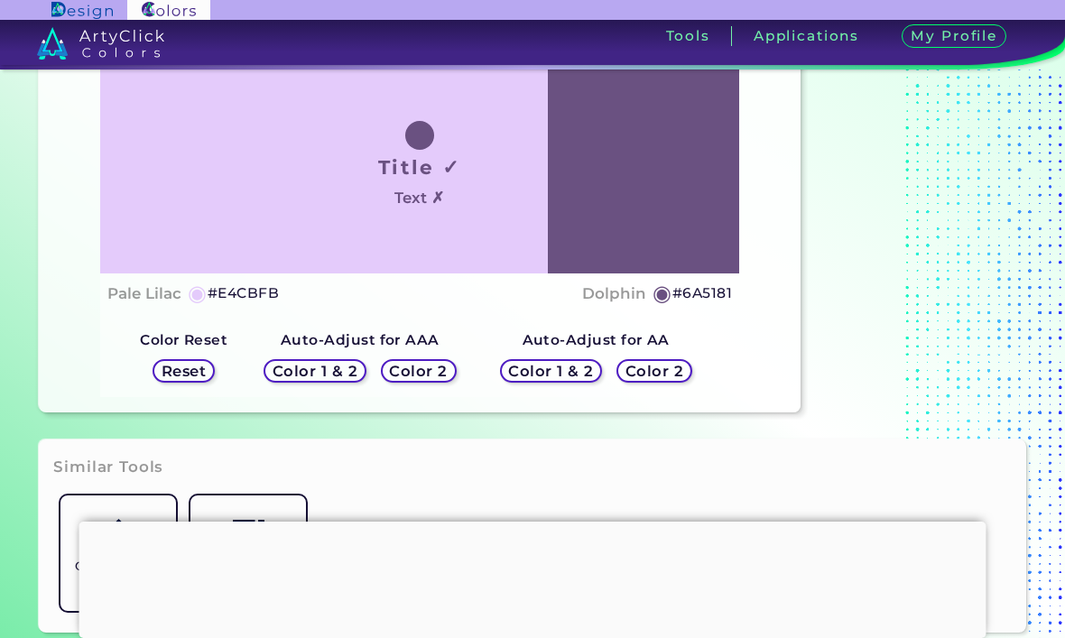
scroll to position [216, 0]
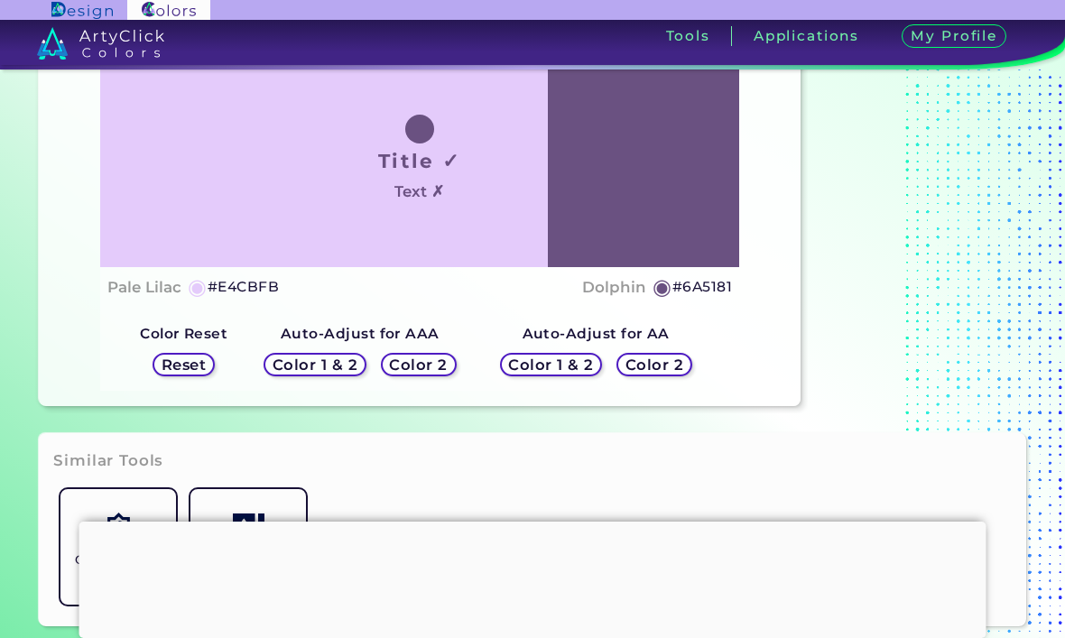
click at [664, 371] on h5 "Color 2" at bounding box center [653, 364] width 53 height 14
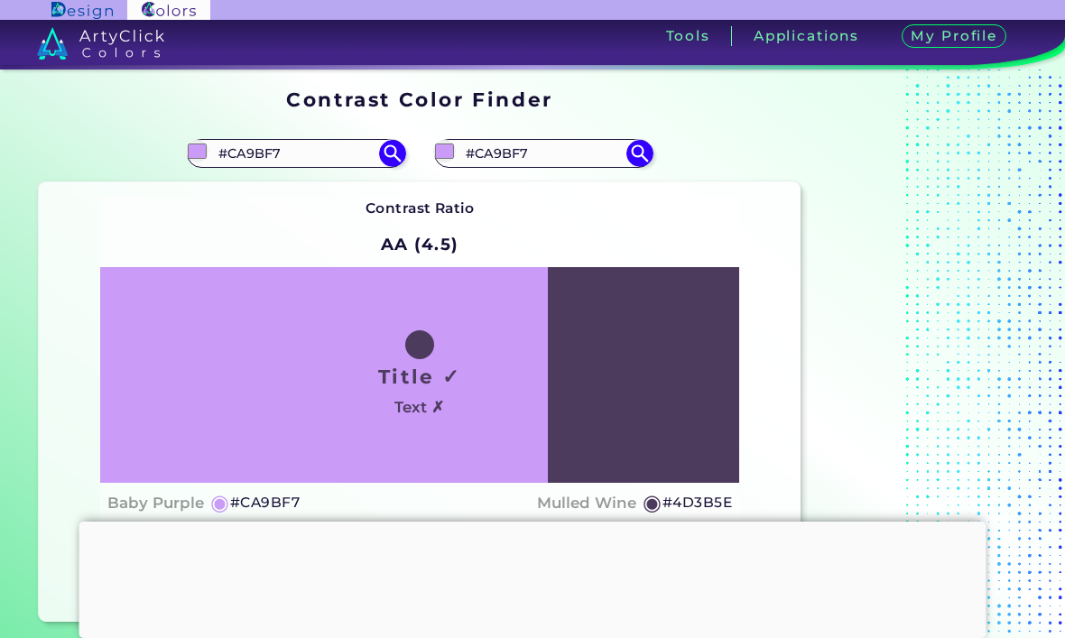
scroll to position [0, 0]
click at [777, 36] on h3 "Applications" at bounding box center [807, 36] width 106 height 14
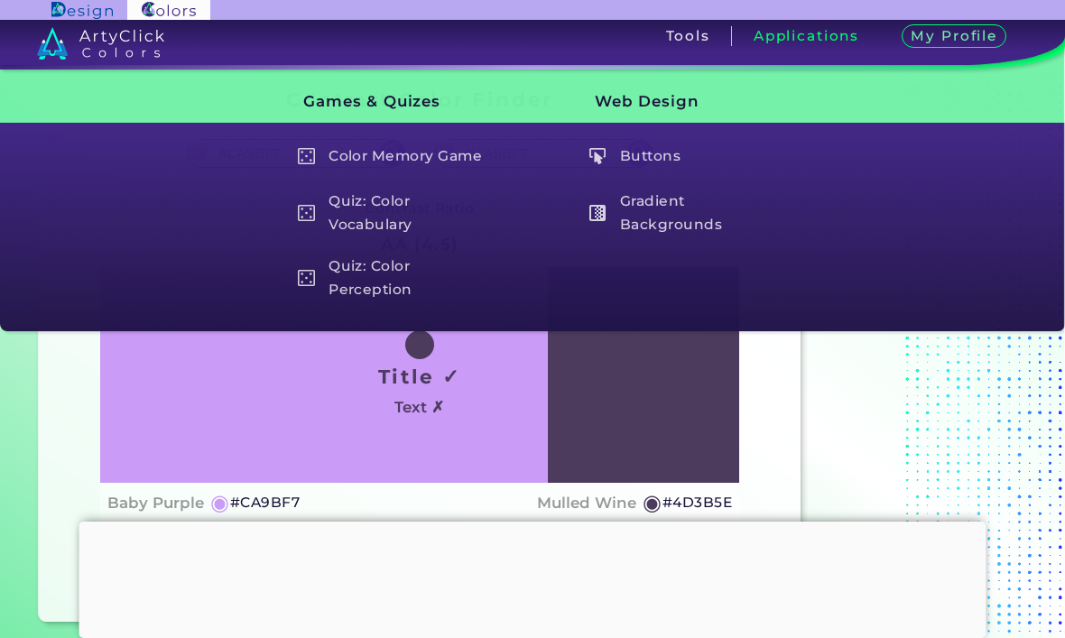
click at [415, 217] on h5 "Quiz: Color Vocabulary" at bounding box center [394, 213] width 210 height 51
